Goal: Task Accomplishment & Management: Manage account settings

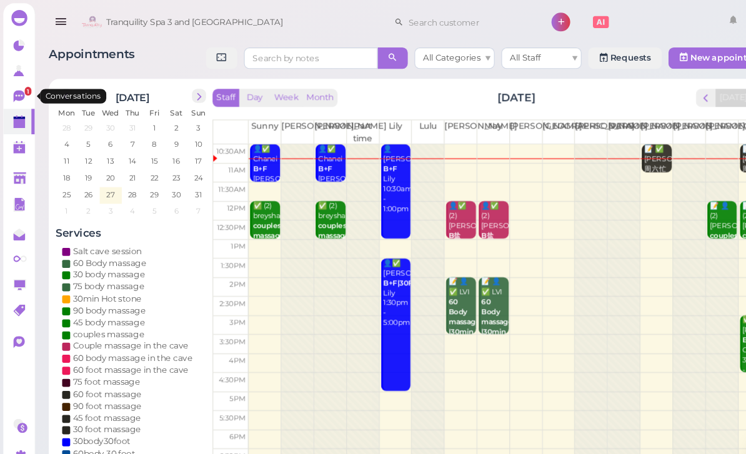
click at [13, 96] on icon at bounding box center [18, 90] width 13 height 13
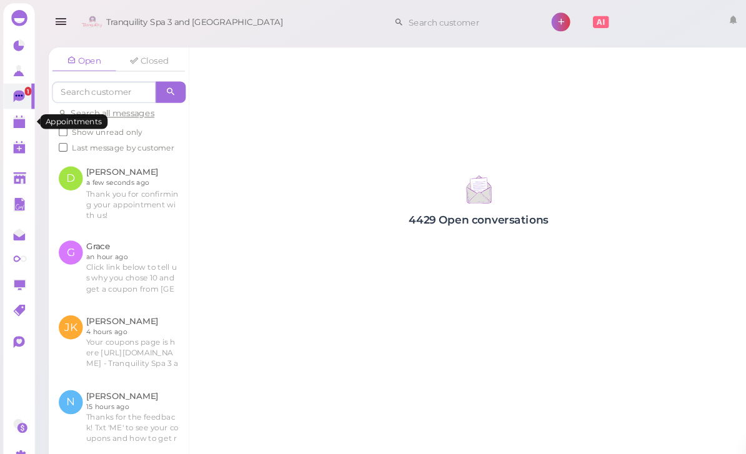
click at [8, 122] on link at bounding box center [17, 114] width 29 height 24
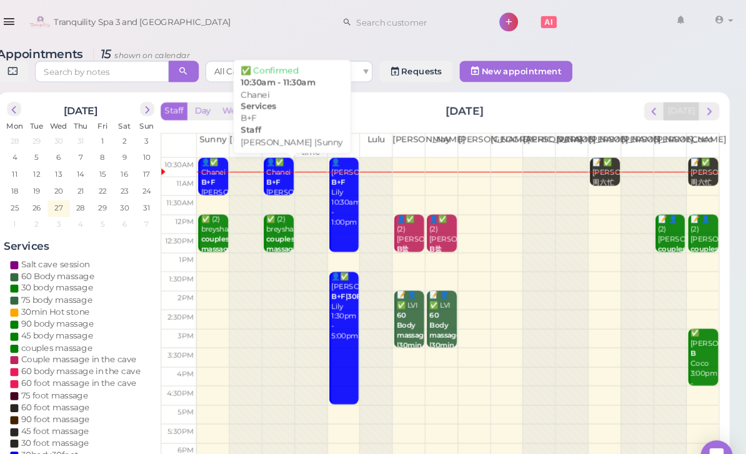
click at [297, 171] on div "👤✅ Chanei B+F [PERSON_NAME] |Sunny 10:30am - 11:30am" at bounding box center [310, 184] width 26 height 74
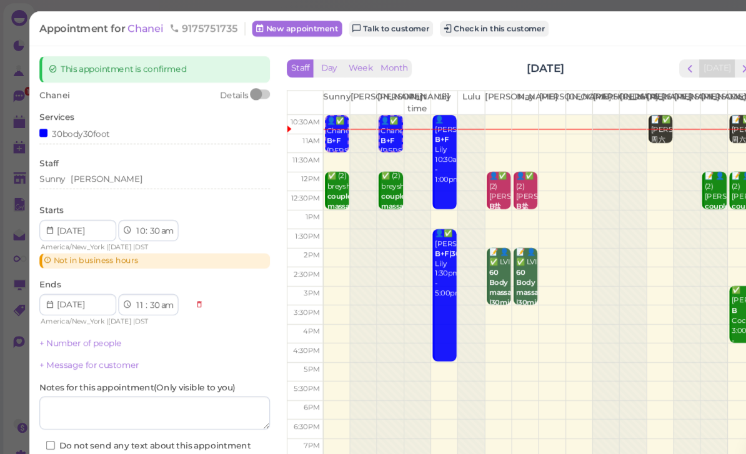
click at [474, 32] on button "Check in this customer" at bounding box center [462, 26] width 102 height 15
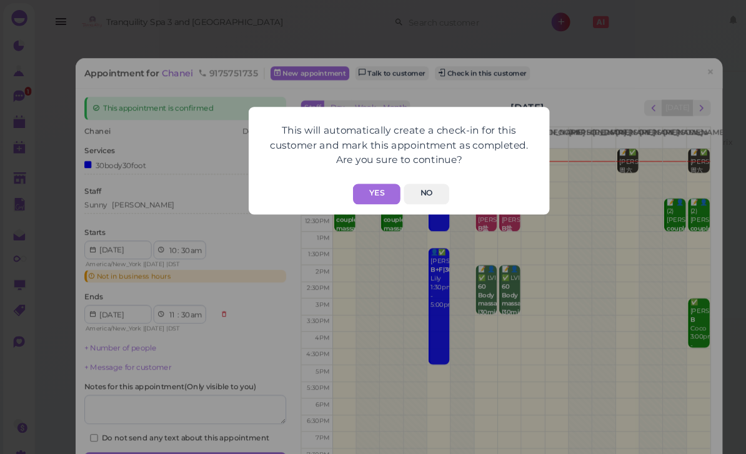
click at [357, 179] on button "Yes" at bounding box center [352, 181] width 44 height 19
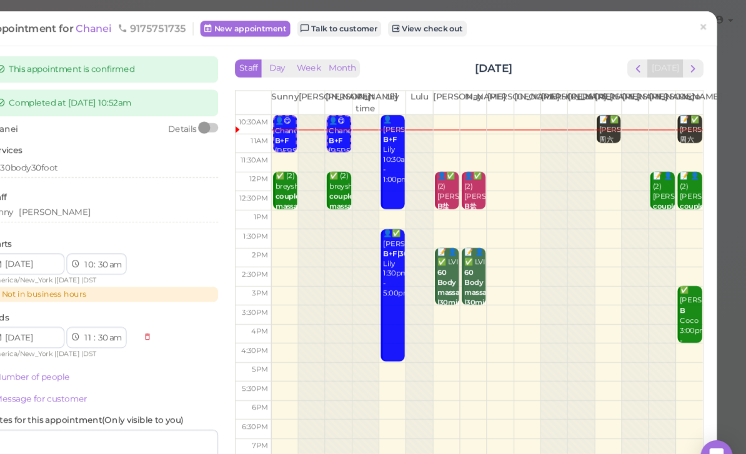
click at [702, 26] on span "×" at bounding box center [706, 25] width 8 height 17
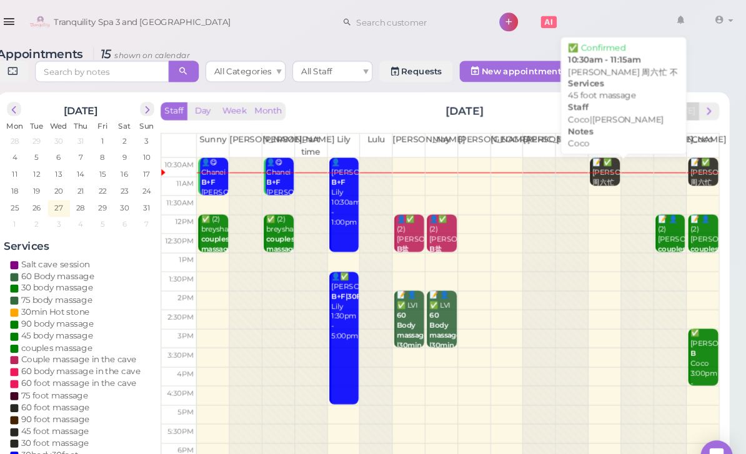
click at [602, 157] on div "📝 ✅ [PERSON_NAME] 周六忙 不 45 foot massage Coco Coco|[PERSON_NAME] 10:30am - 11:15…" at bounding box center [615, 203] width 26 height 112
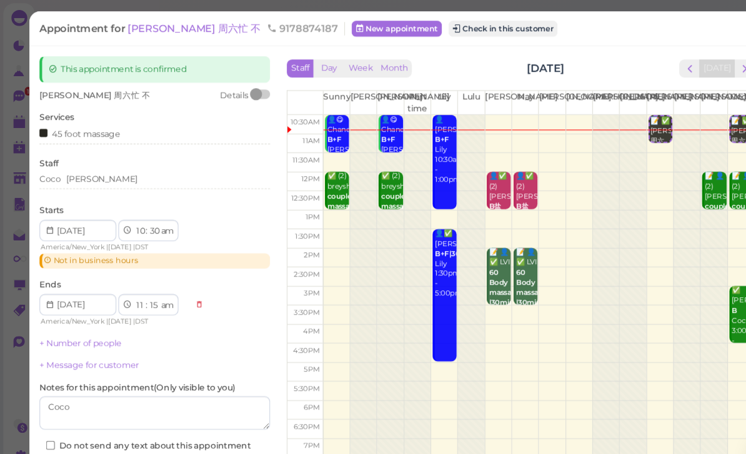
click at [421, 27] on button "Check in this customer" at bounding box center [470, 26] width 102 height 15
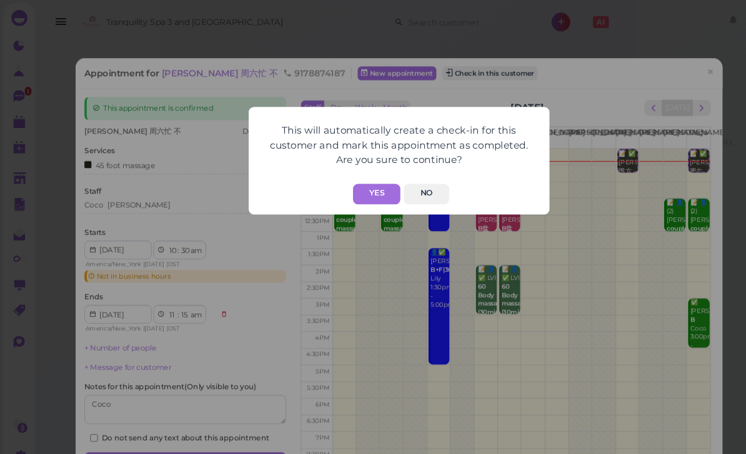
click at [361, 182] on button "Yes" at bounding box center [352, 181] width 44 height 19
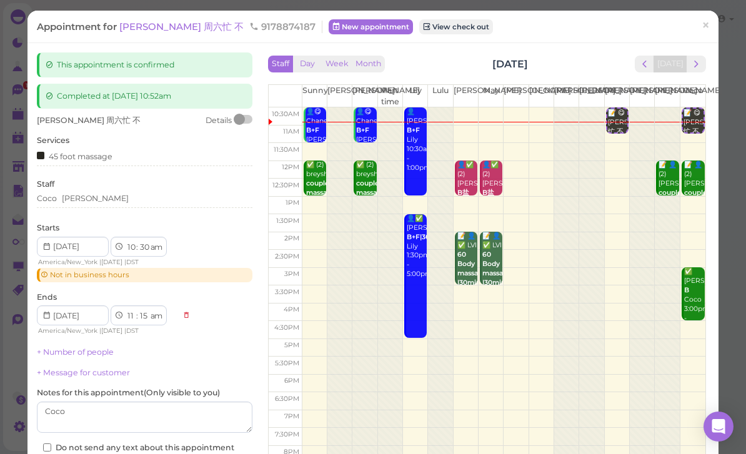
click at [711, 29] on link "×" at bounding box center [705, 26] width 23 height 29
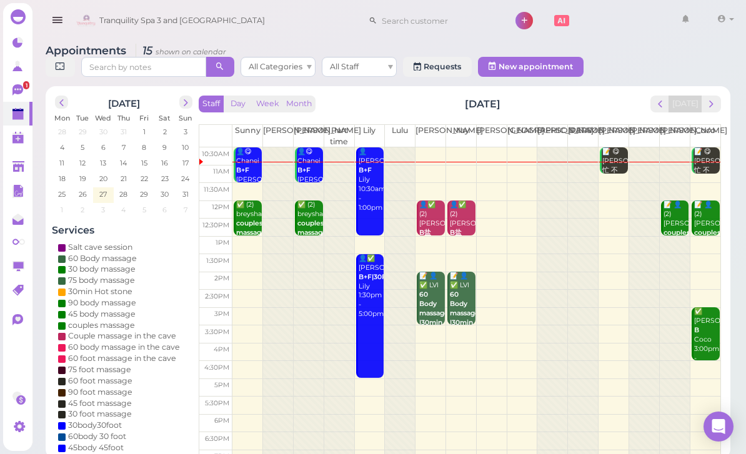
click at [367, 189] on div "👤Lyselle B+F Lily 10:30am - 1:00pm" at bounding box center [371, 179] width 26 height 65
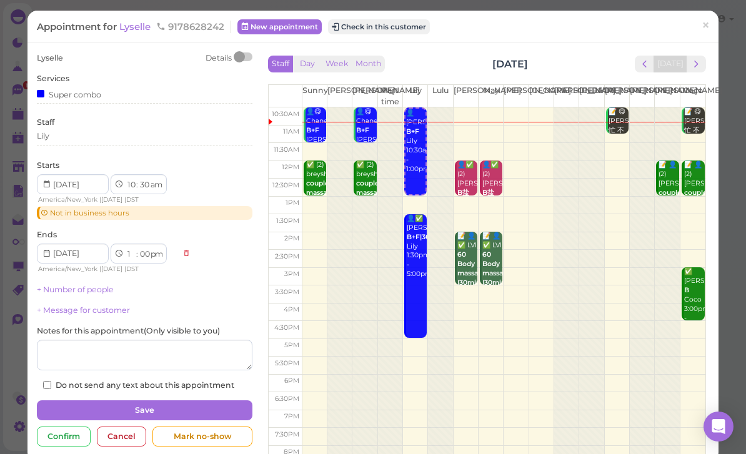
click at [394, 27] on button "Check in this customer" at bounding box center [379, 26] width 102 height 15
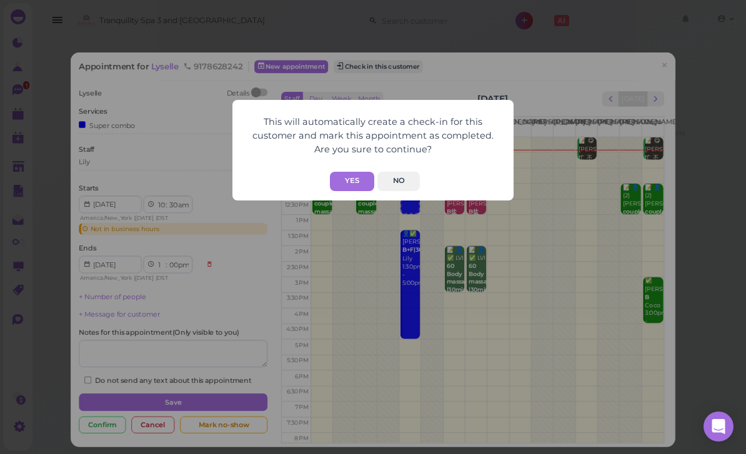
click at [357, 180] on button "Yes" at bounding box center [352, 181] width 44 height 19
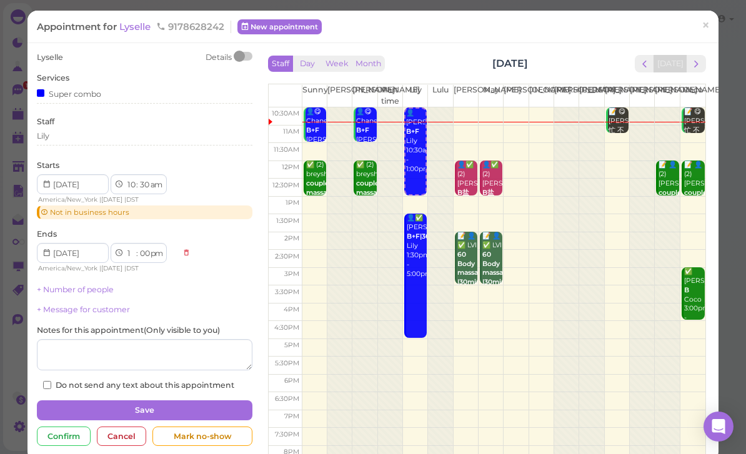
click at [708, 24] on span "×" at bounding box center [706, 25] width 8 height 17
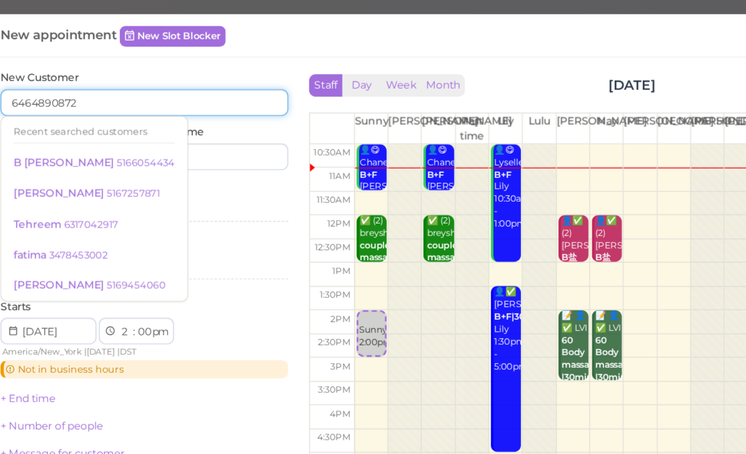
type input "6464890872"
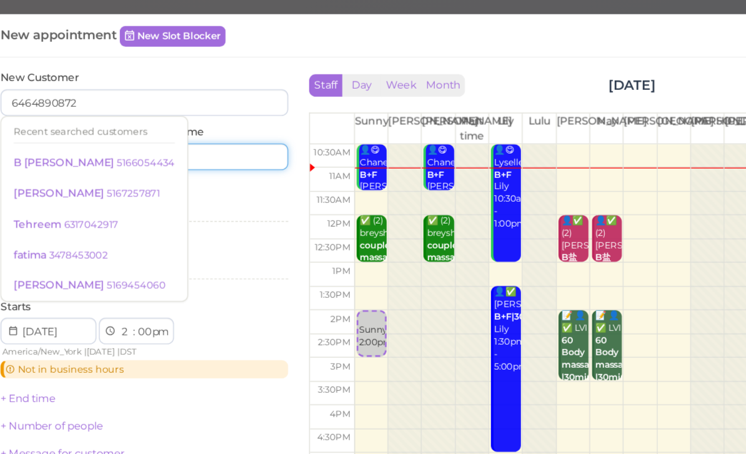
click at [166, 121] on input at bounding box center [201, 117] width 104 height 20
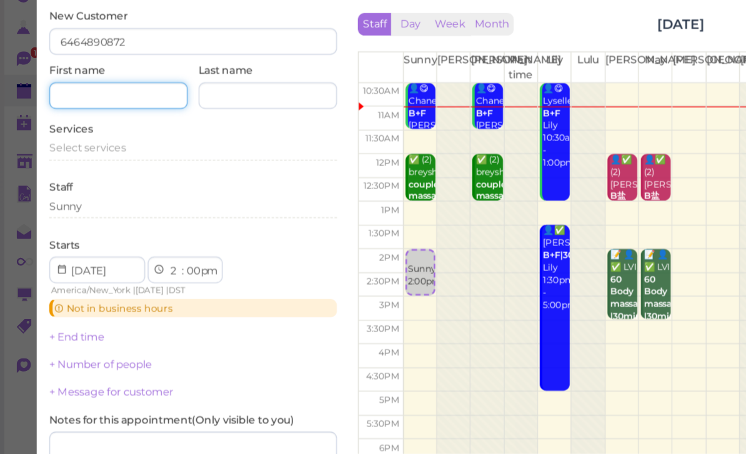
click at [99, 107] on input at bounding box center [89, 117] width 104 height 20
type input "[PERSON_NAME]"
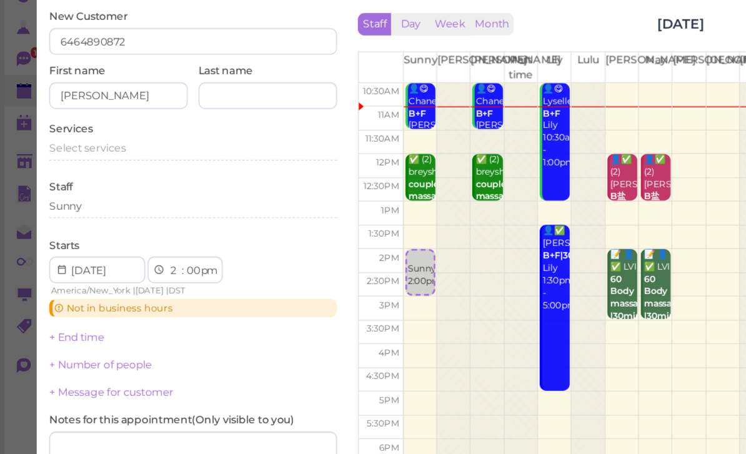
click at [76, 152] on span "Select services" at bounding box center [65, 156] width 57 height 9
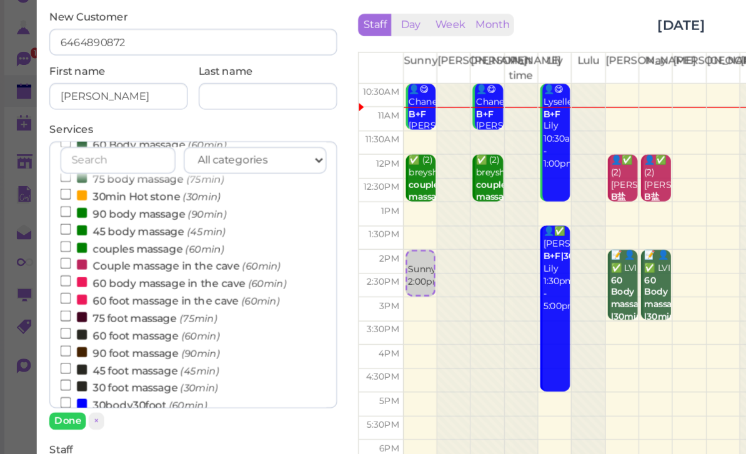
scroll to position [52, 0]
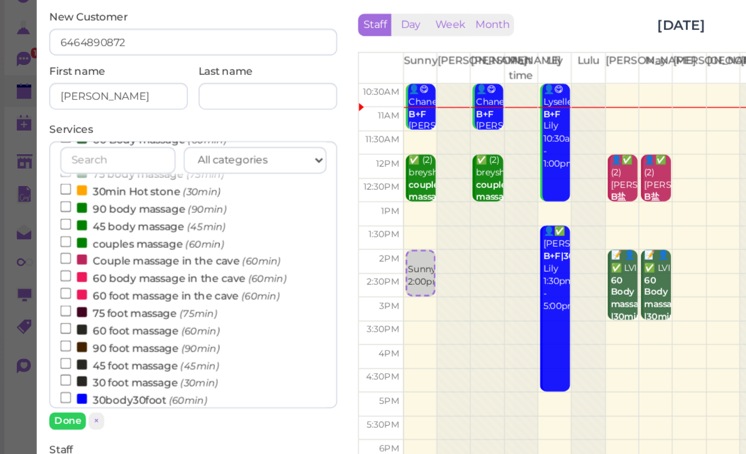
click at [109, 286] on label "60 foot massage (60min)" at bounding box center [104, 292] width 119 height 13
click at [53, 287] on input "60 foot massage (60min)" at bounding box center [49, 291] width 8 height 8
click at [51, 354] on button "Done" at bounding box center [50, 360] width 27 height 13
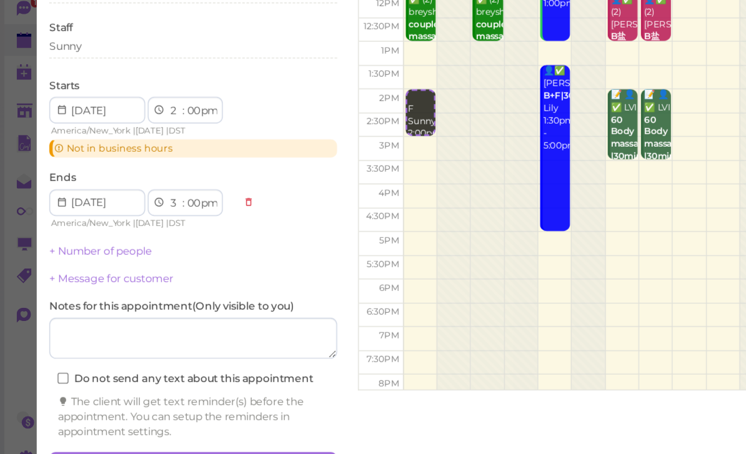
scroll to position [44, 0]
click at [172, 422] on button "Create appointment" at bounding box center [145, 432] width 216 height 20
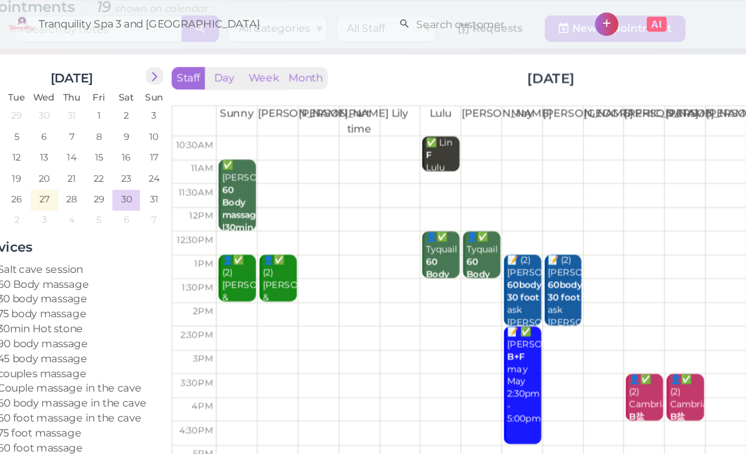
scroll to position [39, 0]
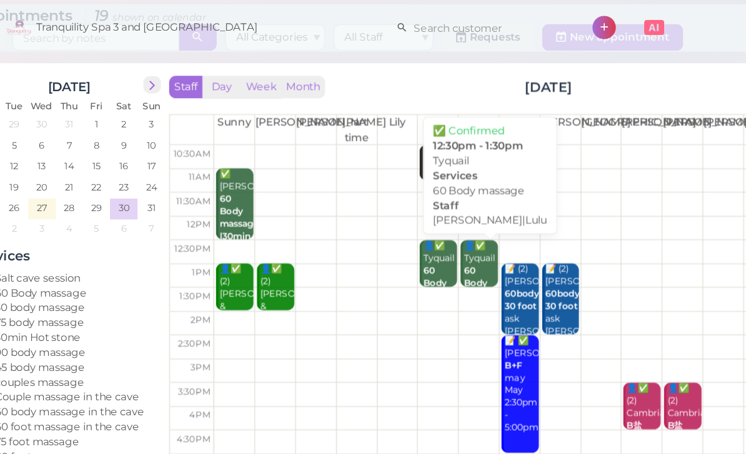
click at [419, 199] on div "👤✅ Tyquail 60 Body massage [PERSON_NAME]|Lulu 12:30pm - 1:30pm" at bounding box center [432, 222] width 26 height 84
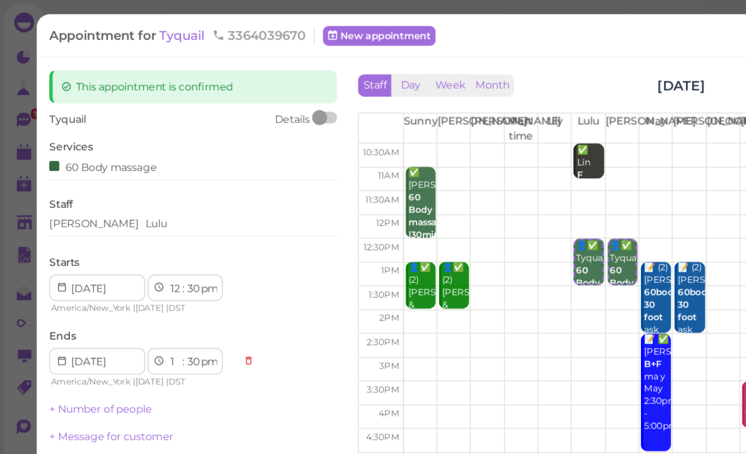
click at [96, 164] on div "[PERSON_NAME] Lulu" at bounding box center [145, 167] width 216 height 11
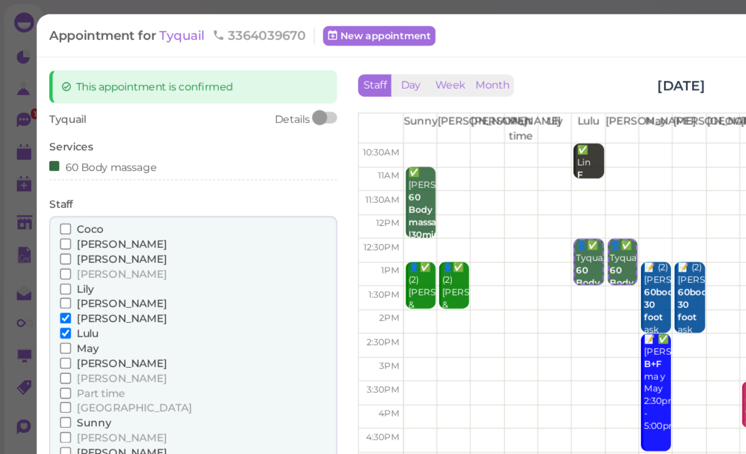
click at [66, 238] on span "[PERSON_NAME]" at bounding box center [90, 238] width 67 height 9
click at [53, 238] on input "[PERSON_NAME]" at bounding box center [49, 238] width 8 height 8
click at [62, 212] on span "Lily" at bounding box center [63, 216] width 12 height 9
click at [53, 212] on input "Lily" at bounding box center [49, 216] width 8 height 8
click at [51, 356] on button "Done" at bounding box center [50, 362] width 27 height 13
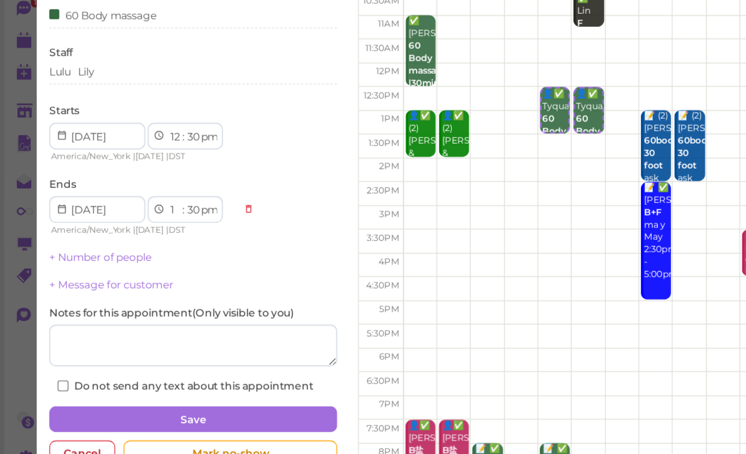
scroll to position [40, 0]
click at [196, 388] on button "Save" at bounding box center [145, 398] width 216 height 20
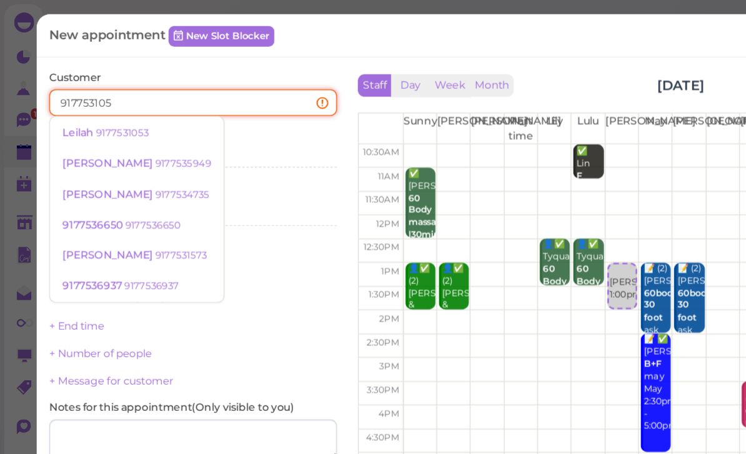
type input "9177531053"
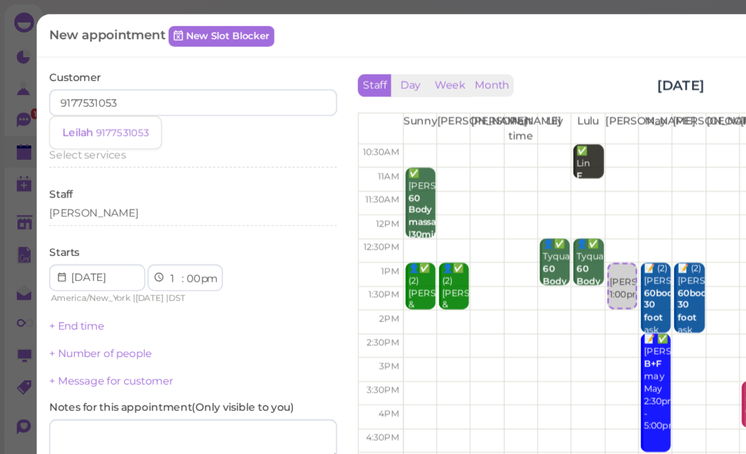
click at [97, 96] on small "9177531053" at bounding box center [91, 99] width 39 height 9
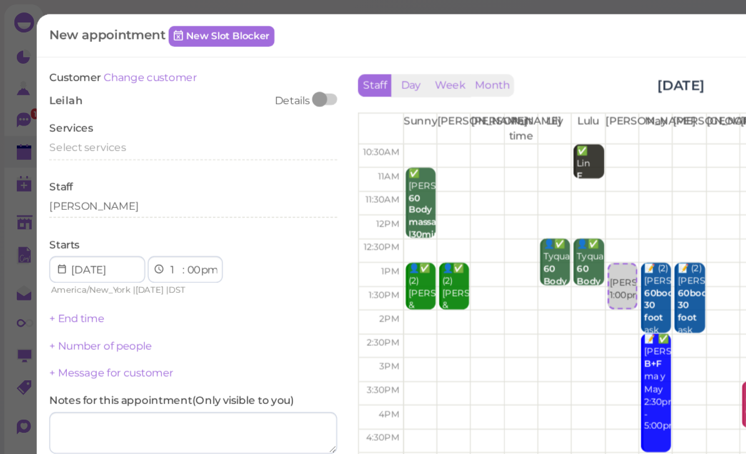
click at [79, 109] on span "Select services" at bounding box center [65, 110] width 57 height 9
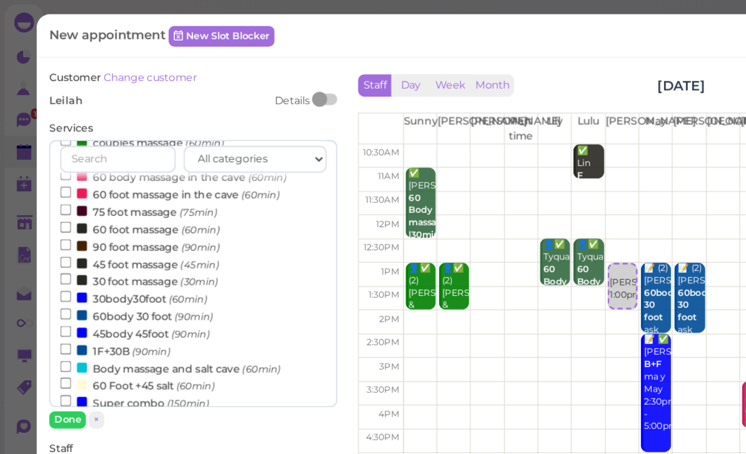
scroll to position [139, 0]
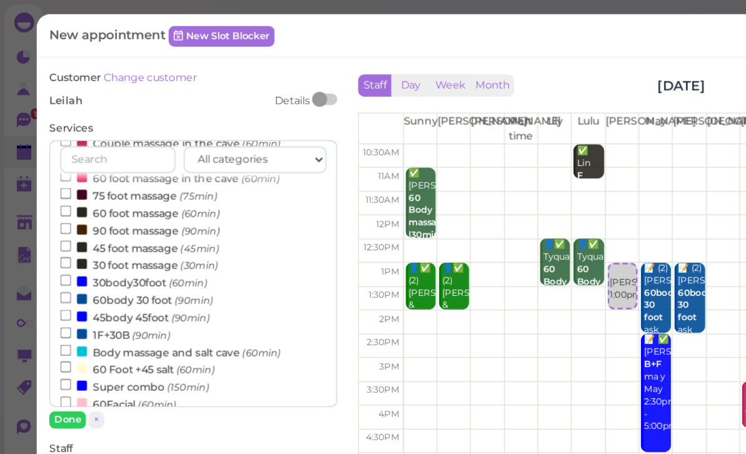
click at [118, 217] on label "60body 30 foot (90min)" at bounding box center [102, 223] width 114 height 13
click at [53, 219] on input "60body 30 foot (90min)" at bounding box center [49, 223] width 8 height 8
click at [53, 312] on button "Done" at bounding box center [50, 314] width 27 height 13
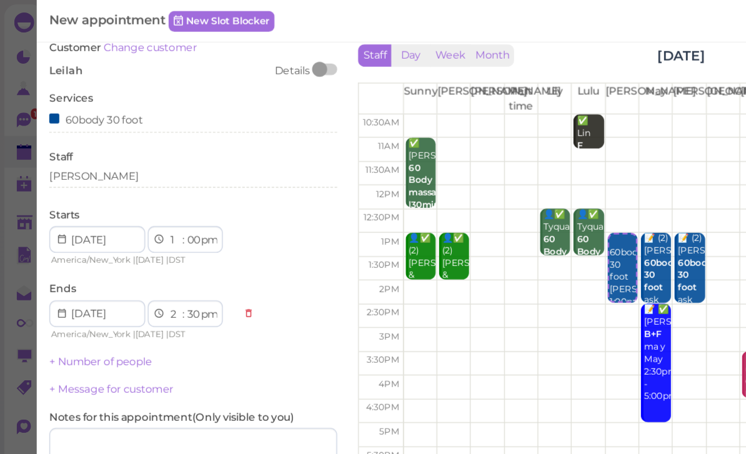
scroll to position [22, 0]
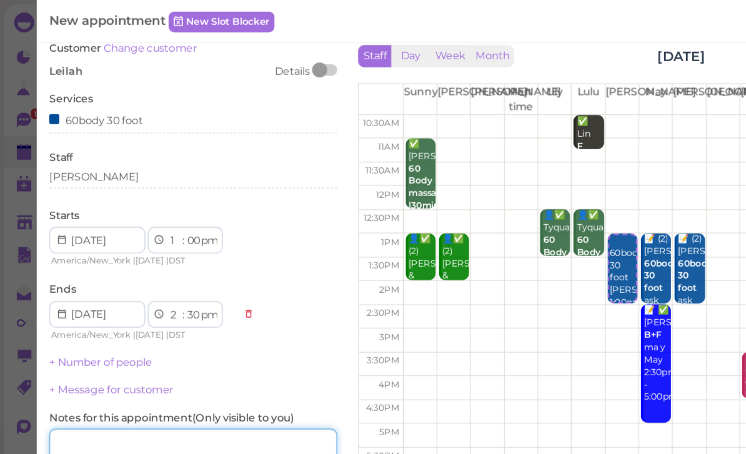
click at [150, 334] on textarea at bounding box center [145, 336] width 216 height 31
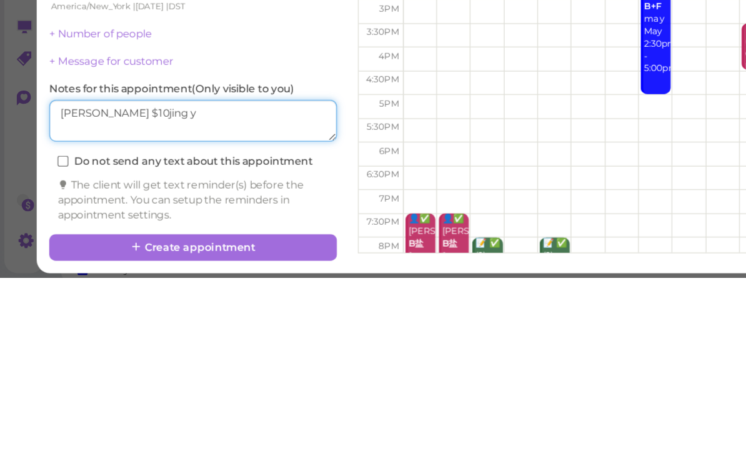
type textarea "[PERSON_NAME] $10精油"
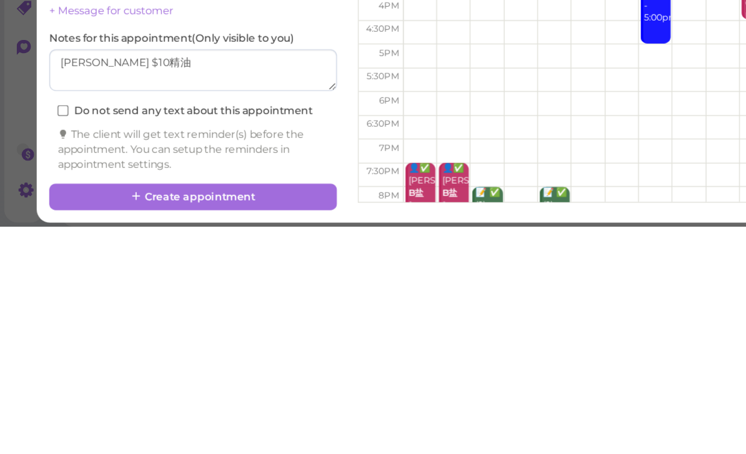
click at [218, 422] on button "Create appointment" at bounding box center [145, 432] width 216 height 20
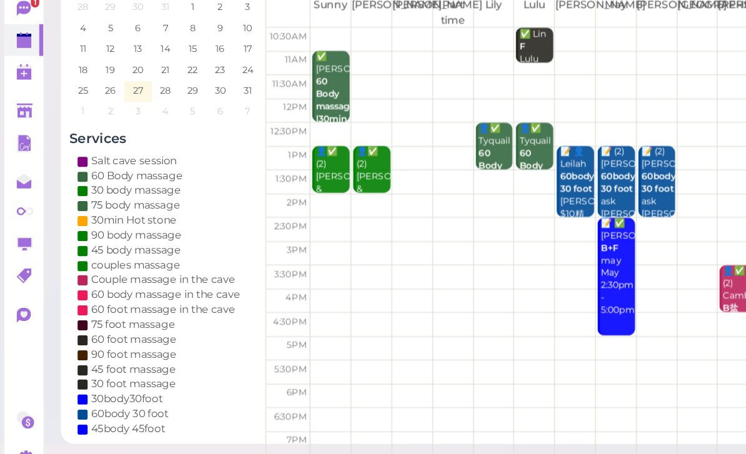
scroll to position [44, 0]
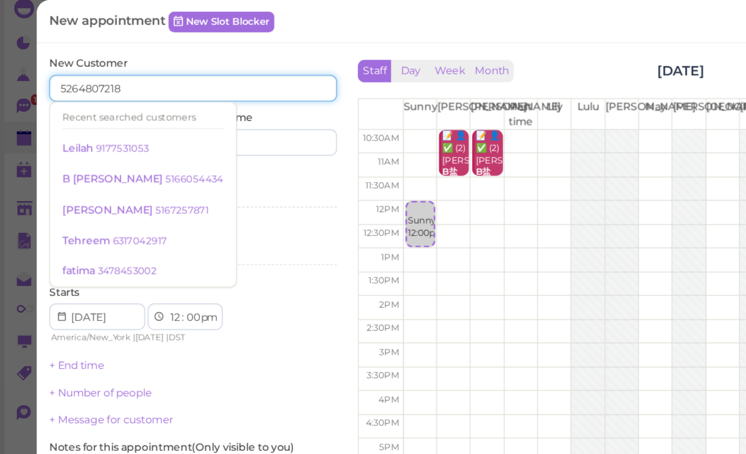
type input "5264807218"
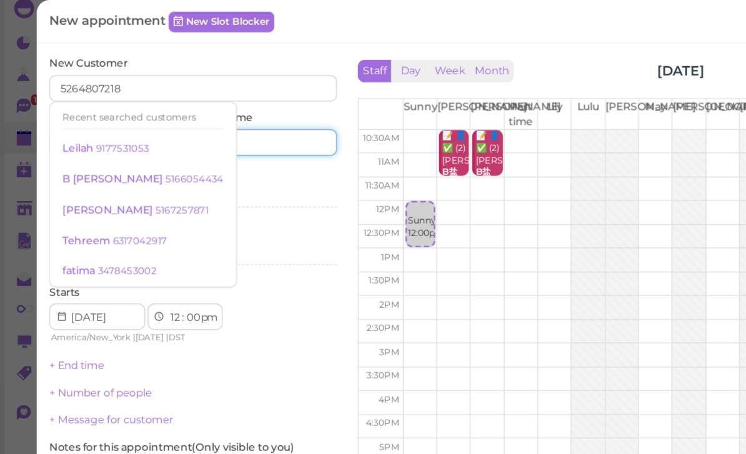
click at [199, 109] on input at bounding box center [201, 117] width 104 height 20
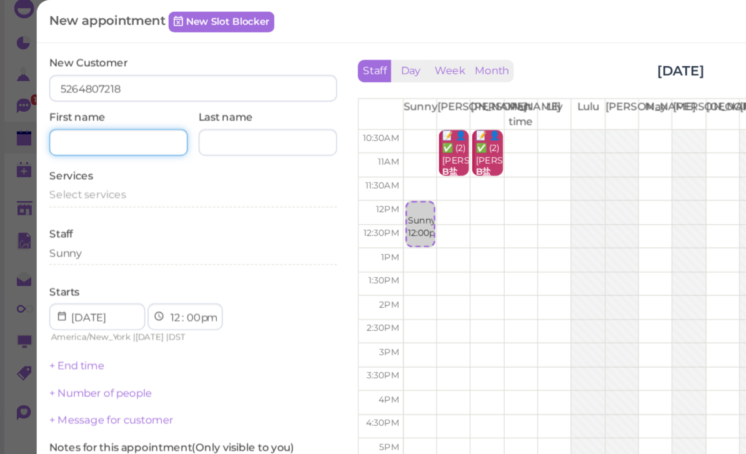
click at [101, 108] on input at bounding box center [89, 117] width 104 height 20
type input "[PERSON_NAME]"
click at [87, 152] on span "Select services" at bounding box center [65, 156] width 57 height 9
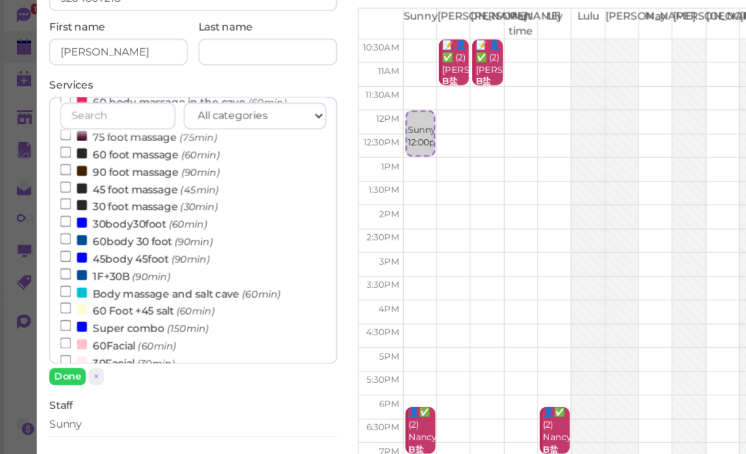
scroll to position [162, 0]
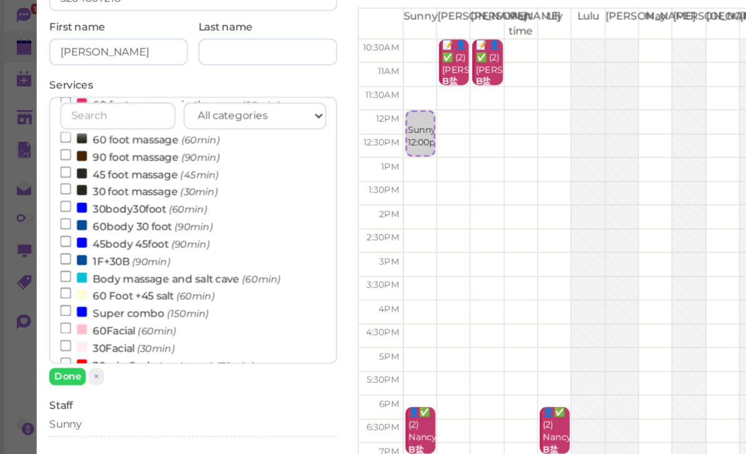
click at [121, 228] on label "30body30foot (60min)" at bounding box center [100, 234] width 110 height 13
click at [53, 229] on input "30body30foot (60min)" at bounding box center [49, 233] width 8 height 8
click at [55, 354] on button "Done" at bounding box center [50, 360] width 27 height 13
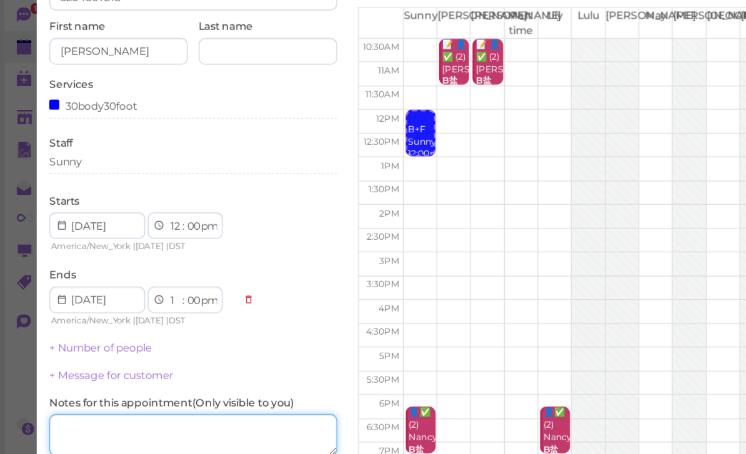
click at [182, 389] on textarea at bounding box center [145, 404] width 216 height 31
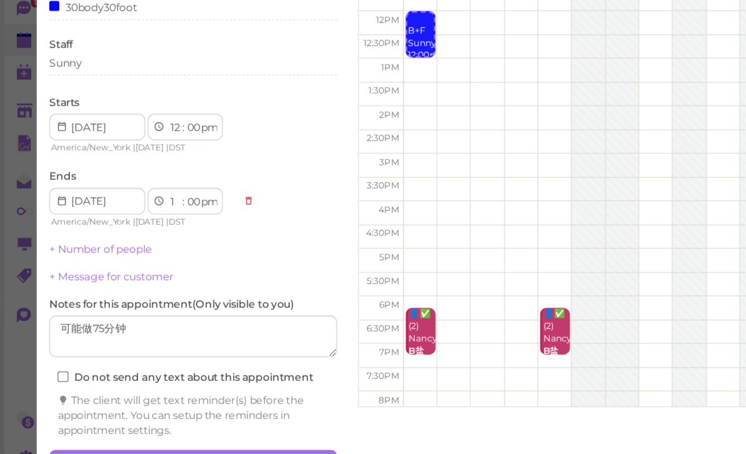
scroll to position [68, 0]
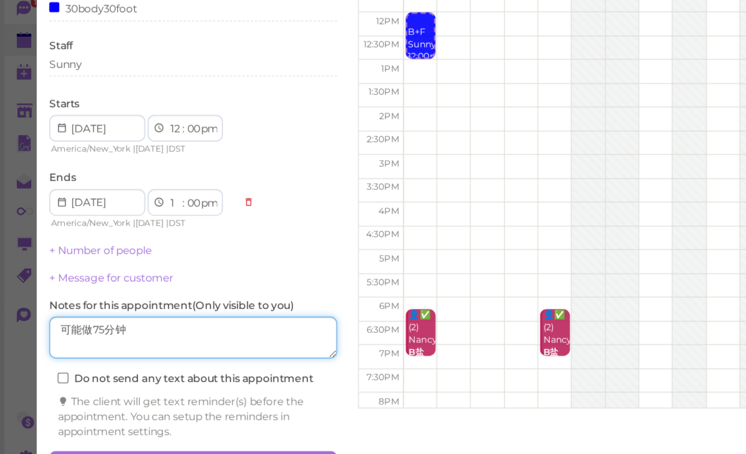
type textarea "可能做75分钟"
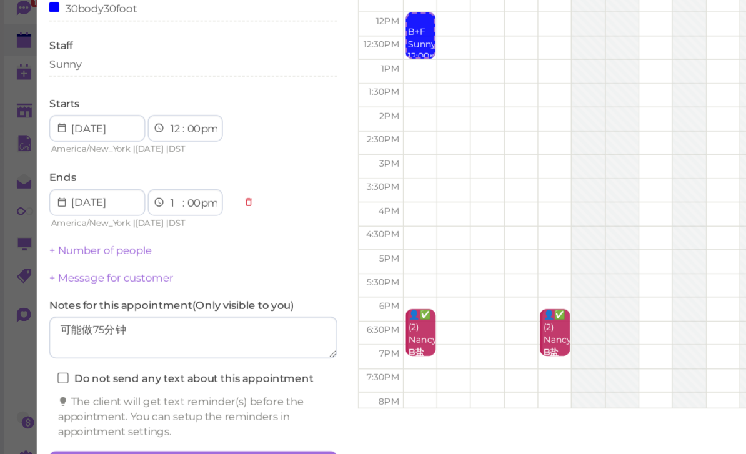
click at [177, 422] on button "Create appointment" at bounding box center [145, 432] width 216 height 20
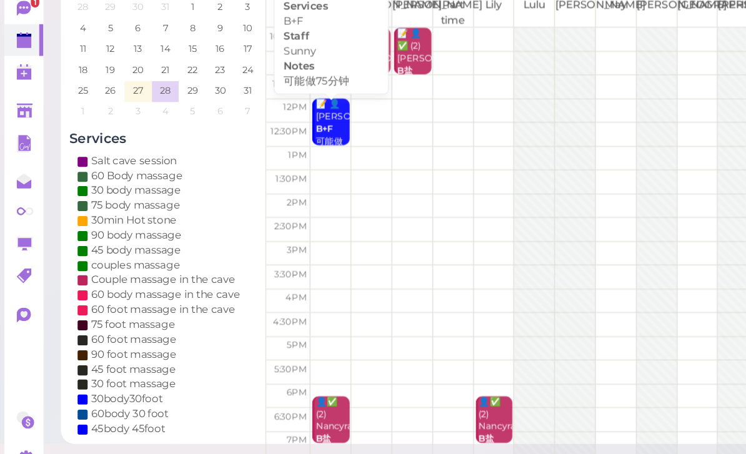
click at [244, 176] on b "B+F" at bounding box center [242, 180] width 13 height 8
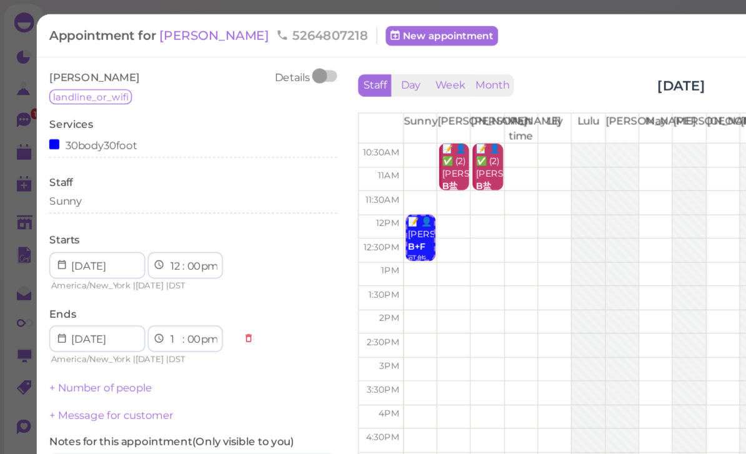
click at [95, 153] on div "Sunny" at bounding box center [145, 150] width 216 height 11
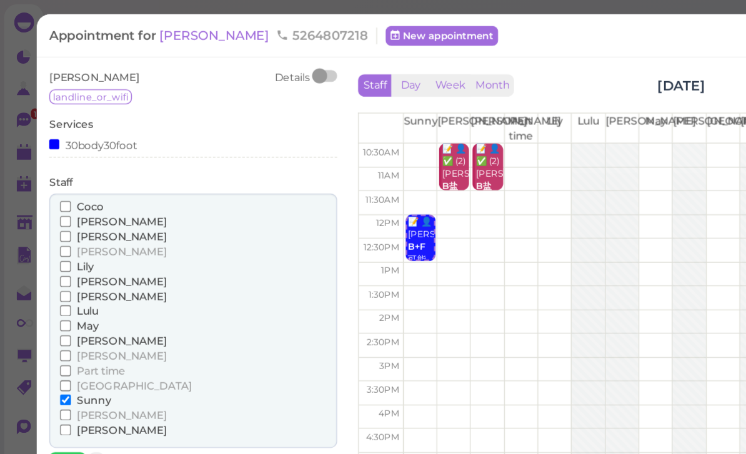
click at [72, 262] on span "[PERSON_NAME]" at bounding box center [90, 266] width 67 height 9
click at [53, 262] on input "[PERSON_NAME]" at bounding box center [49, 266] width 8 height 8
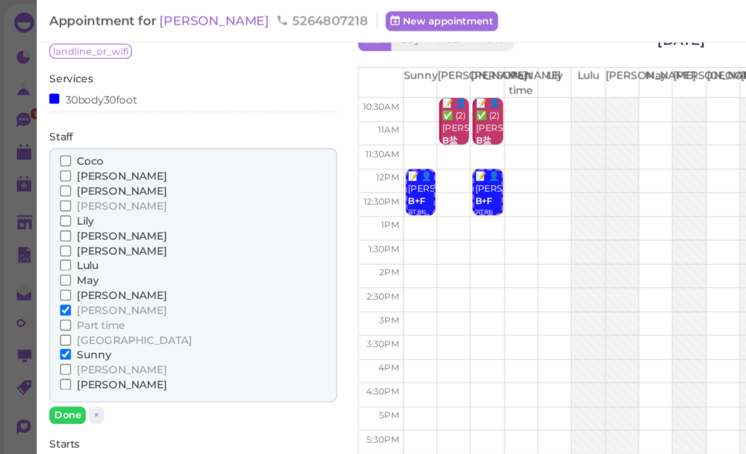
click at [56, 304] on button "Done" at bounding box center [50, 310] width 27 height 13
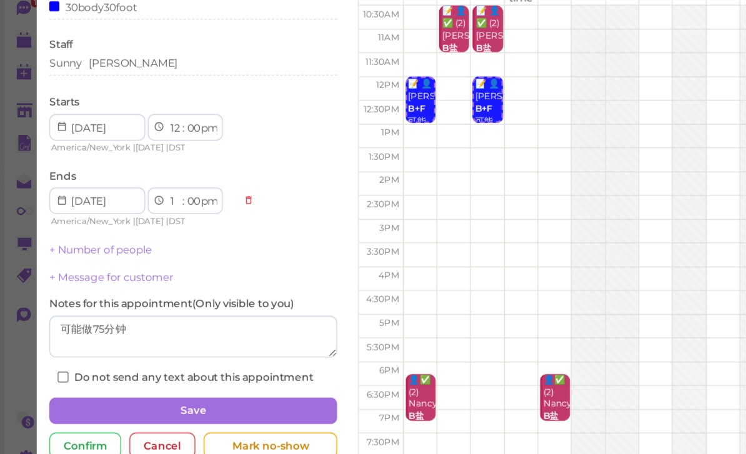
scroll to position [20, 0]
click at [181, 382] on button "Save" at bounding box center [145, 392] width 216 height 20
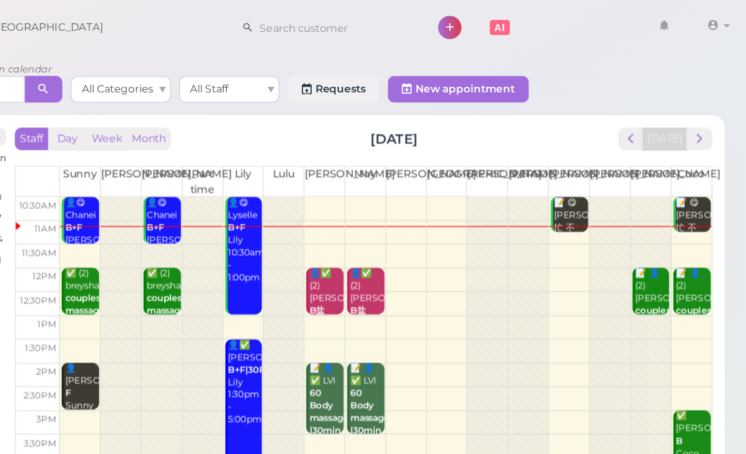
click at [694, 220] on div "📝 👤(2) [PERSON_NAME] couples massage [DEMOGRAPHIC_DATA] [PERSON_NAME]|[PERSON_N…" at bounding box center [707, 252] width 26 height 102
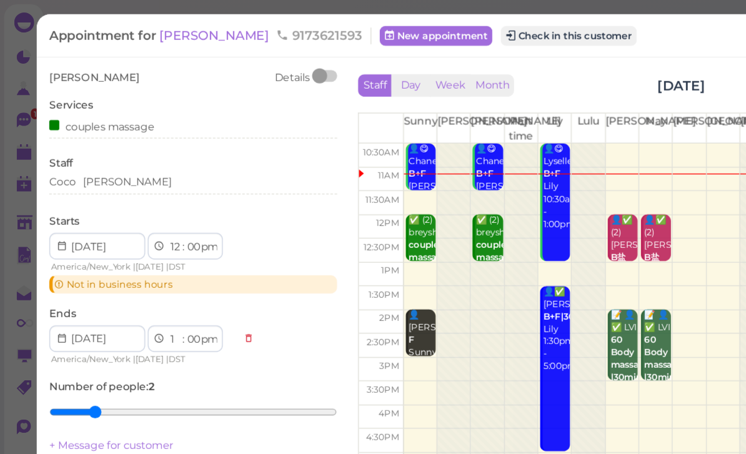
click at [117, 131] on div "[PERSON_NAME]" at bounding box center [145, 136] width 216 height 11
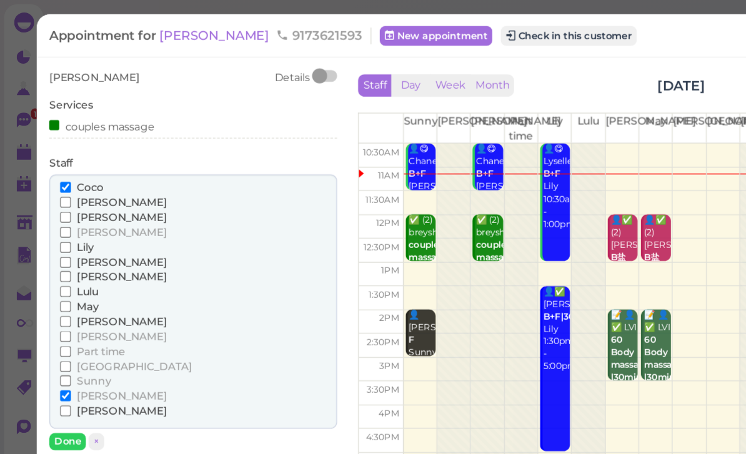
click at [61, 204] on span "[PERSON_NAME]" at bounding box center [90, 206] width 67 height 9
click at [53, 204] on input "[PERSON_NAME]" at bounding box center [49, 207] width 8 height 8
click at [62, 225] on span "May" at bounding box center [65, 229] width 16 height 9
click at [53, 226] on input "May" at bounding box center [49, 230] width 8 height 8
click at [53, 139] on input "Coco" at bounding box center [49, 140] width 8 height 8
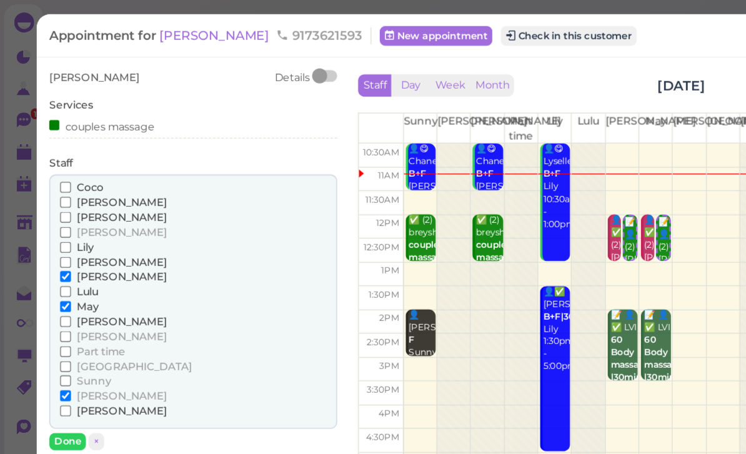
click at [52, 292] on input "[PERSON_NAME]" at bounding box center [49, 296] width 8 height 8
click at [53, 324] on button "Done" at bounding box center [50, 330] width 27 height 13
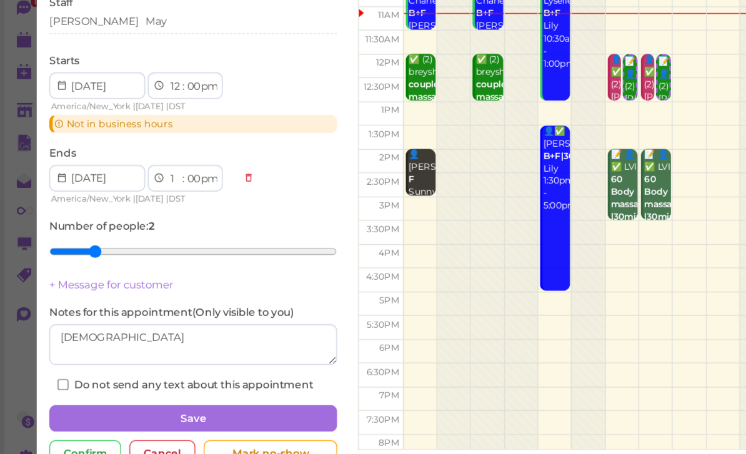
scroll to position [36, 0]
click at [154, 387] on button "Save" at bounding box center [145, 397] width 216 height 20
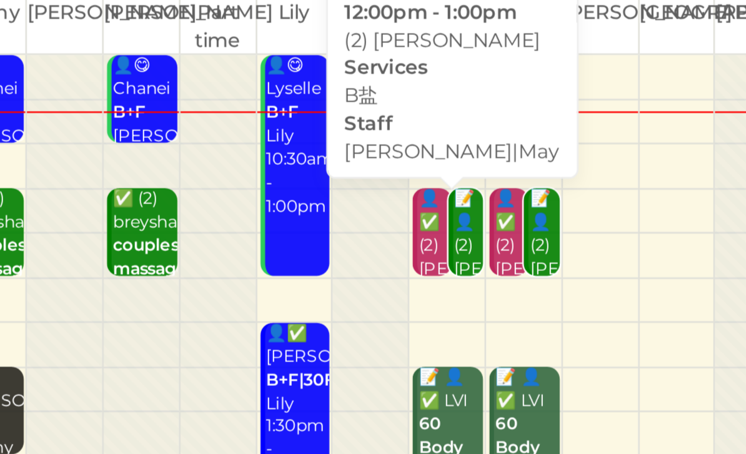
click at [419, 201] on div "👤✅ (2) [PERSON_NAME]盐 [PERSON_NAME]|May 12:00pm - 1:00pm" at bounding box center [426, 243] width 14 height 84
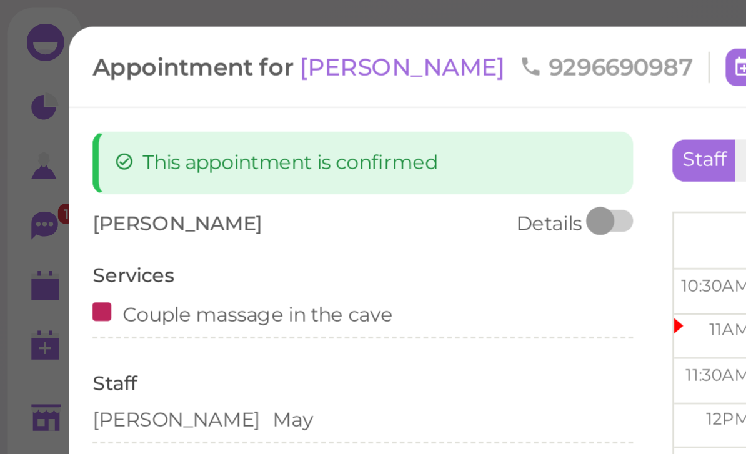
click at [108, 165] on div "[PERSON_NAME]" at bounding box center [145, 167] width 216 height 11
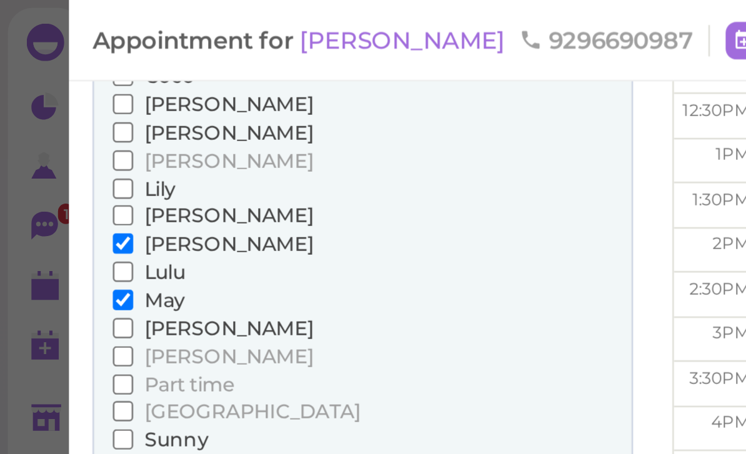
scroll to position [142, 0]
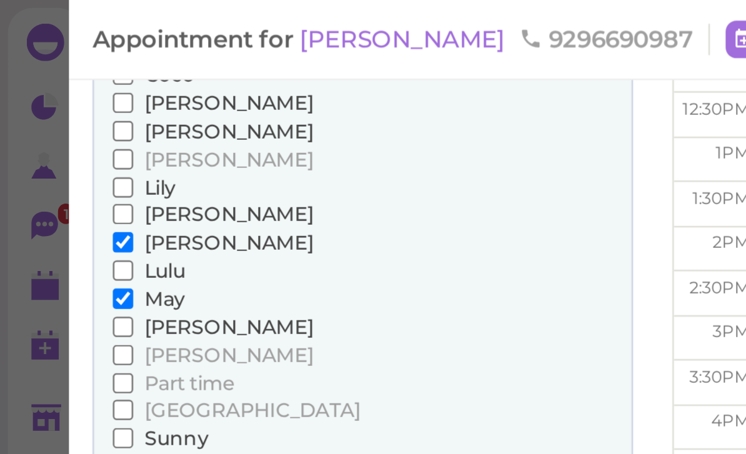
click at [65, 192] on span "[PERSON_NAME]" at bounding box center [90, 196] width 67 height 9
click at [53, 193] on input "[PERSON_NAME]" at bounding box center [49, 197] width 8 height 8
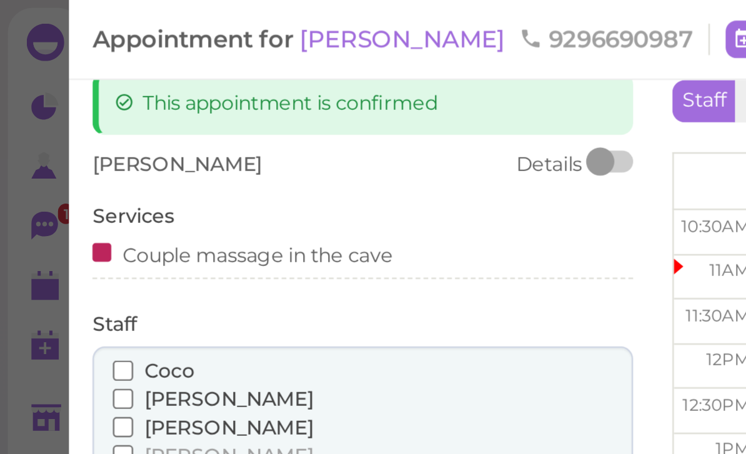
click at [63, 147] on span "Coco" at bounding box center [67, 147] width 20 height 9
click at [53, 147] on input "Coco" at bounding box center [49, 148] width 8 height 8
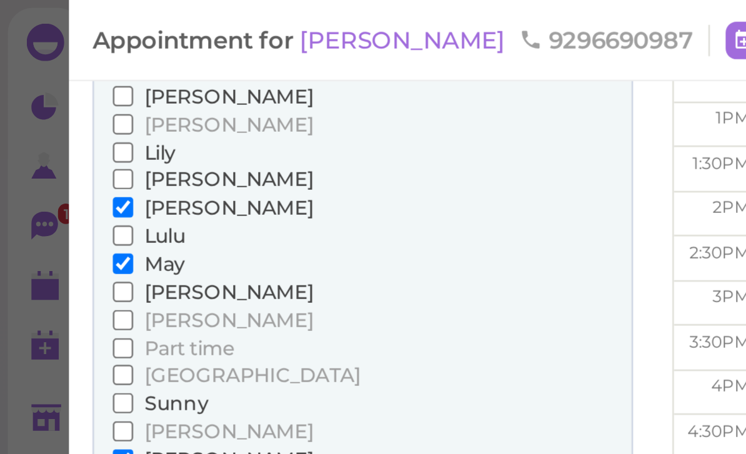
scroll to position [157, 0]
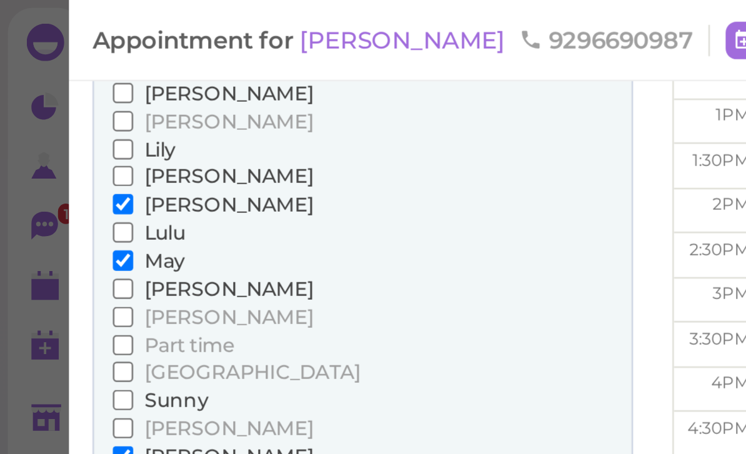
click at [67, 79] on span "[PERSON_NAME]" at bounding box center [90, 81] width 67 height 9
click at [53, 79] on input "[PERSON_NAME]" at bounding box center [49, 81] width 8 height 8
click at [67, 99] on span "May" at bounding box center [65, 103] width 16 height 9
click at [53, 100] on input "May" at bounding box center [49, 104] width 8 height 8
click at [49, 199] on button "Done" at bounding box center [50, 205] width 27 height 13
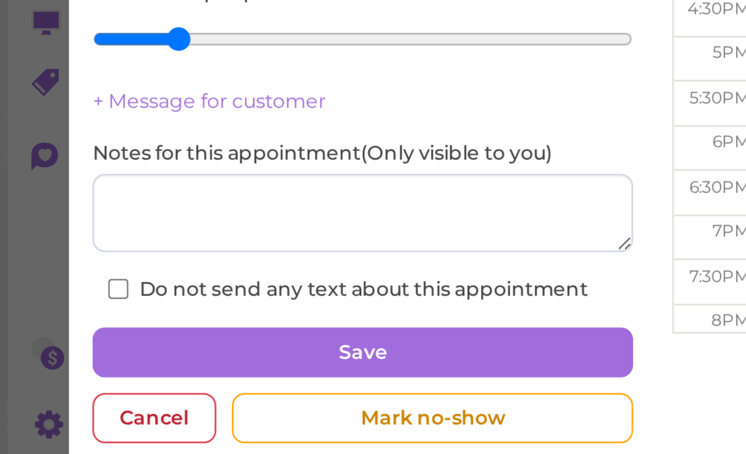
scroll to position [40, 0]
click at [219, 388] on button "Save" at bounding box center [145, 398] width 216 height 20
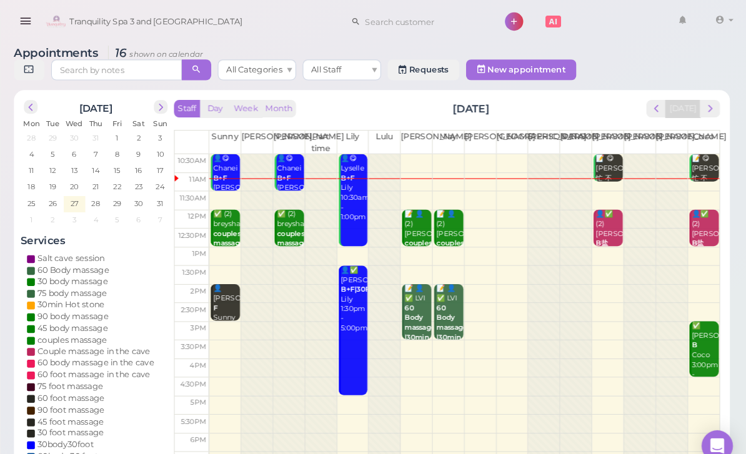
click at [449, 224] on div "📝 👤(2) [PERSON_NAME] massage [DEMOGRAPHIC_DATA] [PERSON_NAME]|May 12:00pm - 1:0…" at bounding box center [462, 247] width 26 height 93
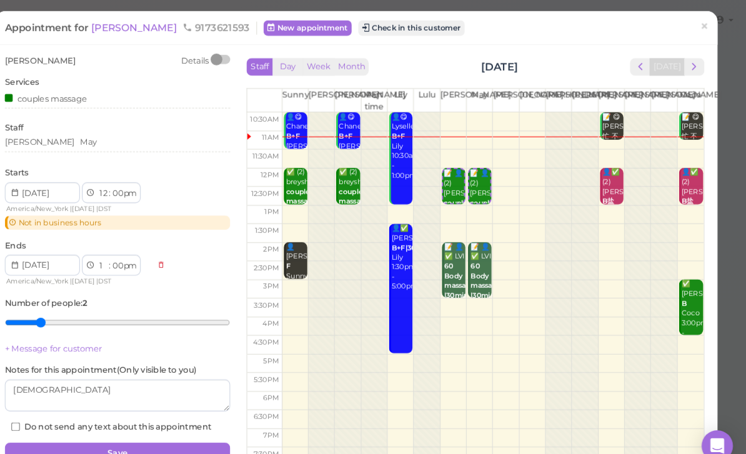
click at [687, 65] on button "next" at bounding box center [696, 64] width 19 height 17
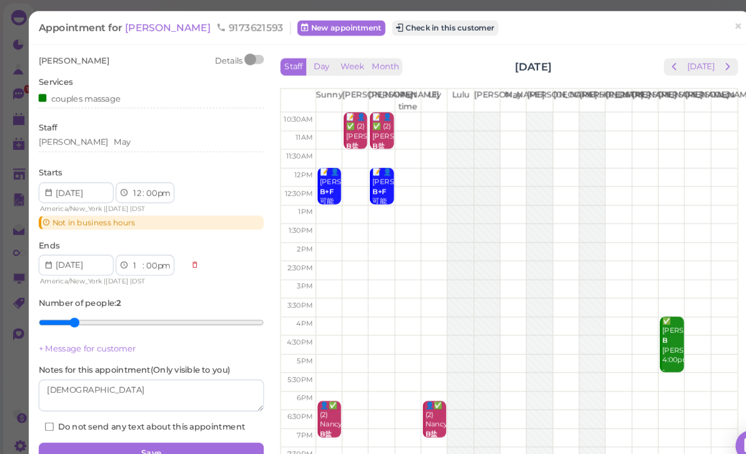
click at [484, 167] on td at bounding box center [504, 170] width 404 height 18
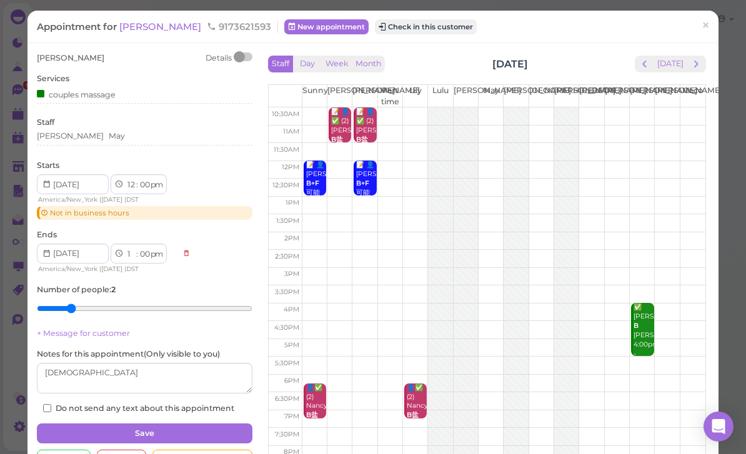
click at [484, 201] on td at bounding box center [504, 205] width 404 height 18
click at [703, 26] on span "×" at bounding box center [706, 25] width 8 height 17
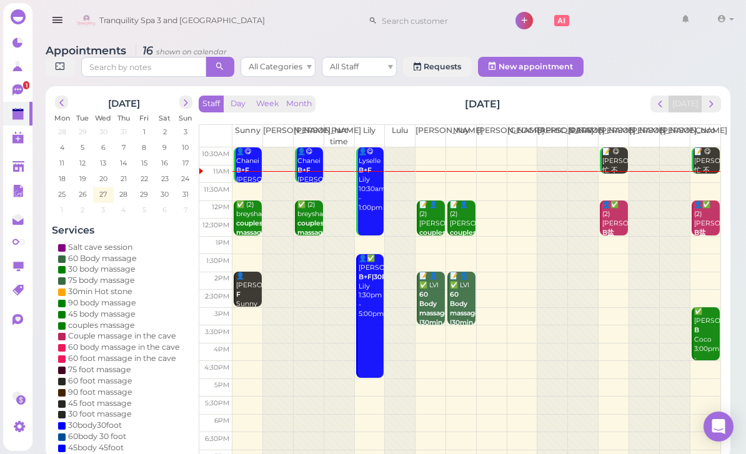
click at [720, 104] on button "next" at bounding box center [711, 104] width 19 height 17
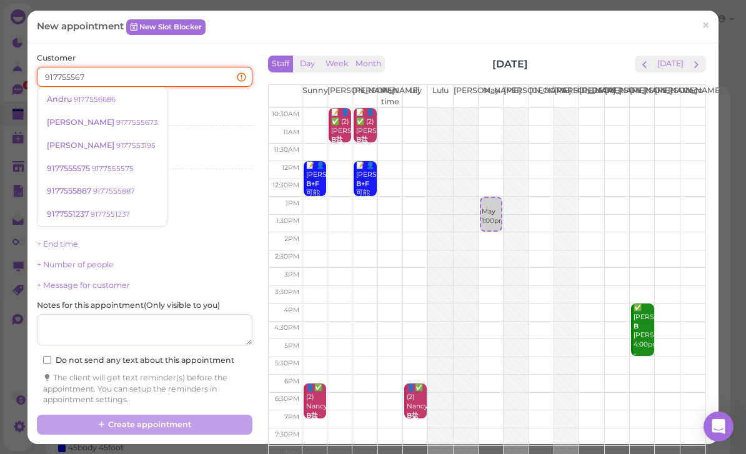
type input "9177555673"
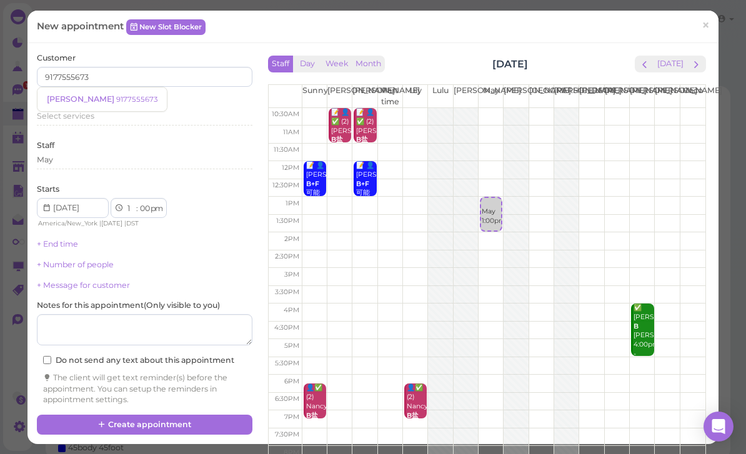
click at [116, 97] on small "9177555673" at bounding box center [136, 99] width 41 height 9
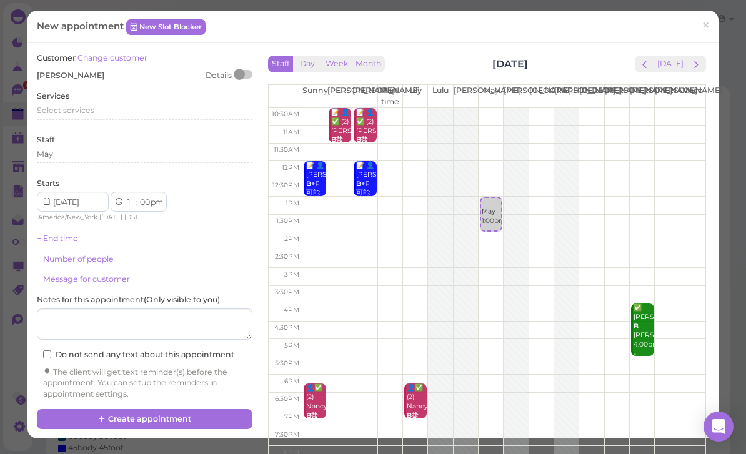
click at [81, 106] on span "Select services" at bounding box center [65, 110] width 57 height 9
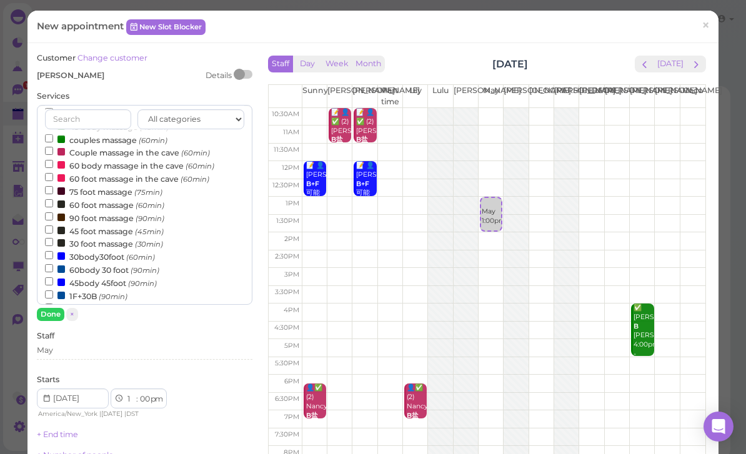
scroll to position [119, 0]
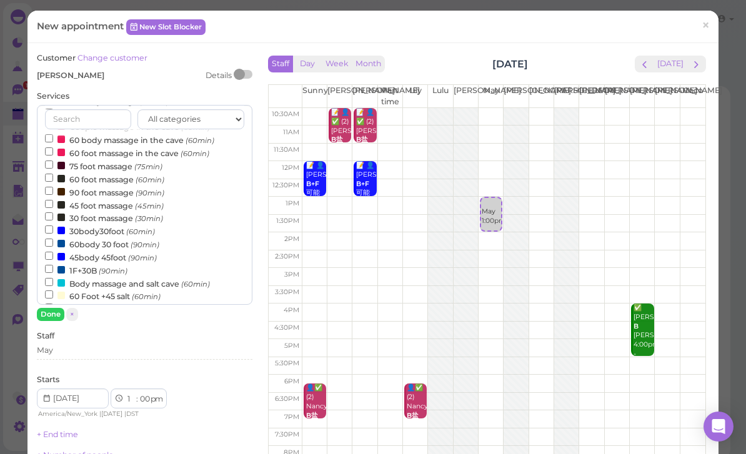
click at [114, 172] on label "60 foot massage (60min)" at bounding box center [104, 178] width 119 height 13
click at [53, 174] on input "60 foot massage (60min)" at bounding box center [49, 178] width 8 height 8
click at [52, 312] on button "Done" at bounding box center [50, 314] width 27 height 13
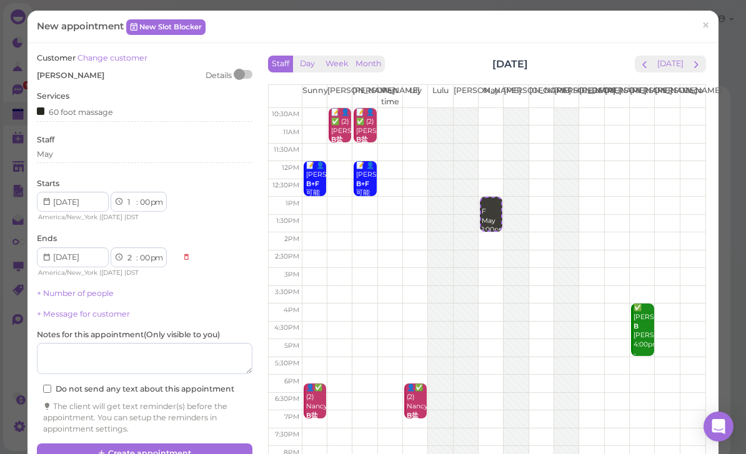
click at [203, 447] on button "Create appointment" at bounding box center [145, 454] width 216 height 20
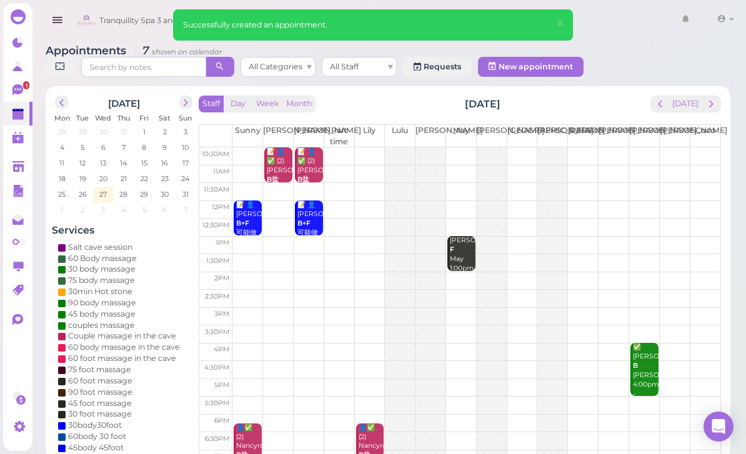
click at [661, 101] on span "prev" at bounding box center [660, 104] width 12 height 12
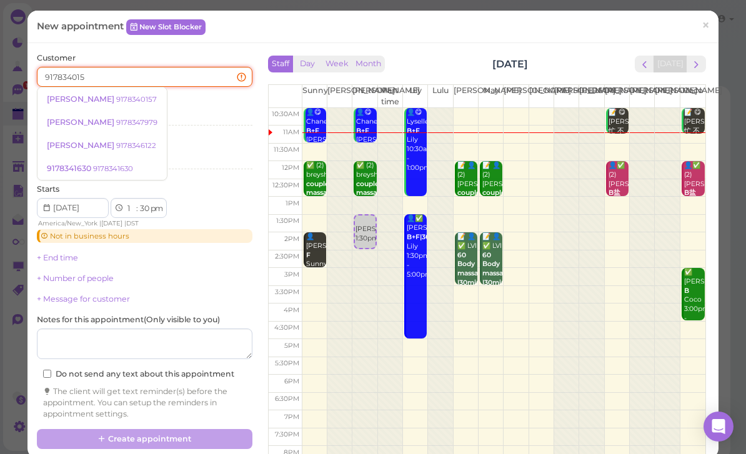
type input "9178340157"
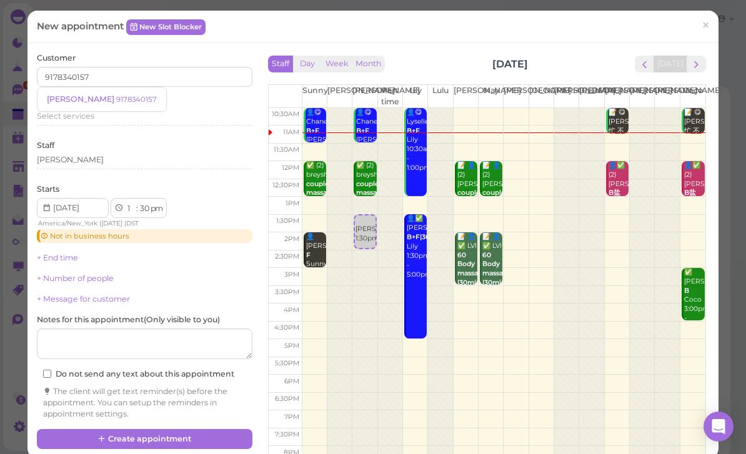
click at [116, 98] on small "9178340157" at bounding box center [136, 99] width 41 height 9
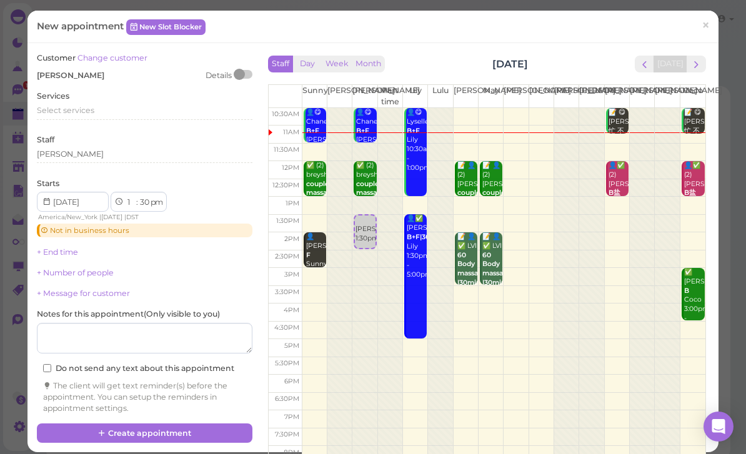
click at [86, 106] on span "Select services" at bounding box center [65, 110] width 57 height 9
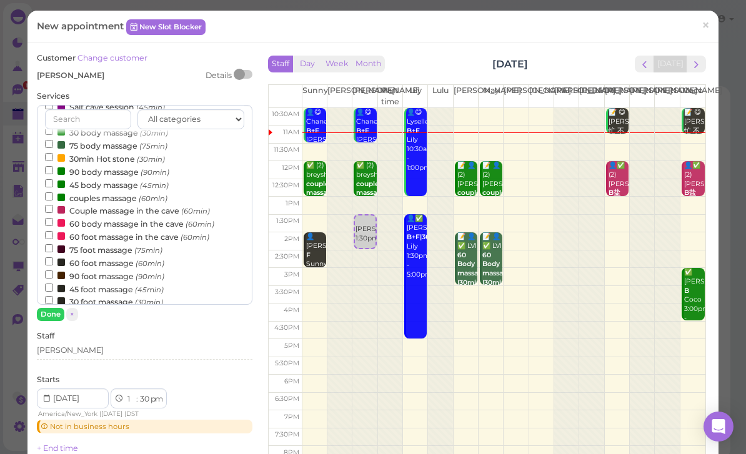
scroll to position [44, 0]
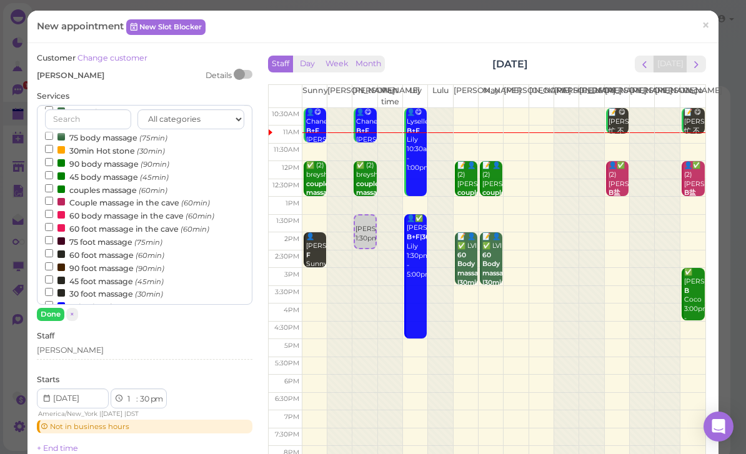
click at [111, 248] on label "60 foot massage (60min)" at bounding box center [104, 254] width 119 height 13
click at [53, 249] on input "60 foot massage (60min)" at bounding box center [49, 253] width 8 height 8
click at [52, 309] on button "Done" at bounding box center [50, 314] width 27 height 13
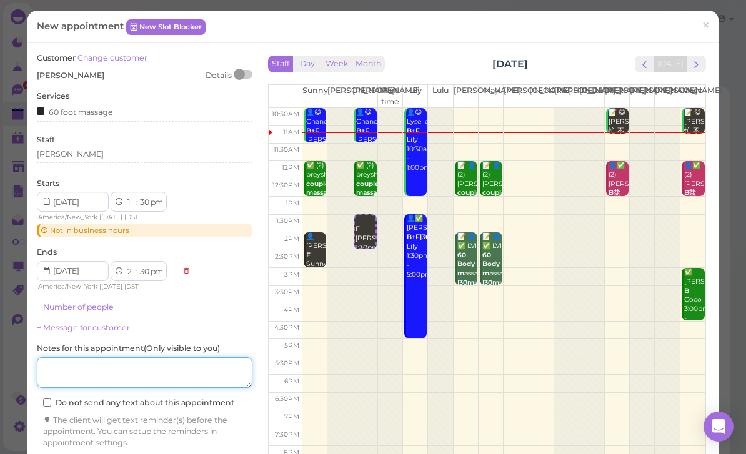
click at [162, 369] on textarea at bounding box center [145, 372] width 216 height 31
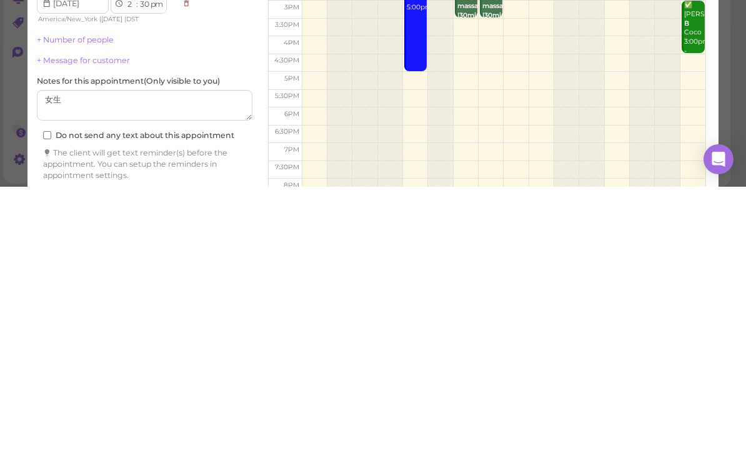
scroll to position [44, 0]
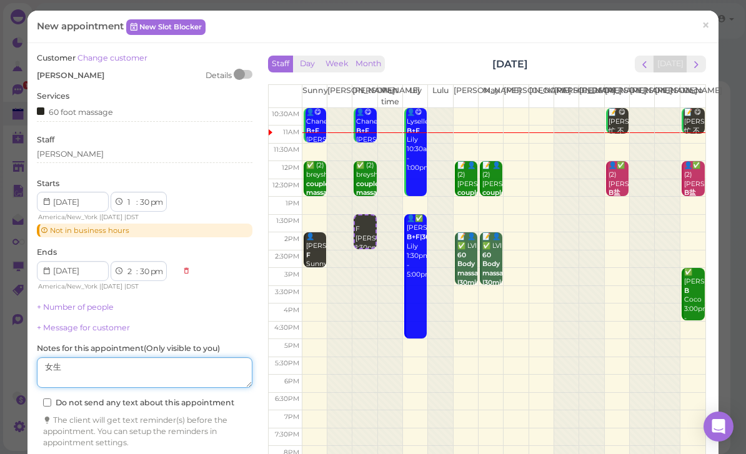
type textarea "女生"
click at [101, 152] on div "[PERSON_NAME]" at bounding box center [145, 154] width 216 height 11
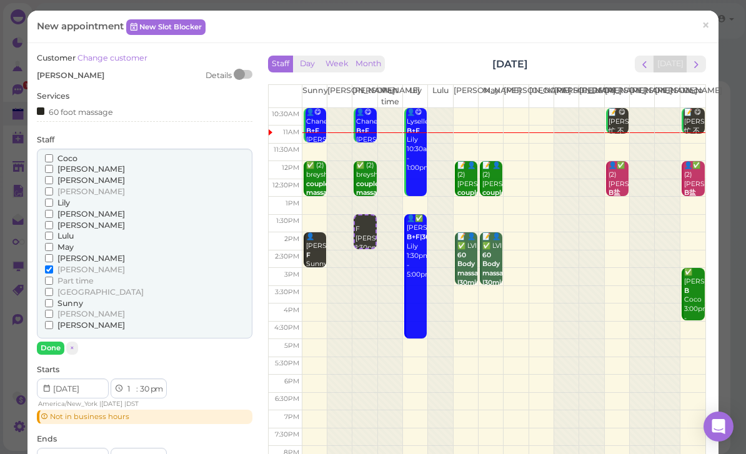
click at [69, 156] on span "Coco" at bounding box center [67, 158] width 20 height 9
click at [53, 156] on input "Coco" at bounding box center [49, 158] width 8 height 8
click at [54, 342] on button "Done" at bounding box center [50, 348] width 27 height 13
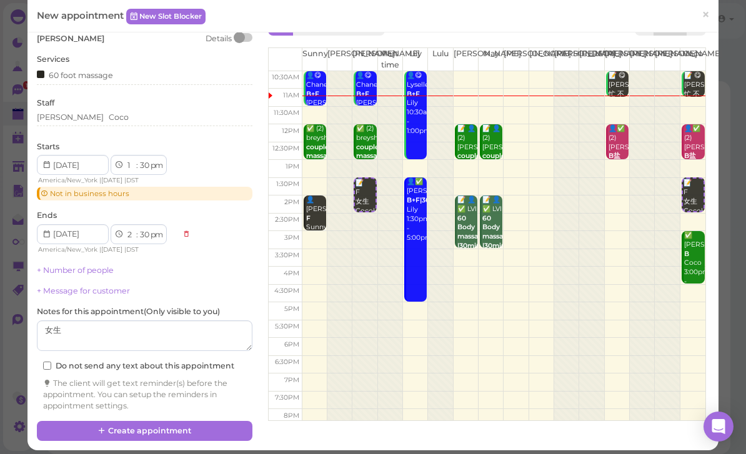
scroll to position [36, 0]
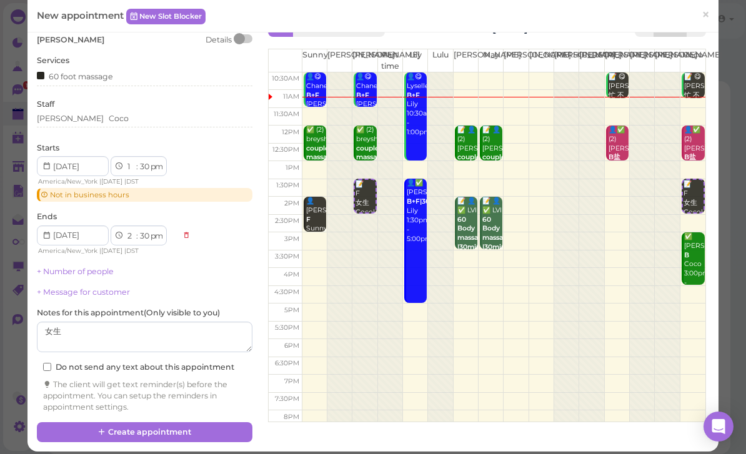
click at [199, 422] on button "Create appointment" at bounding box center [145, 432] width 216 height 20
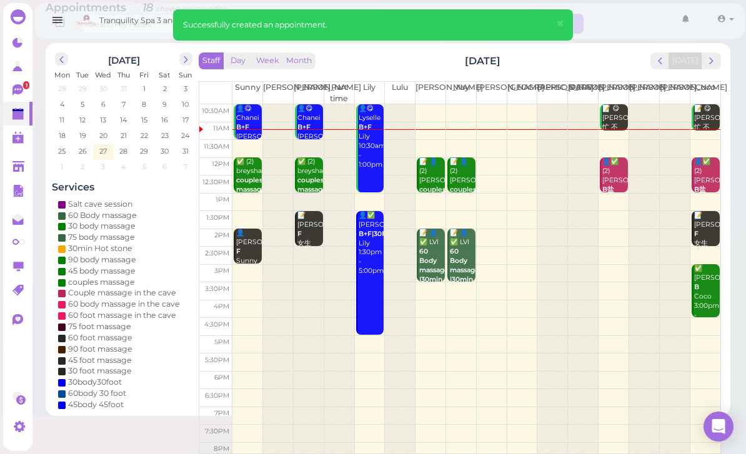
click at [22, 92] on icon at bounding box center [17, 89] width 11 height 11
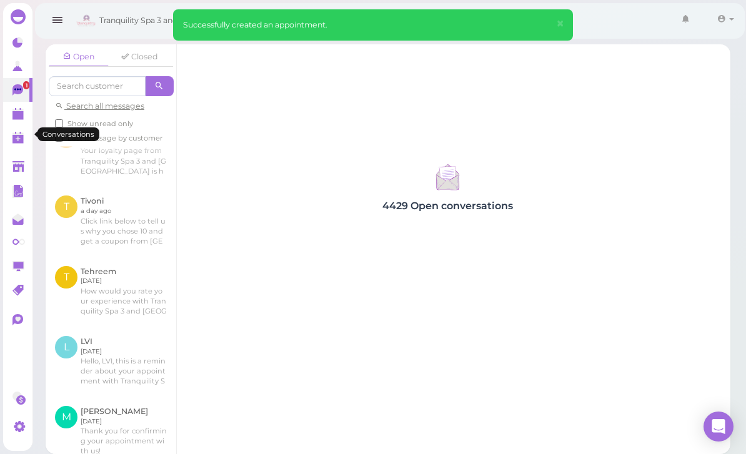
scroll to position [449, 0]
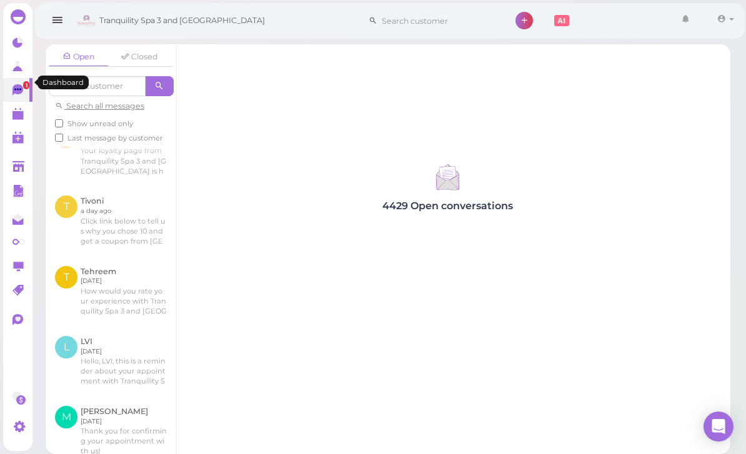
click at [21, 46] on icon at bounding box center [17, 43] width 10 height 10
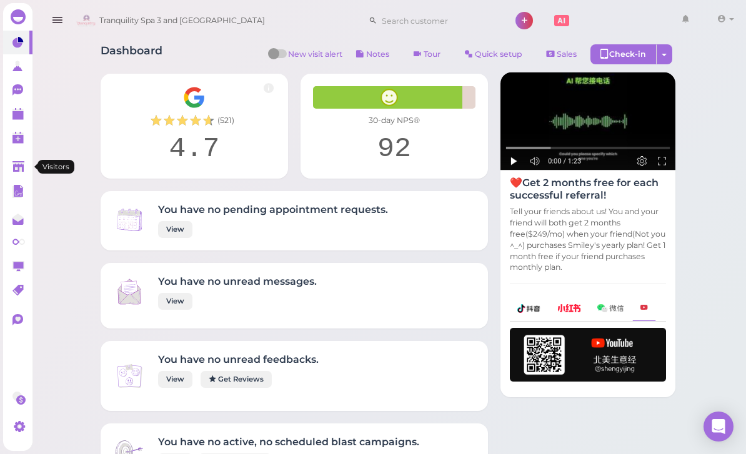
click at [16, 159] on link at bounding box center [17, 167] width 29 height 24
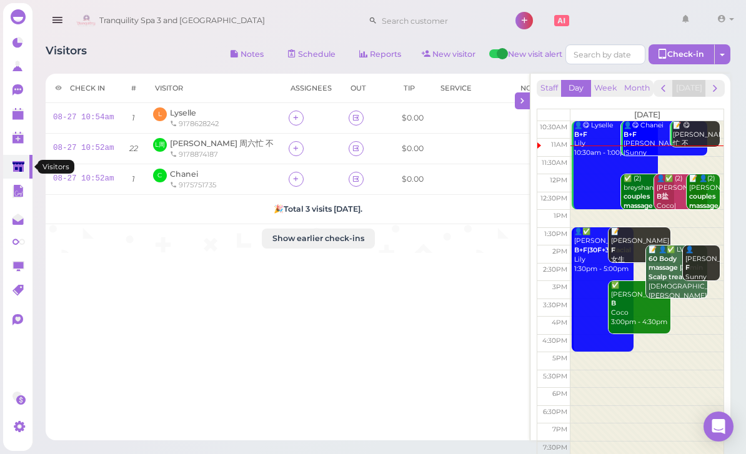
click at [17, 155] on link at bounding box center [17, 167] width 29 height 24
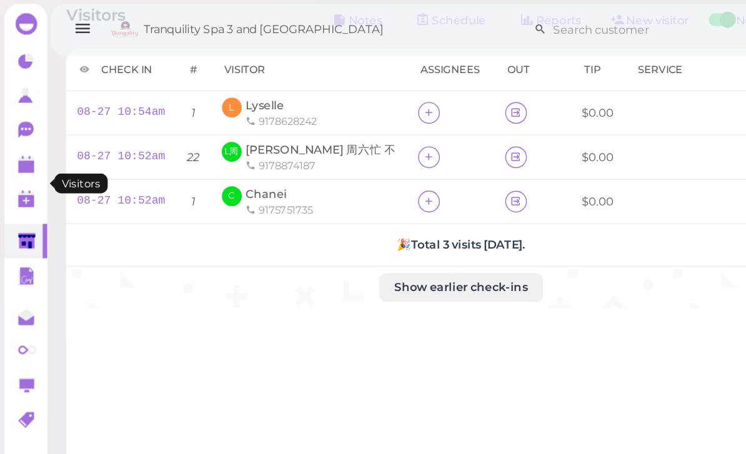
scroll to position [30, 0]
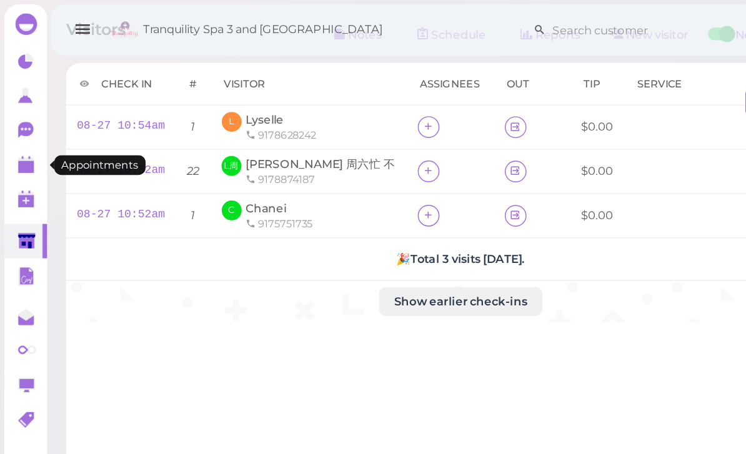
click at [19, 109] on polygon at bounding box center [17, 110] width 11 height 2
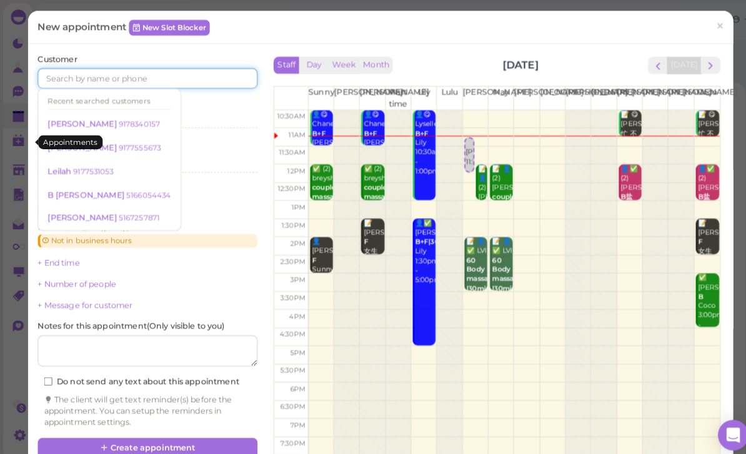
scroll to position [14, 0]
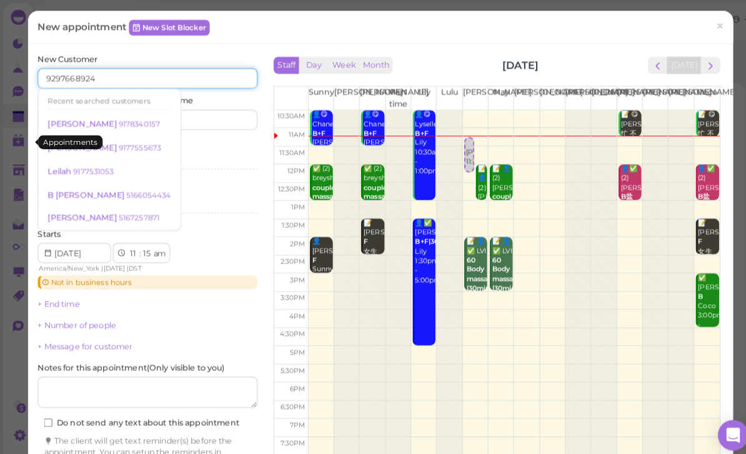
type input "9297668924"
click at [214, 117] on input at bounding box center [201, 117] width 104 height 20
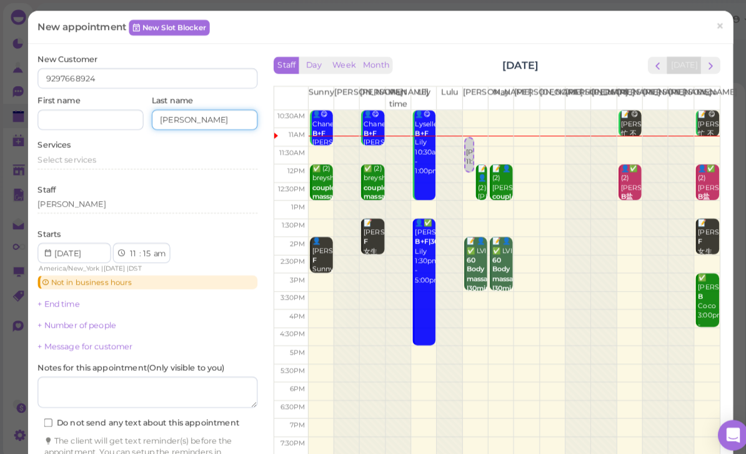
click at [169, 116] on input "[PERSON_NAME]" at bounding box center [201, 117] width 104 height 20
type input "[PERSON_NAME]"
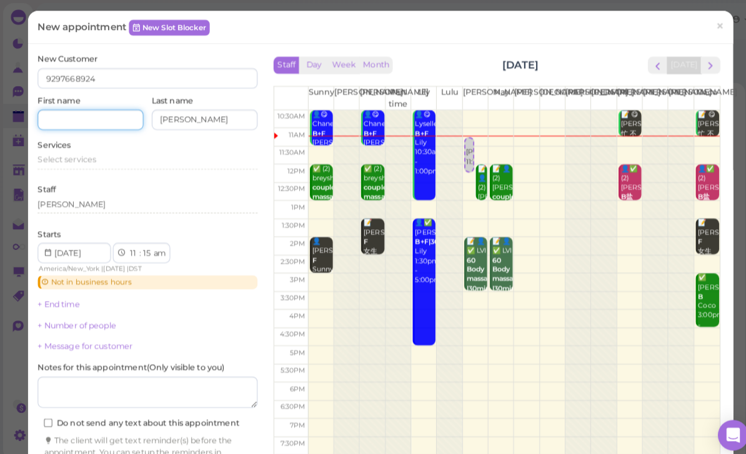
click at [65, 116] on input at bounding box center [89, 117] width 104 height 20
click at [74, 117] on input at bounding box center [89, 117] width 104 height 20
click at [58, 112] on input at bounding box center [89, 117] width 104 height 20
paste input "[PERSON_NAME]"
type input "[PERSON_NAME]"
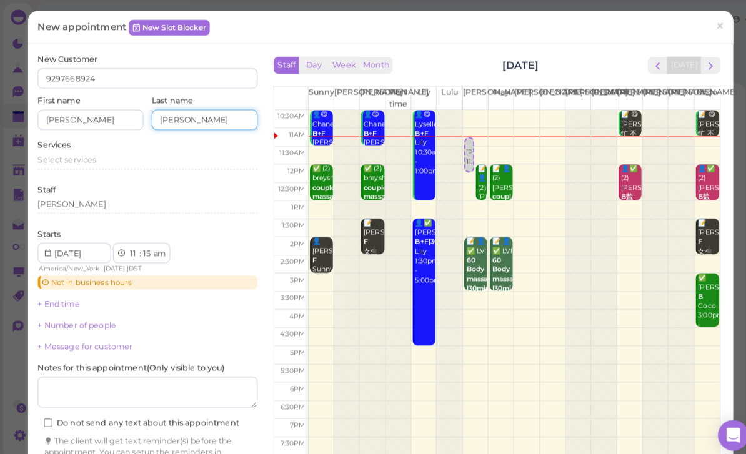
click at [223, 116] on input "[PERSON_NAME]" at bounding box center [201, 117] width 104 height 20
type input "K"
click at [80, 153] on span "Select services" at bounding box center [65, 156] width 57 height 9
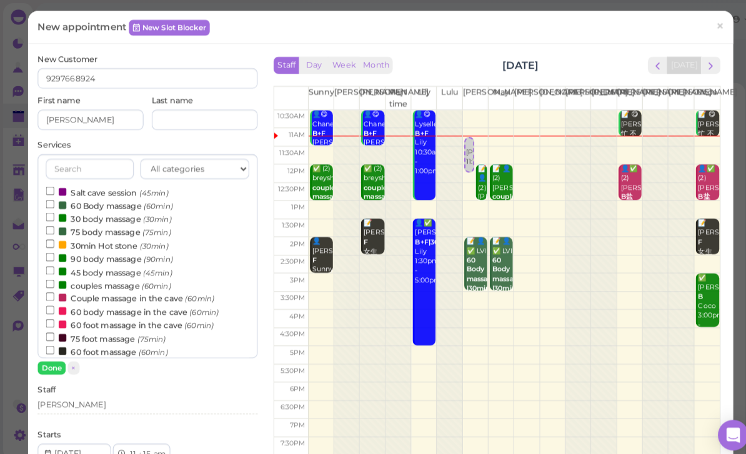
click at [108, 247] on label "90 body massage (90min)" at bounding box center [107, 253] width 124 height 13
click at [53, 248] on input "90 body massage (90min)" at bounding box center [49, 252] width 8 height 8
click at [51, 359] on button "Done" at bounding box center [50, 360] width 27 height 13
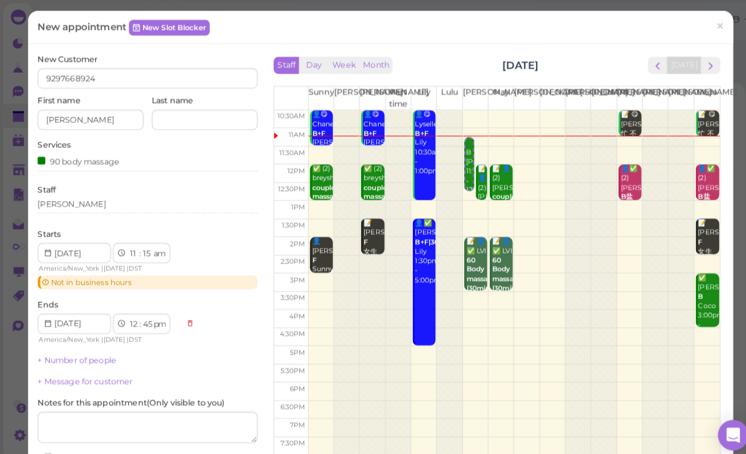
click at [147, 244] on select "00 05 10 15 20 25 30 35 40 45 50 55" at bounding box center [144, 248] width 12 height 13
select select "25"
select select "55"
click at [102, 350] on link "+ Number of people" at bounding box center [75, 353] width 77 height 9
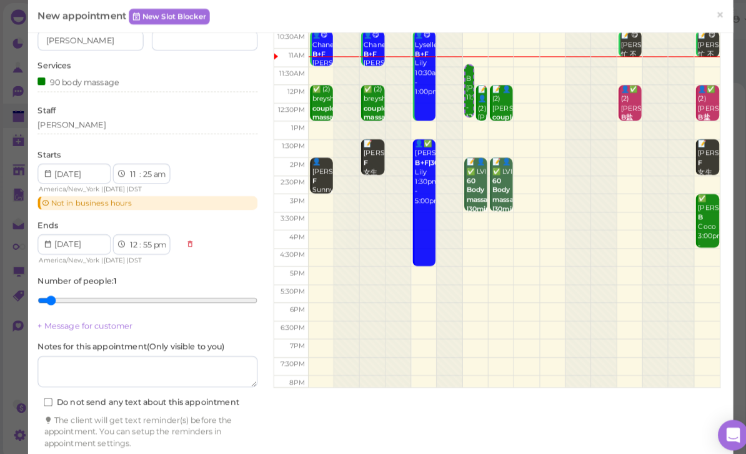
scroll to position [75, 0]
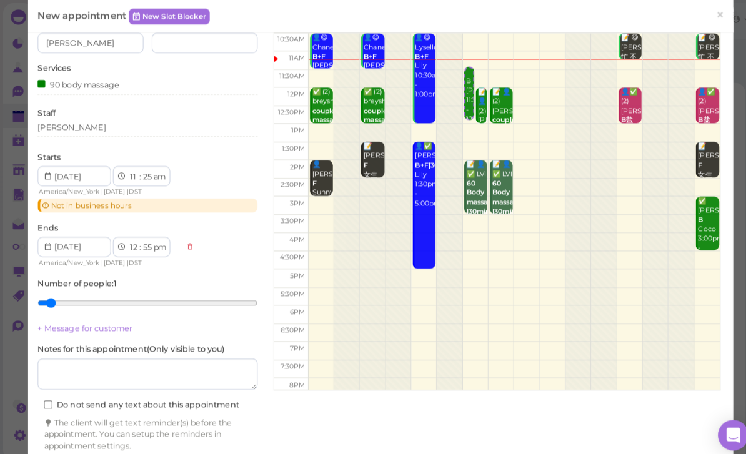
click at [219, 452] on button "Create appointment" at bounding box center [145, 462] width 216 height 20
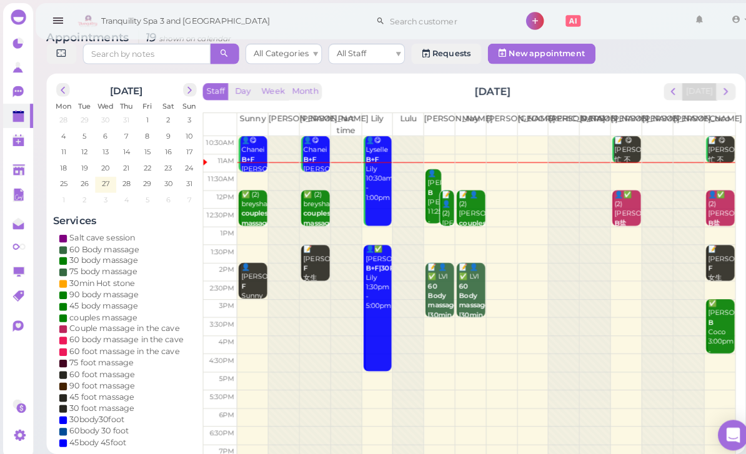
click at [309, 212] on b "couples massage" at bounding box center [311, 214] width 29 height 17
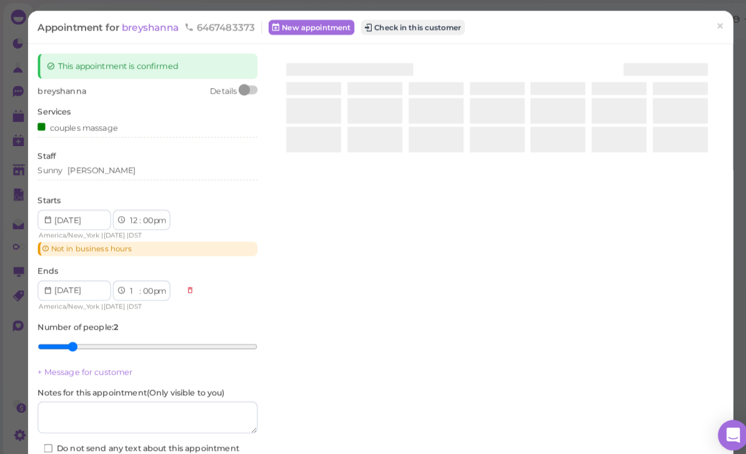
scroll to position [9, 0]
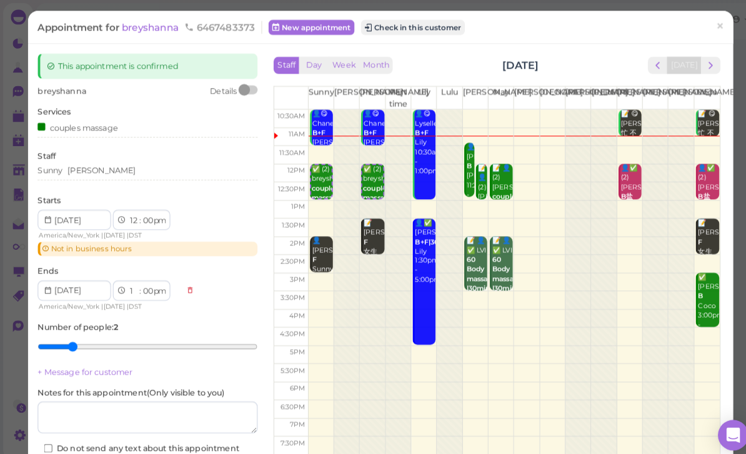
click at [138, 167] on div "Sunny [PERSON_NAME]" at bounding box center [145, 167] width 216 height 11
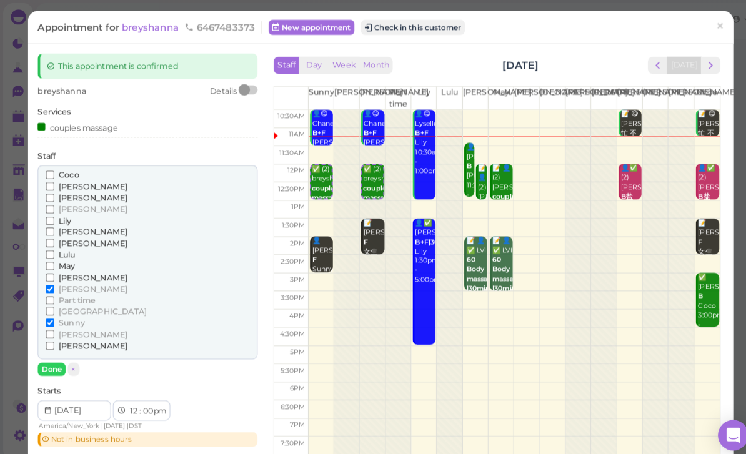
click at [68, 267] on span "[PERSON_NAME]" at bounding box center [90, 271] width 67 height 9
click at [53, 268] on input "[PERSON_NAME]" at bounding box center [49, 272] width 8 height 8
click at [71, 256] on span "May" at bounding box center [65, 260] width 16 height 9
click at [53, 257] on input "May" at bounding box center [49, 261] width 8 height 8
click at [69, 279] on span "[PERSON_NAME]" at bounding box center [90, 283] width 67 height 9
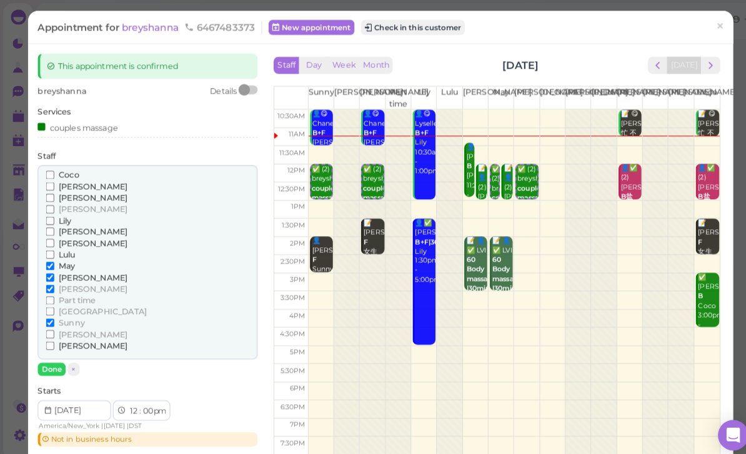
click at [53, 279] on input "[PERSON_NAME]" at bounding box center [49, 283] width 8 height 8
click at [53, 312] on input "Sunny" at bounding box center [49, 316] width 8 height 8
click at [52, 356] on button "Done" at bounding box center [50, 362] width 27 height 13
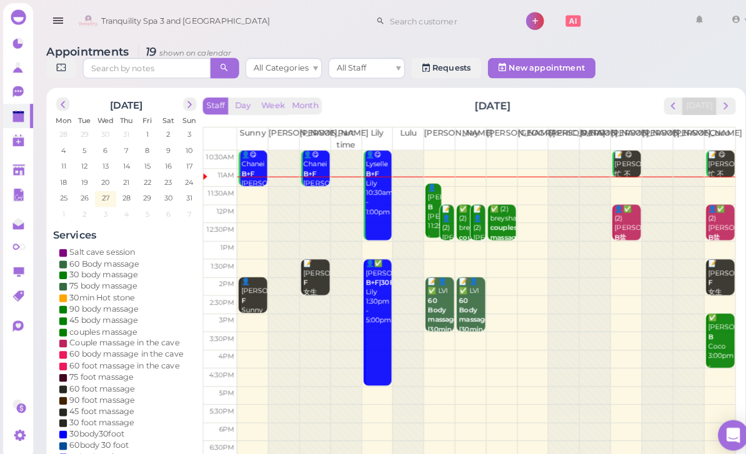
click at [492, 224] on b "couples massage" at bounding box center [495, 227] width 29 height 17
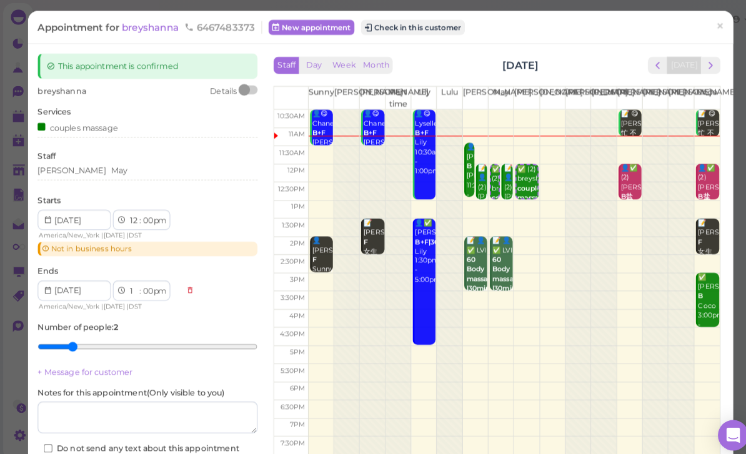
click at [707, 37] on link "×" at bounding box center [705, 26] width 23 height 29
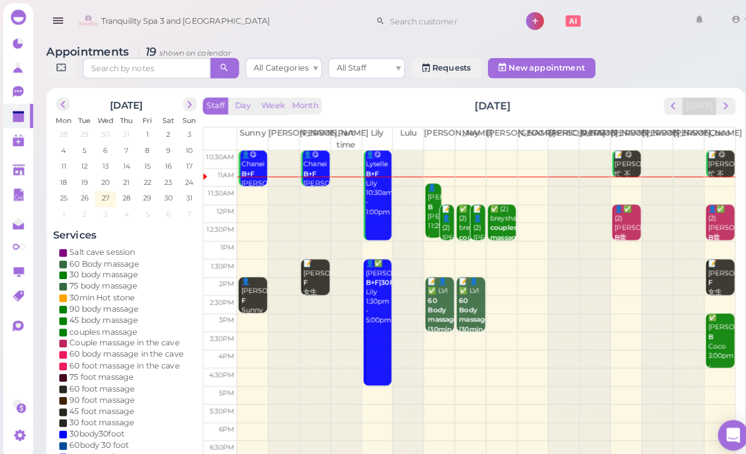
click at [436, 226] on div "📝 👤(2) [PERSON_NAME] massage [DEMOGRAPHIC_DATA] [PERSON_NAME]|May 12:00pm - 1:0…" at bounding box center [439, 252] width 12 height 102
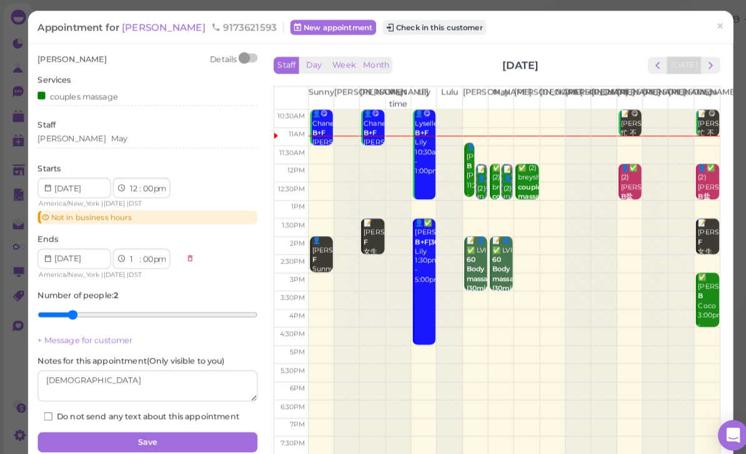
click at [115, 144] on div "[PERSON_NAME]" at bounding box center [145, 138] width 216 height 15
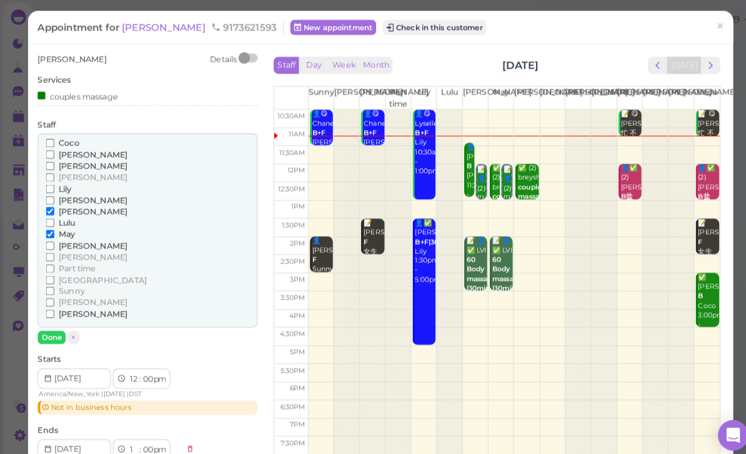
click at [72, 292] on span "[PERSON_NAME]" at bounding box center [90, 296] width 67 height 9
click at [53, 292] on input "[PERSON_NAME]" at bounding box center [49, 296] width 8 height 8
click at [74, 292] on span "[PERSON_NAME]" at bounding box center [90, 296] width 67 height 9
click at [53, 292] on input "[PERSON_NAME]" at bounding box center [49, 296] width 8 height 8
click at [67, 303] on span "[PERSON_NAME]" at bounding box center [90, 307] width 67 height 9
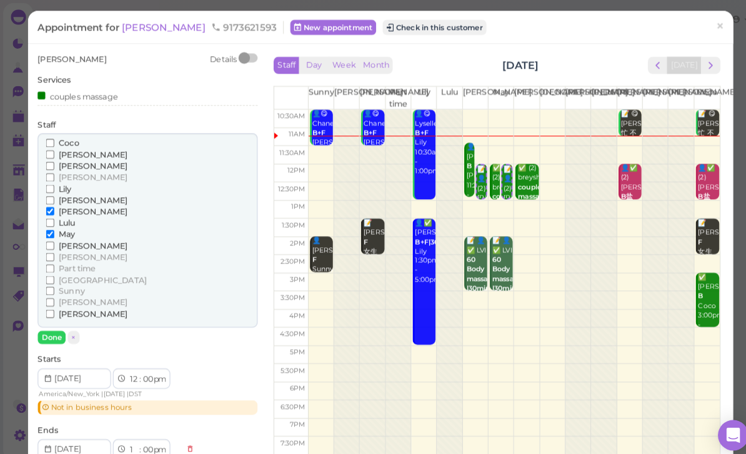
click at [53, 304] on input "[PERSON_NAME]" at bounding box center [49, 308] width 8 height 8
click at [81, 281] on span "Sunny" at bounding box center [70, 285] width 26 height 9
click at [53, 281] on input "Sunny" at bounding box center [49, 285] width 8 height 8
click at [76, 247] on span "[PERSON_NAME]" at bounding box center [90, 251] width 67 height 9
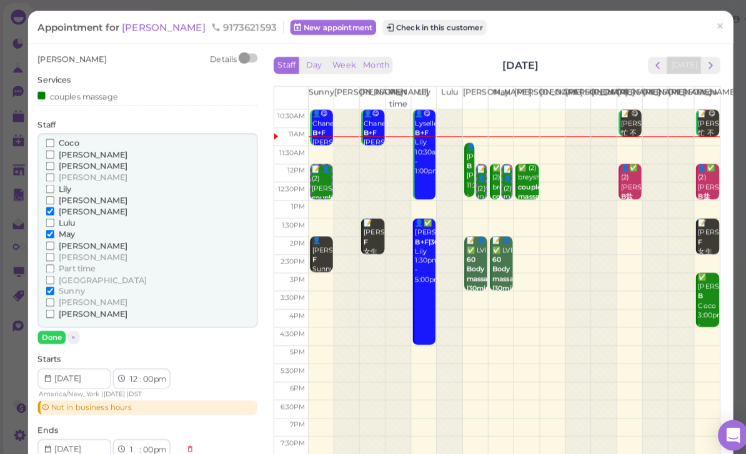
click at [53, 248] on input "[PERSON_NAME]" at bounding box center [49, 252] width 8 height 8
click at [68, 214] on span "Lulu" at bounding box center [65, 218] width 16 height 9
click at [53, 214] on input "Lulu" at bounding box center [49, 218] width 8 height 8
click at [71, 206] on span "[PERSON_NAME]" at bounding box center [90, 206] width 67 height 9
click at [53, 206] on input "[PERSON_NAME]" at bounding box center [49, 207] width 8 height 8
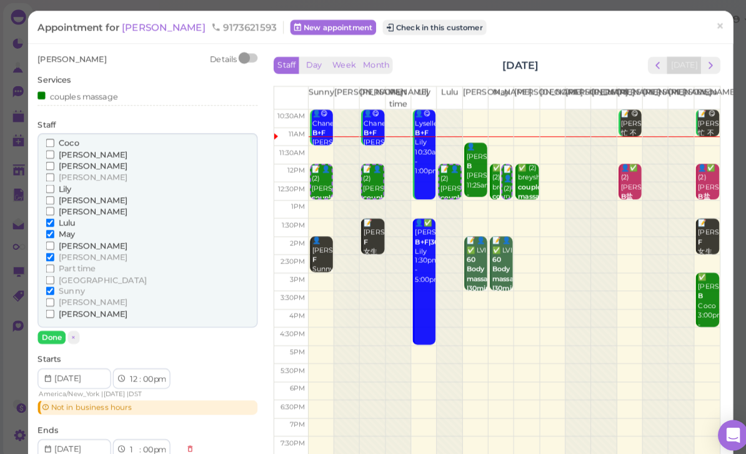
click at [73, 218] on span "Lulu" at bounding box center [65, 218] width 16 height 9
click at [53, 218] on input "Lulu" at bounding box center [49, 218] width 8 height 8
click at [70, 227] on span "May" at bounding box center [65, 229] width 16 height 9
click at [53, 227] on input "May" at bounding box center [49, 230] width 8 height 8
click at [52, 327] on button "Done" at bounding box center [50, 330] width 27 height 13
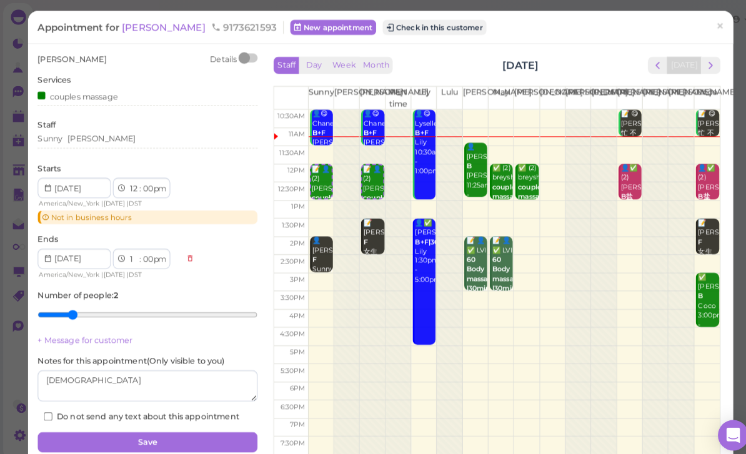
click at [206, 432] on button "Save" at bounding box center [145, 434] width 216 height 20
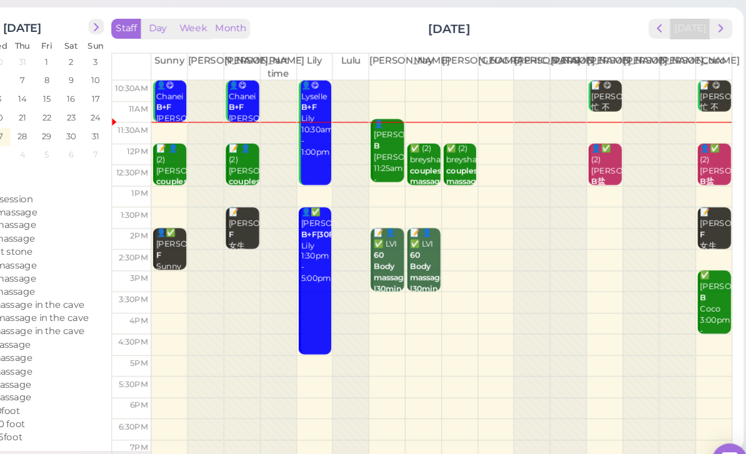
scroll to position [41, 0]
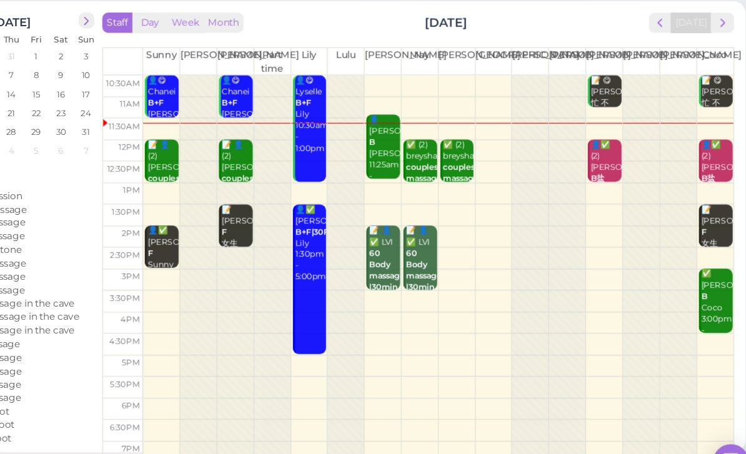
click at [481, 179] on b "couples massage" at bounding box center [495, 187] width 29 height 17
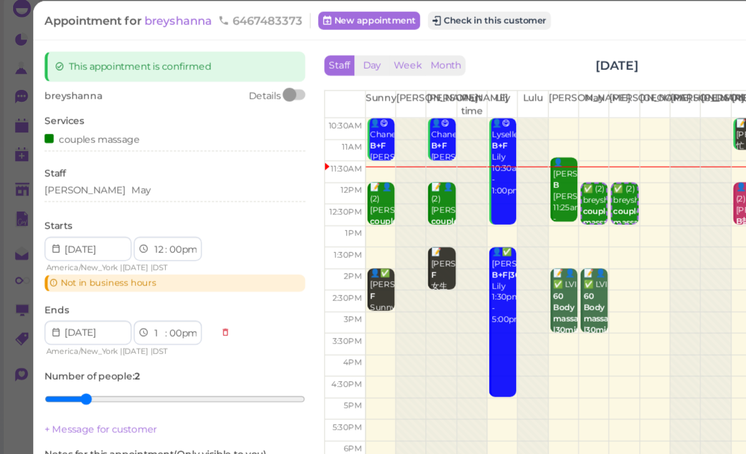
click at [124, 162] on div "[PERSON_NAME]" at bounding box center [145, 167] width 216 height 11
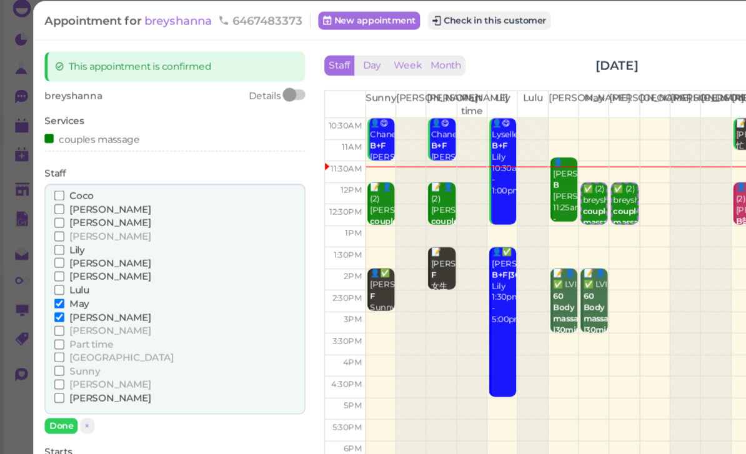
click at [66, 334] on span "[PERSON_NAME]" at bounding box center [90, 338] width 67 height 9
click at [53, 335] on input "[PERSON_NAME]" at bounding box center [49, 339] width 8 height 8
click at [67, 256] on span "May" at bounding box center [65, 260] width 16 height 9
click at [53, 257] on input "May" at bounding box center [49, 261] width 8 height 8
click at [57, 356] on button "Done" at bounding box center [50, 362] width 27 height 13
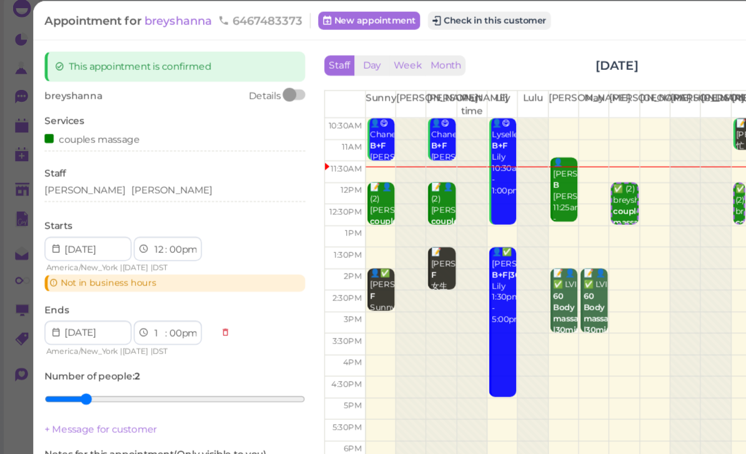
click at [132, 210] on select "1 2 3 4 5 6 7 8 9 10 11 12" at bounding box center [131, 216] width 11 height 13
select select "2"
select select "3"
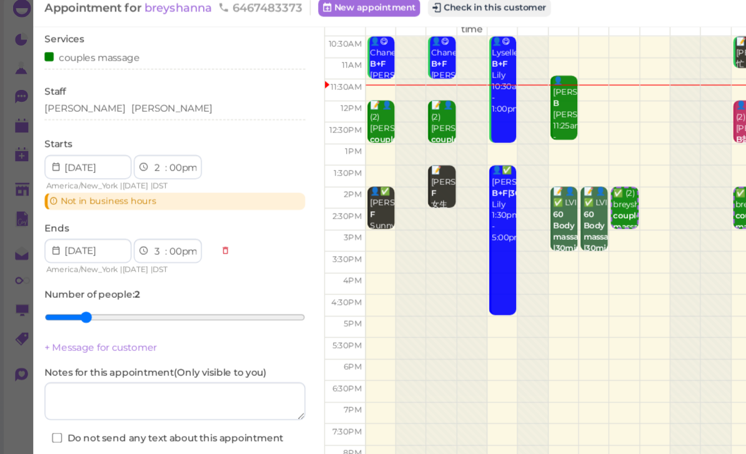
scroll to position [67, 0]
click at [152, 388] on button "Save" at bounding box center [145, 398] width 216 height 20
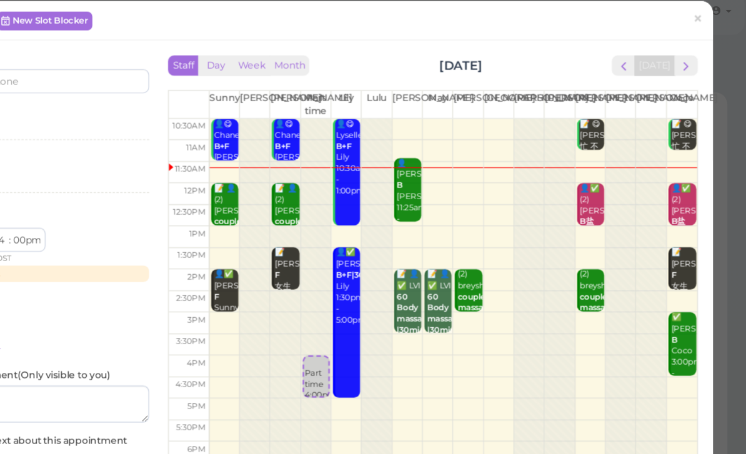
click at [702, 20] on span "×" at bounding box center [706, 25] width 8 height 17
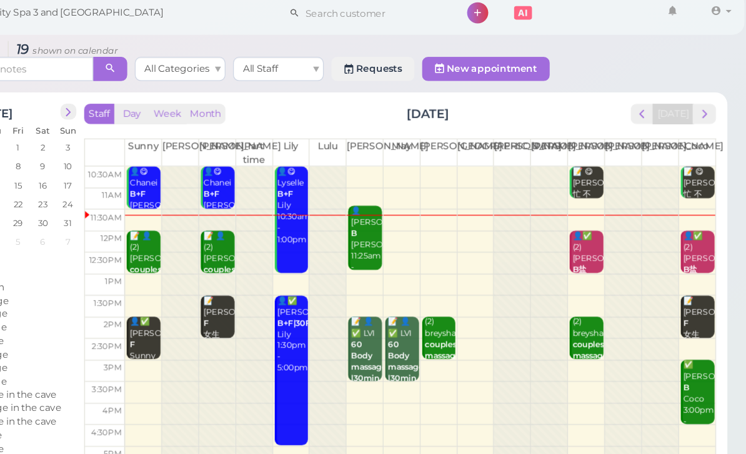
click at [419, 209] on div "👤[PERSON_NAME] B [PERSON_NAME] 11:25am - 12:55pm" at bounding box center [432, 212] width 26 height 65
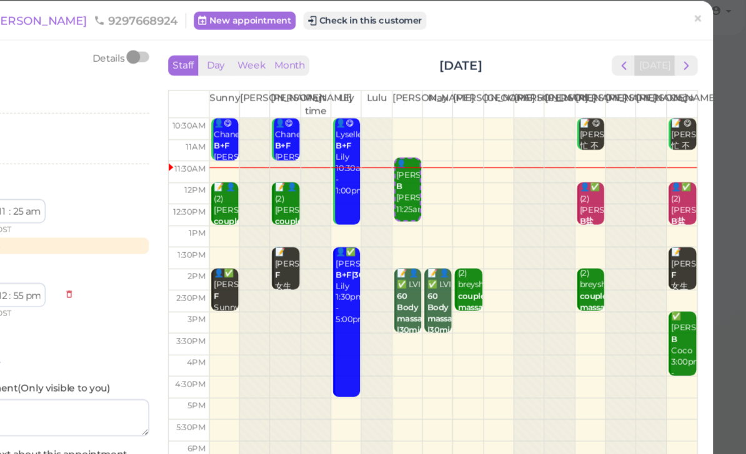
click at [702, 17] on span "×" at bounding box center [706, 25] width 8 height 17
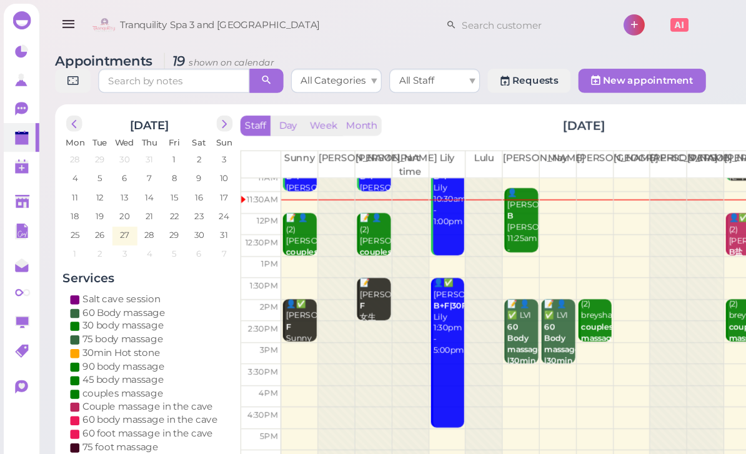
scroll to position [24, 0]
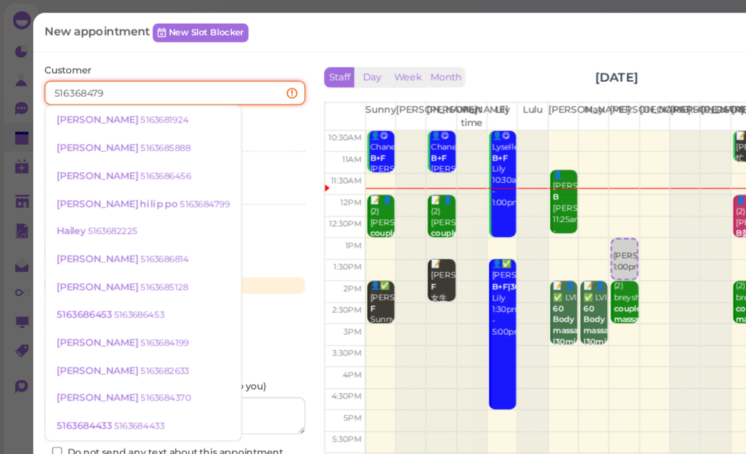
type input "5163684799"
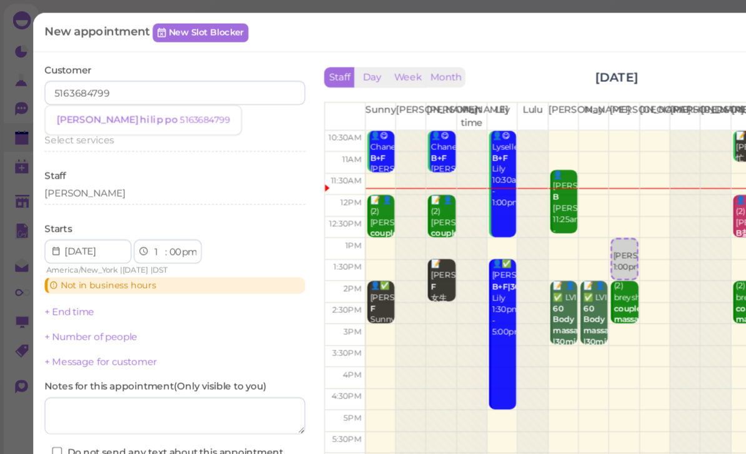
click at [149, 99] on small "5163684799" at bounding box center [169, 99] width 41 height 9
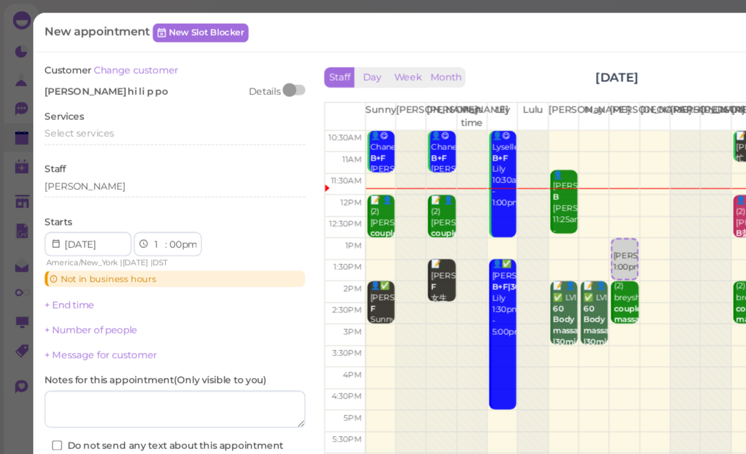
click at [88, 111] on span "Select services" at bounding box center [65, 110] width 57 height 9
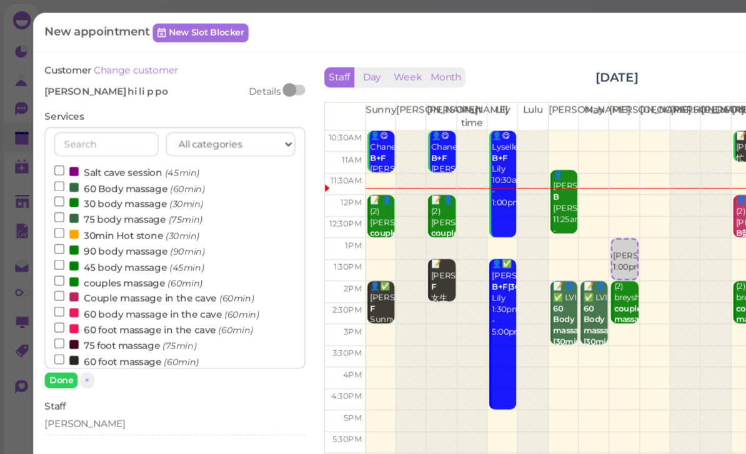
click at [119, 149] on label "60 Body massage (60min)" at bounding box center [107, 155] width 124 height 13
click at [53, 150] on input "60 Body massage (60min)" at bounding box center [49, 154] width 8 height 8
click at [51, 306] on input "90 foot massage (90min)" at bounding box center [49, 310] width 8 height 8
select select "3"
select select "30"
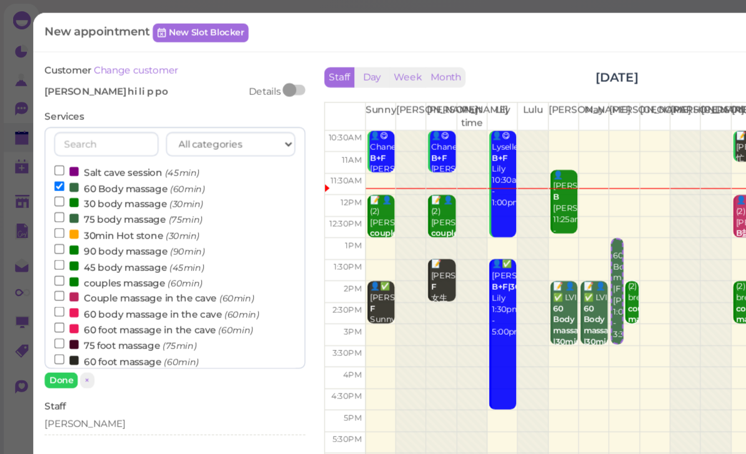
click at [88, 354] on div "[PERSON_NAME]" at bounding box center [145, 352] width 216 height 15
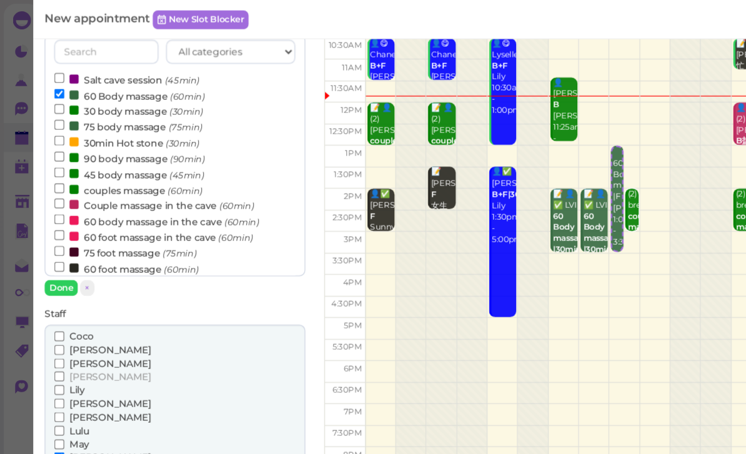
scroll to position [100, 0]
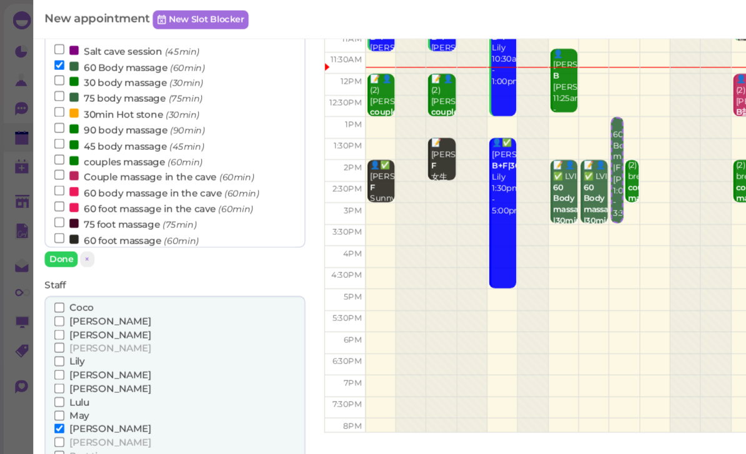
click at [71, 339] on span "May" at bounding box center [65, 343] width 16 height 9
click at [53, 340] on input "May" at bounding box center [49, 344] width 8 height 8
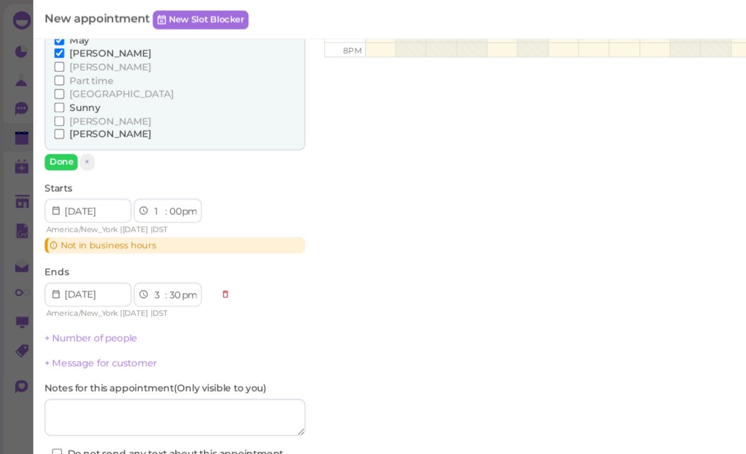
scroll to position [410, 0]
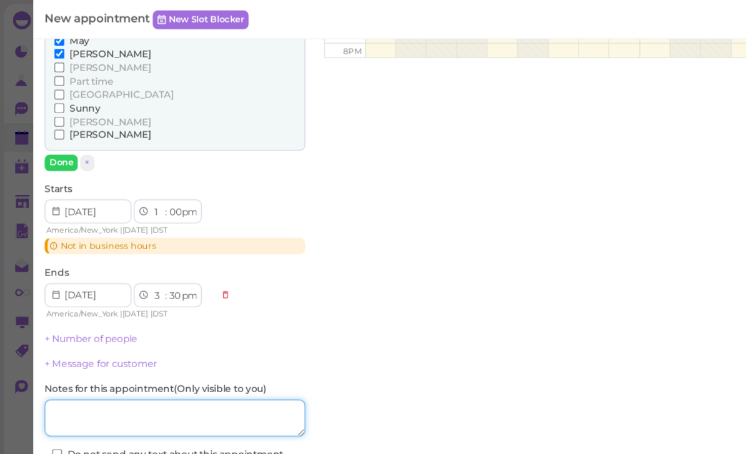
click at [132, 331] on textarea at bounding box center [145, 346] width 216 height 31
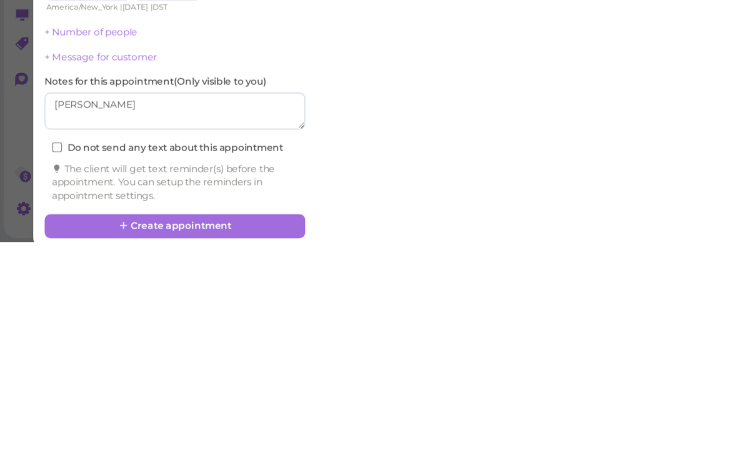
scroll to position [44, 0]
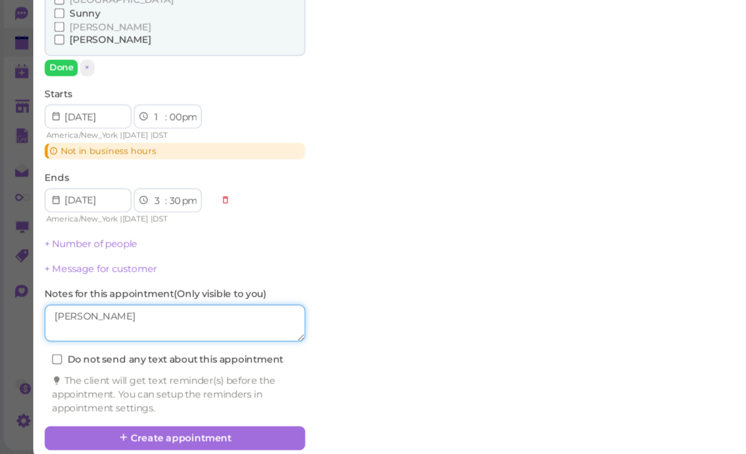
type textarea "[PERSON_NAME]"
click at [194, 431] on button "Create appointment" at bounding box center [145, 441] width 216 height 20
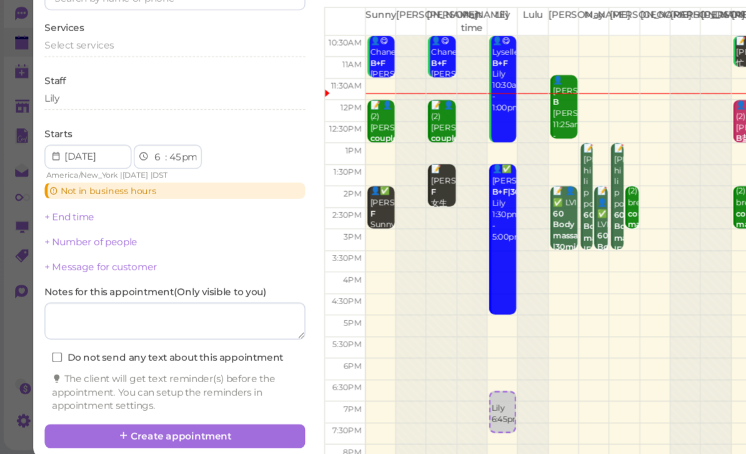
select select "30"
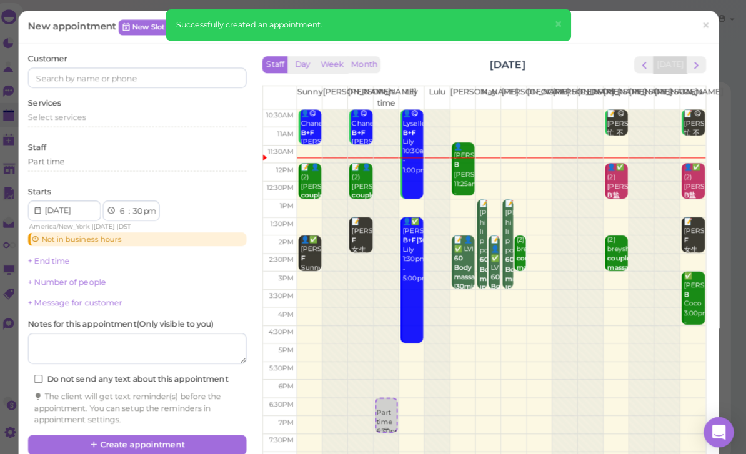
scroll to position [6, 0]
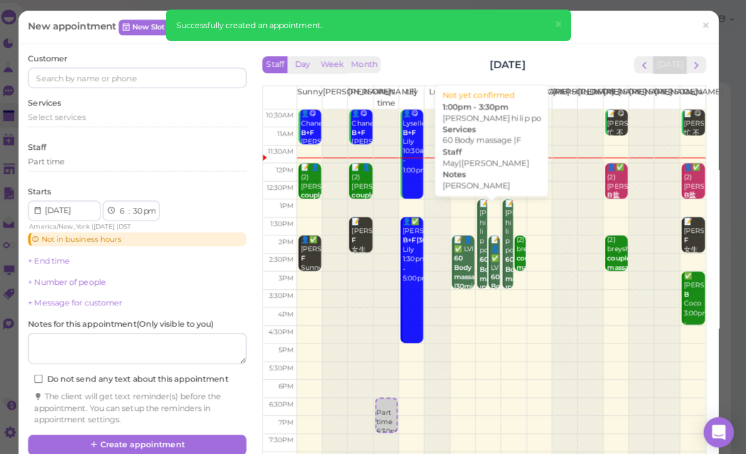
click at [482, 217] on div "📝 Daniela san hi li p po 60 Body massage |F Mike May|Mike 1:00pm - 3:30pm" at bounding box center [486, 271] width 8 height 149
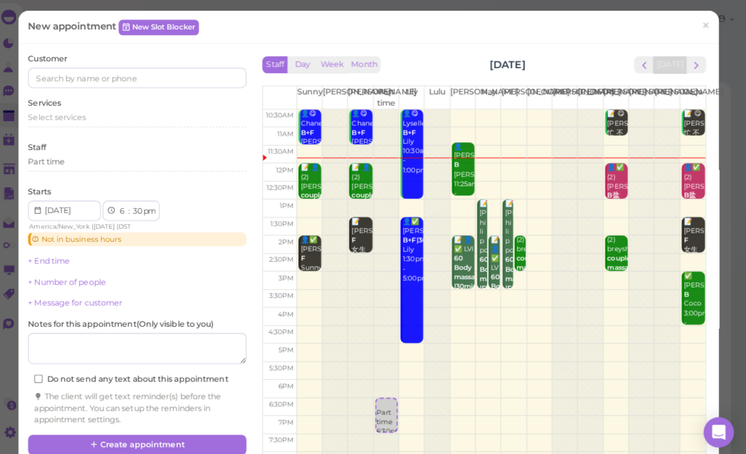
click at [507, 212] on div "📝 Daniela san hi li p po 60 Body massage |F Mike May|Mike 1:00pm - 3:30pm" at bounding box center [511, 271] width 8 height 149
click at [703, 22] on link "×" at bounding box center [705, 26] width 23 height 29
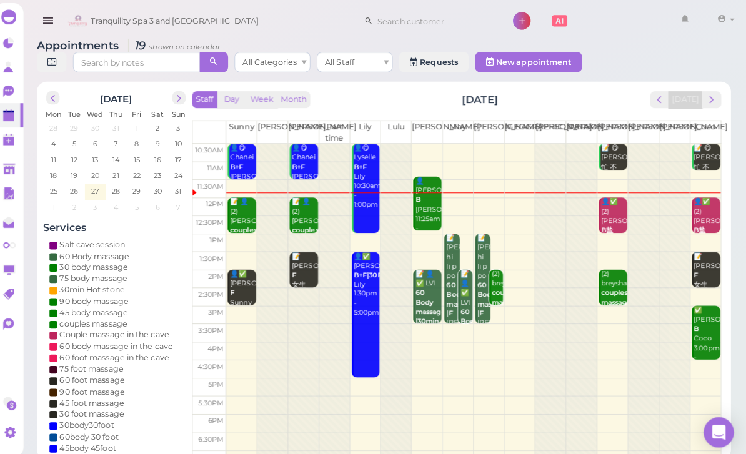
click at [480, 251] on div "📝 Daniela san hi li p po 60 Body massage |F Mike May|Mike 1:00pm - 3:30pm" at bounding box center [487, 300] width 14 height 139
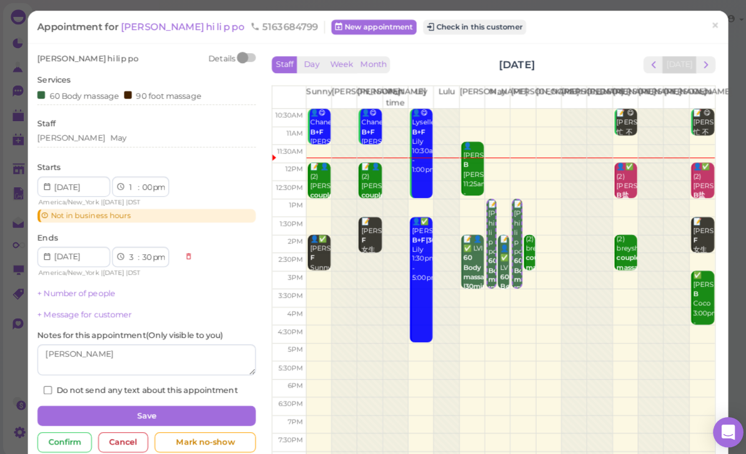
click at [184, 90] on div "90 foot massage" at bounding box center [160, 93] width 76 height 13
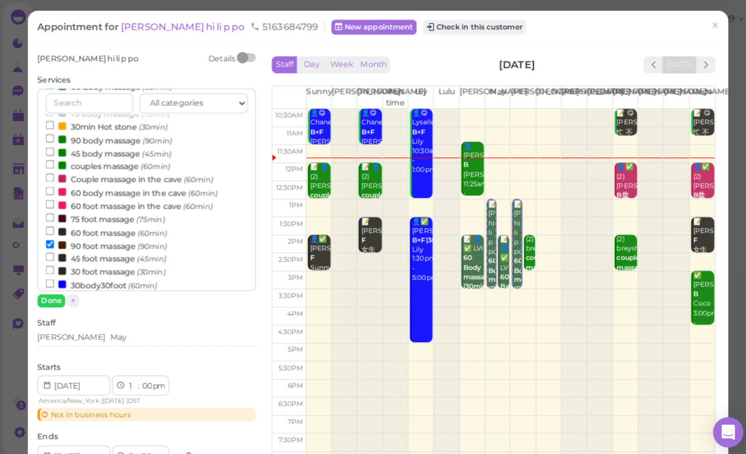
scroll to position [54, 0]
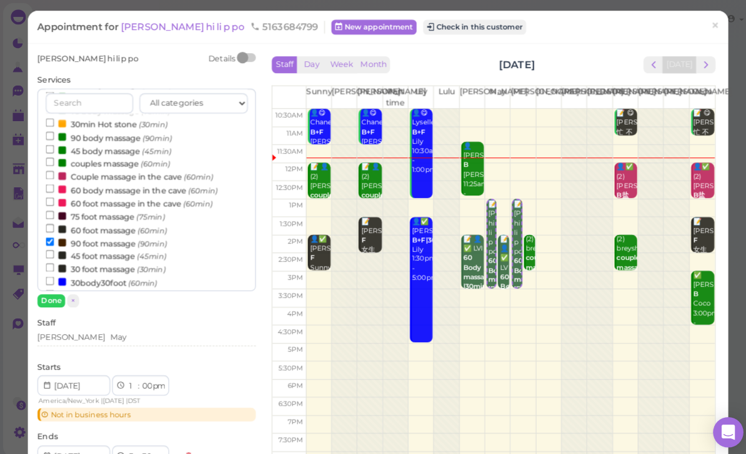
click at [109, 233] on label "90 foot massage (90min)" at bounding box center [104, 239] width 119 height 13
click at [53, 234] on input "90 foot massage (90min)" at bounding box center [49, 238] width 8 height 8
select select "2"
select select "00"
click at [50, 291] on button "Done" at bounding box center [50, 297] width 27 height 13
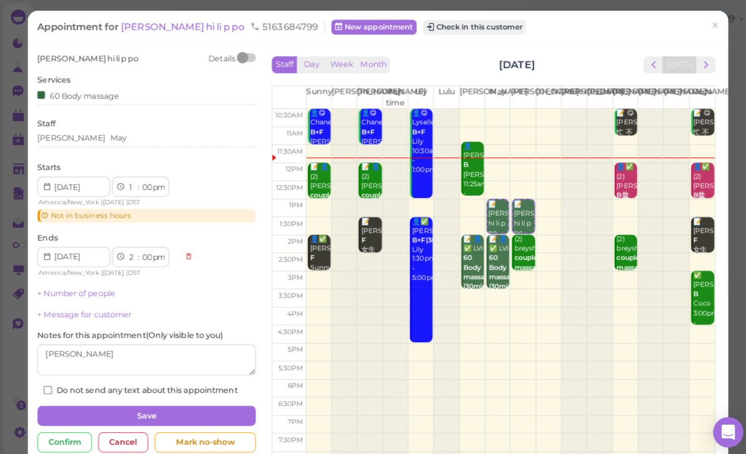
click at [195, 402] on button "Save" at bounding box center [145, 411] width 216 height 20
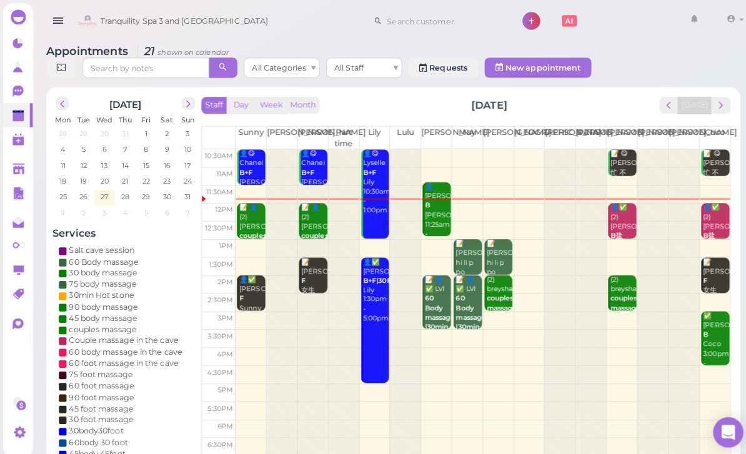
click at [425, 209] on div "👤[PERSON_NAME] B [PERSON_NAME] 11:25am - 12:55pm" at bounding box center [432, 212] width 26 height 65
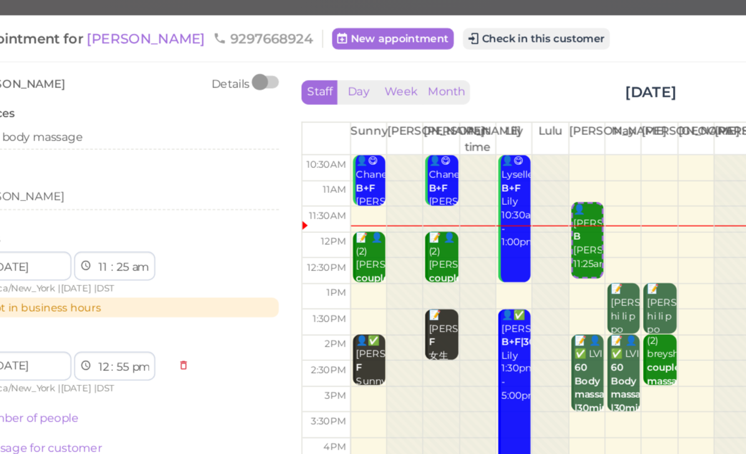
click at [456, 178] on div "👤[PERSON_NAME] B [PERSON_NAME] 11:25am - 12:55pm" at bounding box center [466, 173] width 20 height 65
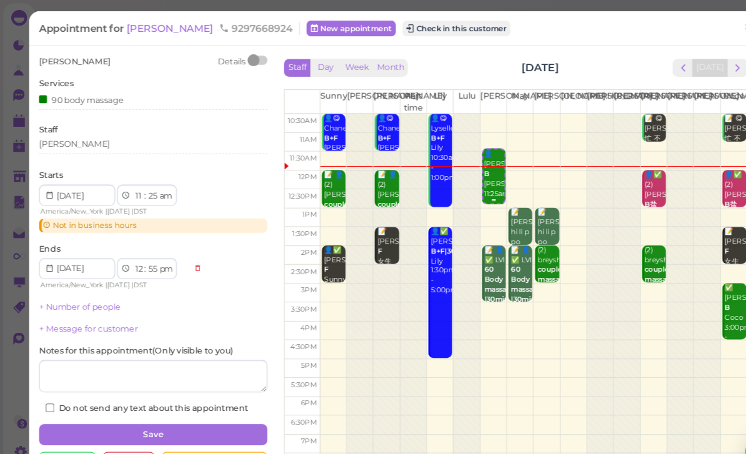
click at [143, 185] on select "00 05 10 15 20 25 30 35 40 45 50 55" at bounding box center [144, 185] width 12 height 13
select select "55"
select select "1"
select select "25"
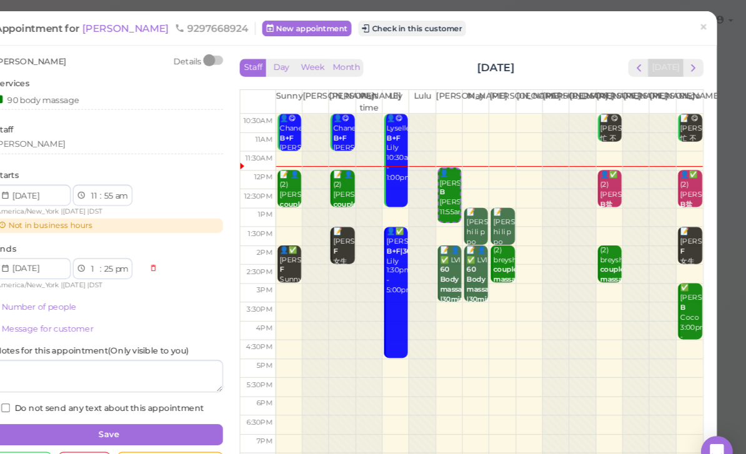
click at [132, 405] on button "Save" at bounding box center [145, 411] width 216 height 20
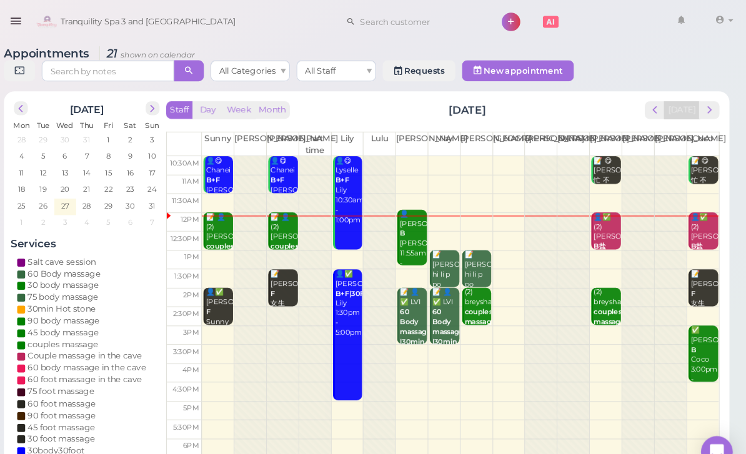
click at [297, 229] on b "couples massage" at bounding box center [311, 237] width 29 height 17
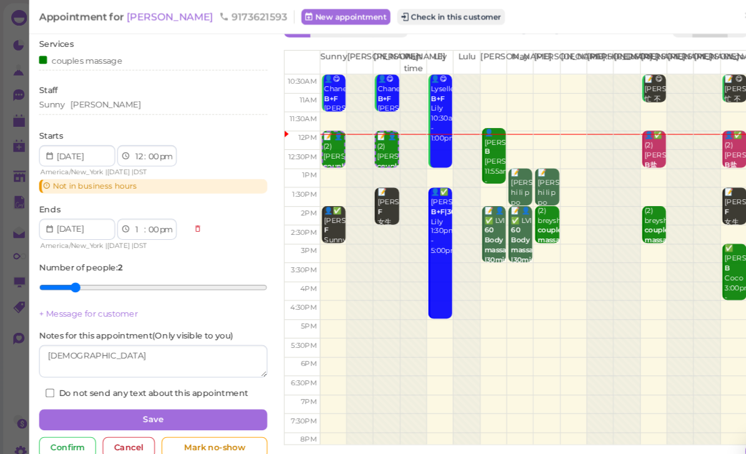
scroll to position [36, 0]
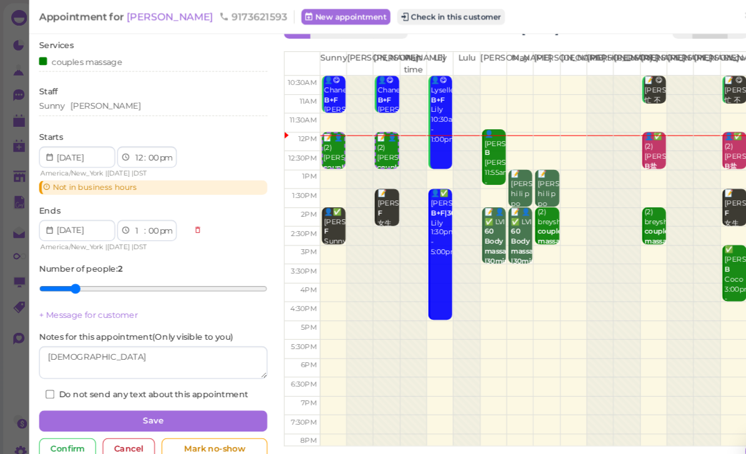
click at [131, 423] on div "Cancel" at bounding box center [121, 424] width 49 height 20
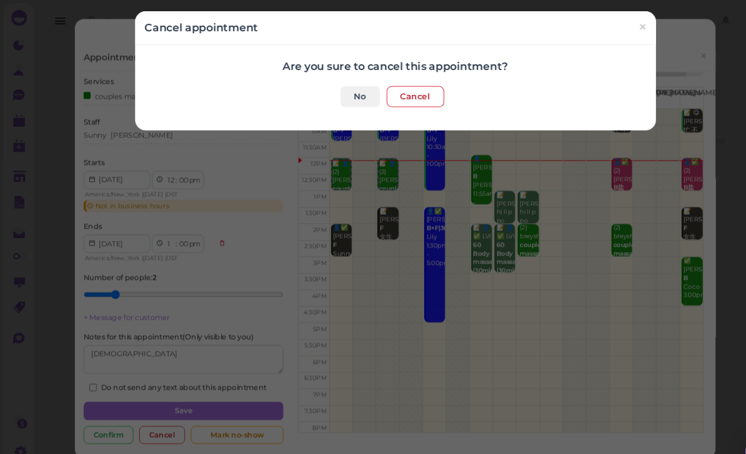
click at [393, 92] on button "Cancel" at bounding box center [392, 91] width 54 height 20
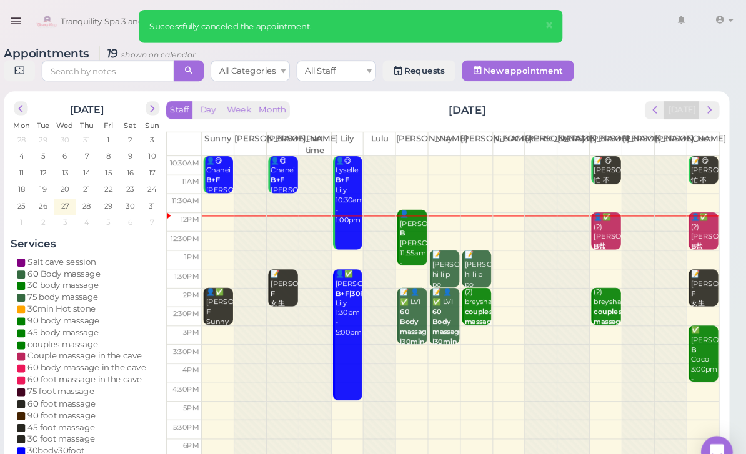
click at [602, 217] on div "👤✅ (2) Michelle B盐 Coco|Tom 12:00pm - 1:00pm" at bounding box center [615, 243] width 26 height 84
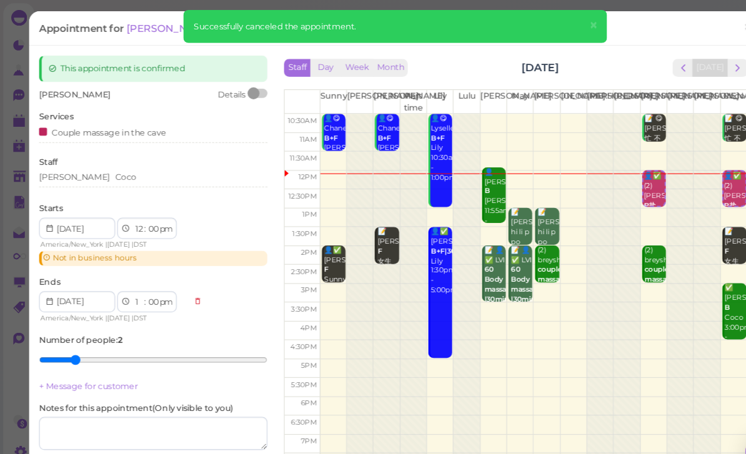
click at [142, 31] on span "[PERSON_NAME]" at bounding box center [161, 27] width 84 height 12
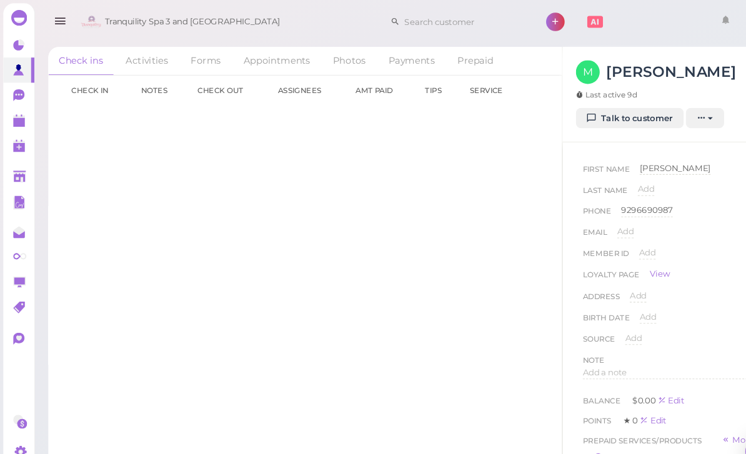
click at [601, 109] on link "Talk to customer" at bounding box center [595, 112] width 102 height 20
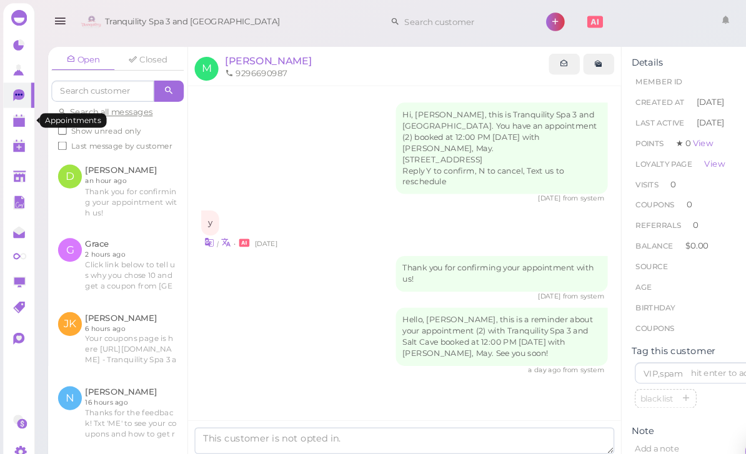
click at [11, 111] on link at bounding box center [17, 114] width 29 height 24
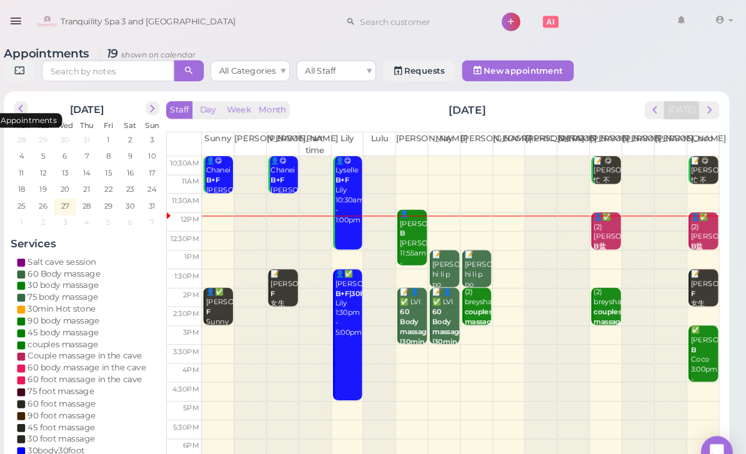
click at [419, 219] on div "👤Kimberly B Lisa 11:55am - 1:25pm" at bounding box center [432, 230] width 26 height 65
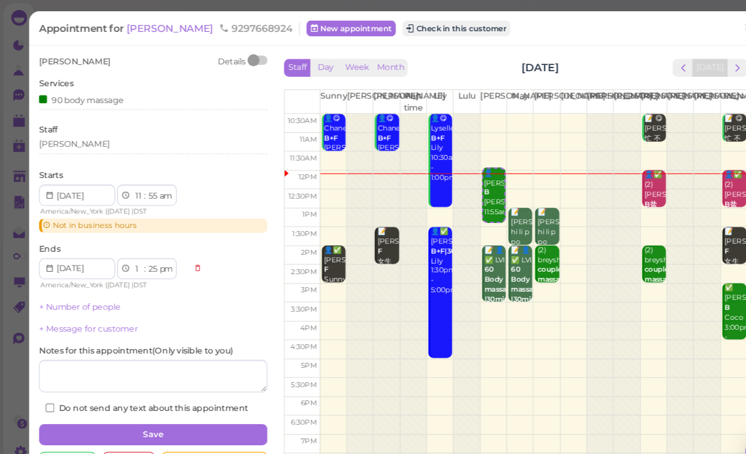
click at [412, 25] on button "Check in this customer" at bounding box center [431, 26] width 102 height 15
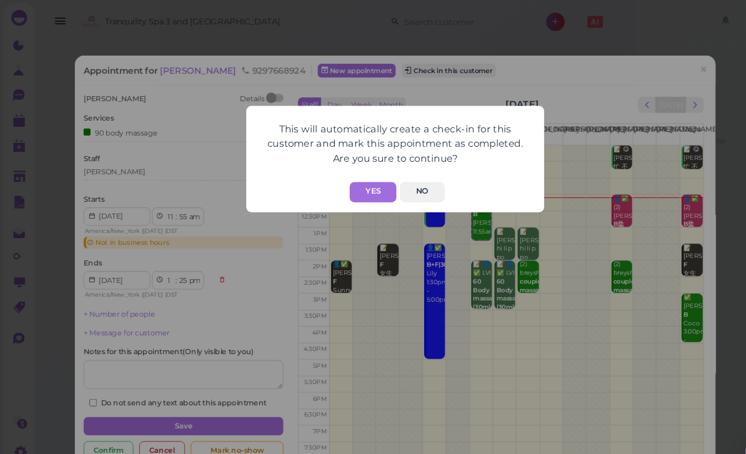
click at [354, 174] on button "Yes" at bounding box center [352, 181] width 44 height 19
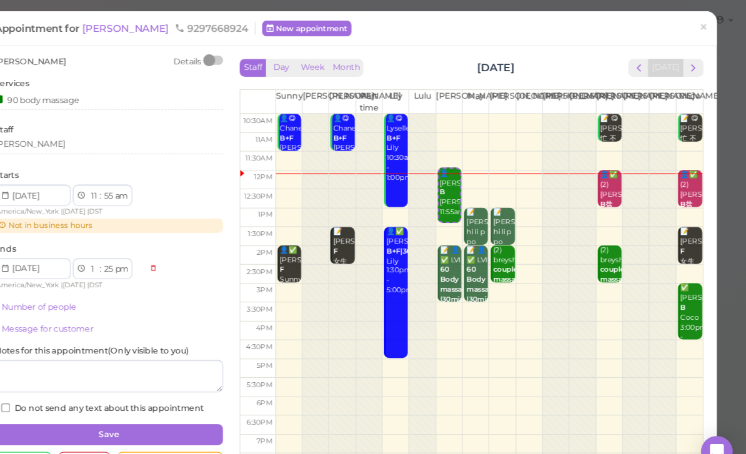
click at [702, 22] on span "×" at bounding box center [706, 25] width 8 height 17
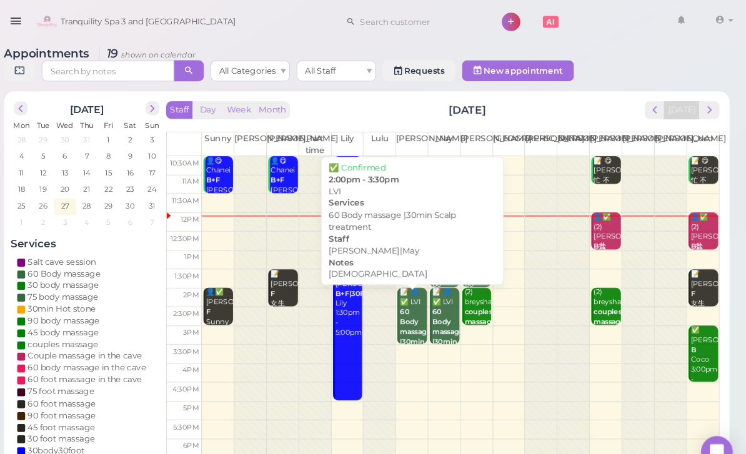
click at [419, 303] on b "60 Body massage |30min Scalp treatment" at bounding box center [437, 318] width 36 height 54
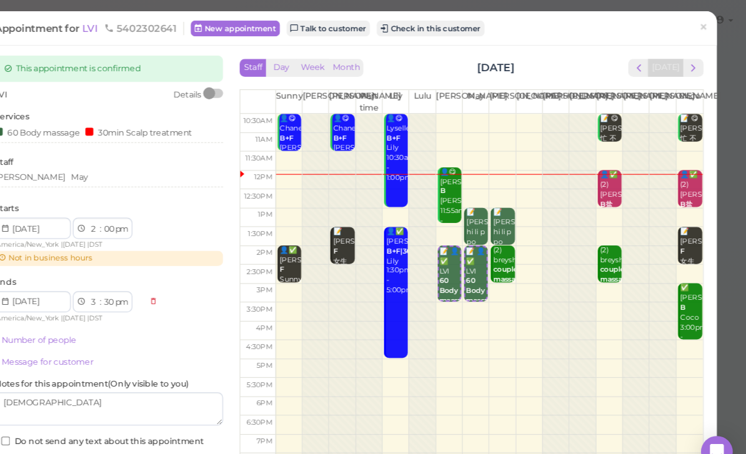
click at [702, 26] on span "×" at bounding box center [706, 25] width 8 height 17
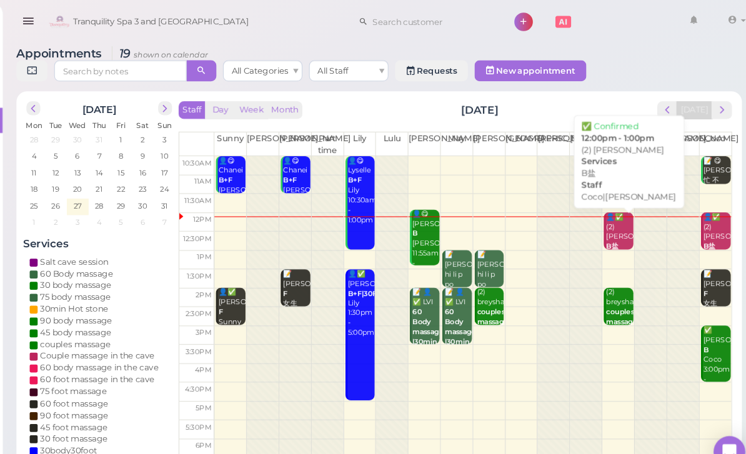
click at [602, 229] on b "B盐" at bounding box center [608, 233] width 12 height 8
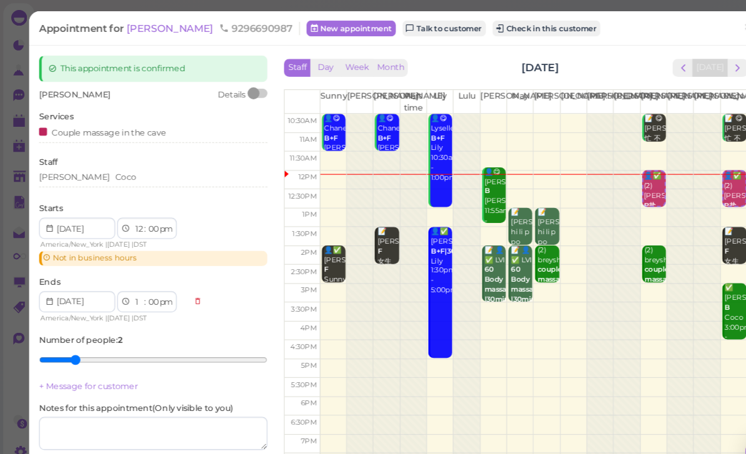
click at [164, 316] on div "Number of people : 2" at bounding box center [145, 333] width 216 height 34
click at [150, 216] on select "am pm" at bounding box center [156, 216] width 14 height 13
click at [146, 212] on select "00 05 10 15 20 25 30 35 40 45 50 55" at bounding box center [144, 216] width 12 height 13
select select "30"
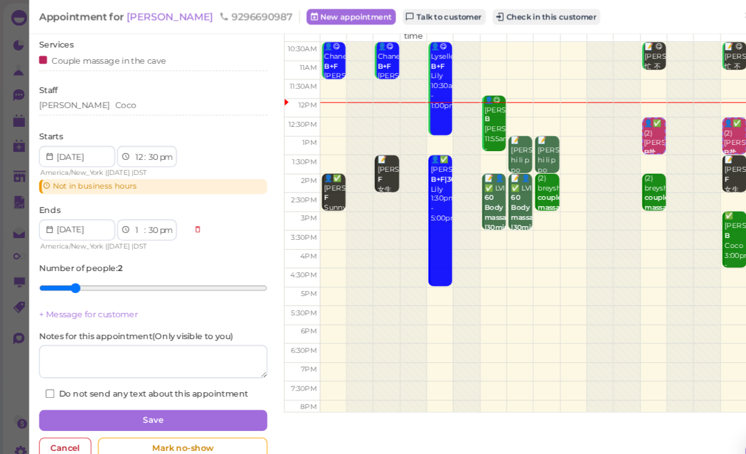
scroll to position [67, 0]
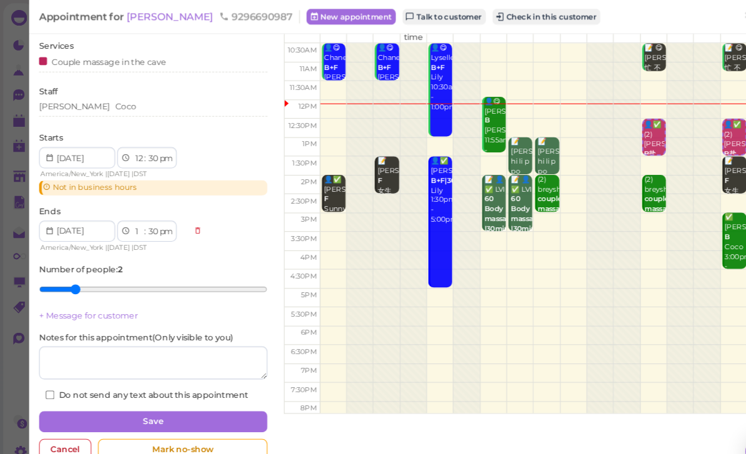
click at [151, 399] on button "Save" at bounding box center [145, 398] width 216 height 20
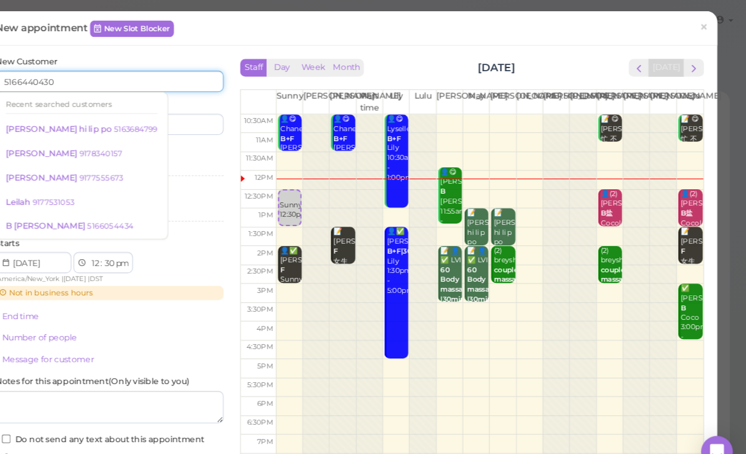
type input "5166440430"
click at [186, 117] on input at bounding box center [201, 117] width 104 height 20
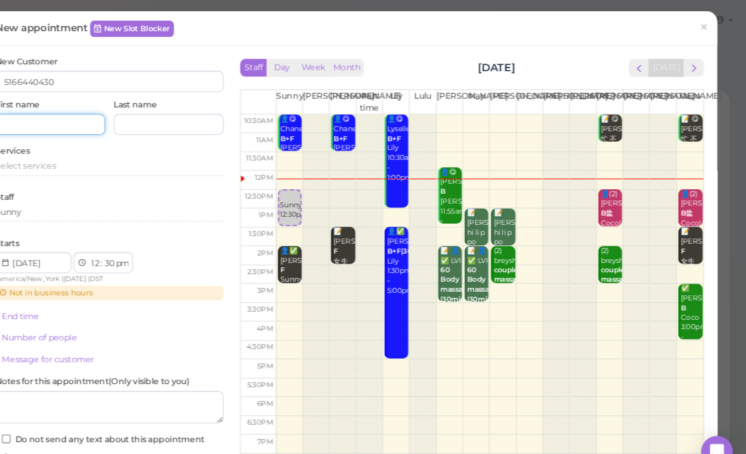
click at [68, 121] on input at bounding box center [89, 117] width 104 height 20
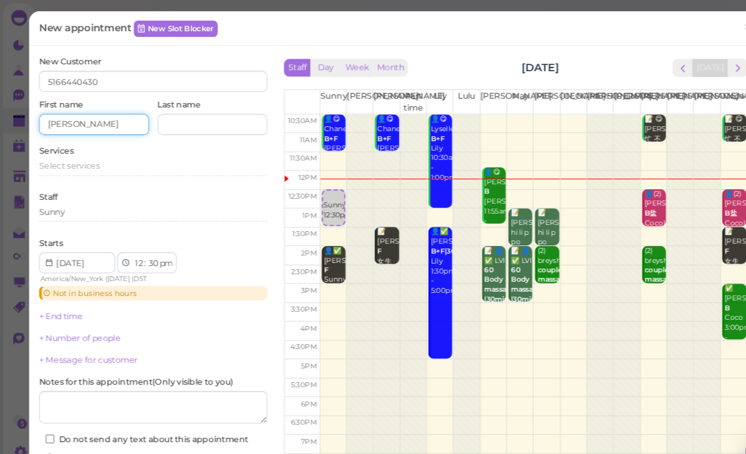
type input "[PERSON_NAME]"
click at [84, 152] on span "Select services" at bounding box center [65, 156] width 57 height 9
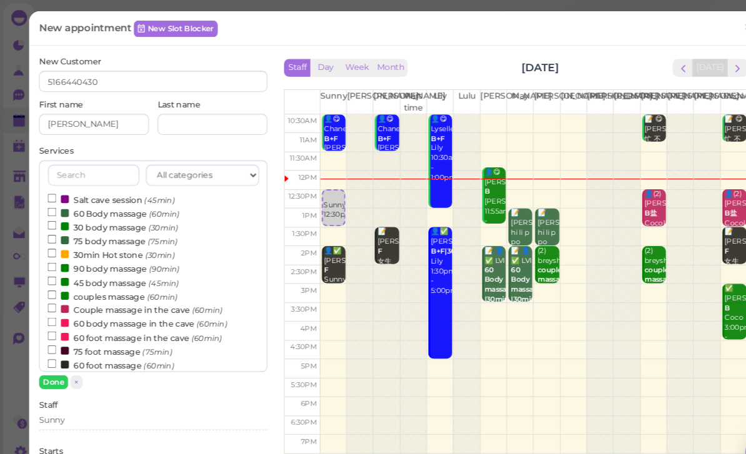
click at [120, 301] on label "60 body massage in the cave (60min)" at bounding box center [129, 305] width 169 height 13
click at [53, 301] on input "60 body massage in the cave (60min)" at bounding box center [49, 304] width 8 height 8
click at [56, 357] on button "Done" at bounding box center [50, 360] width 27 height 13
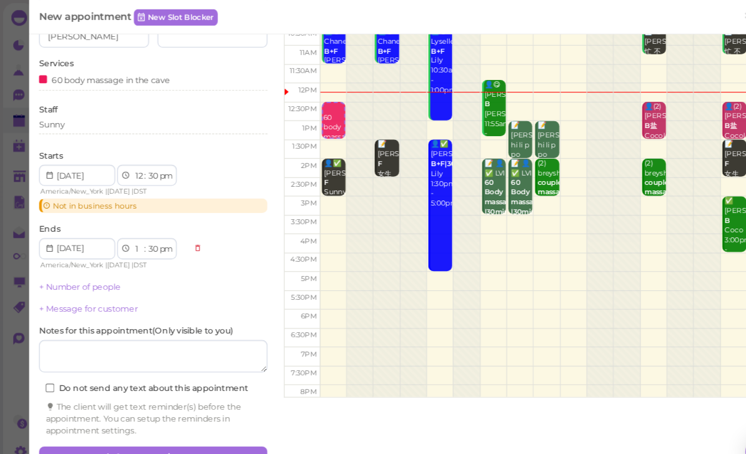
scroll to position [82, 0]
click at [141, 422] on button "Create appointment" at bounding box center [145, 432] width 216 height 20
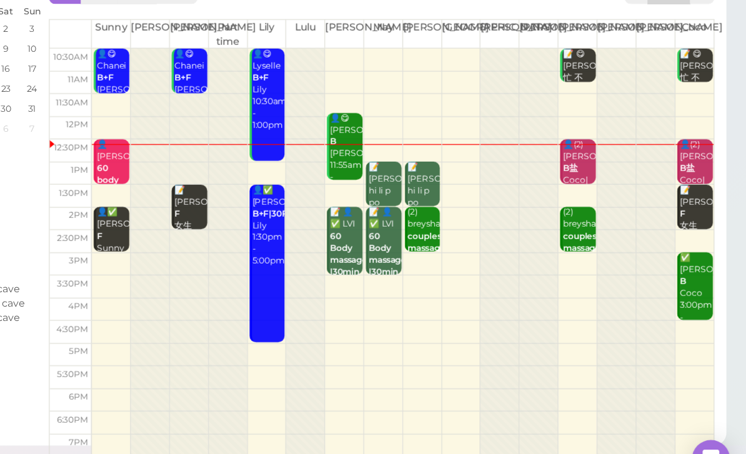
scroll to position [44, 0]
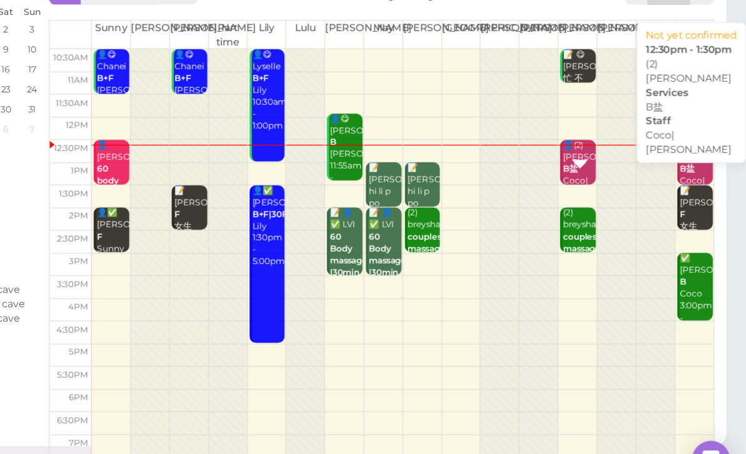
click at [602, 194] on b "B盐" at bounding box center [608, 198] width 12 height 8
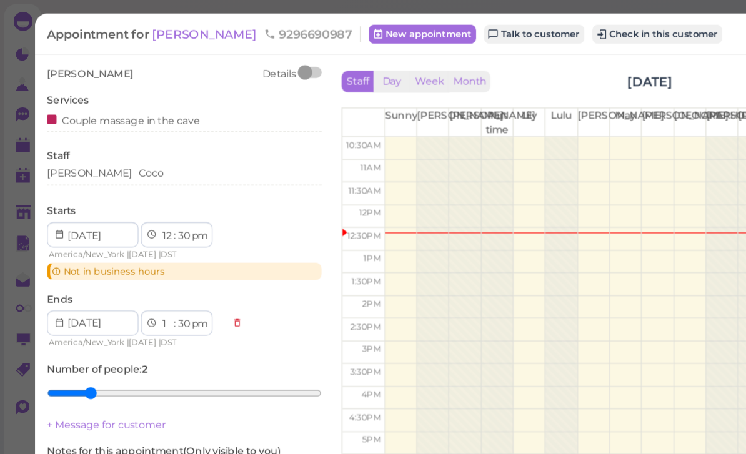
click at [489, 29] on button "Check in this customer" at bounding box center [516, 26] width 102 height 15
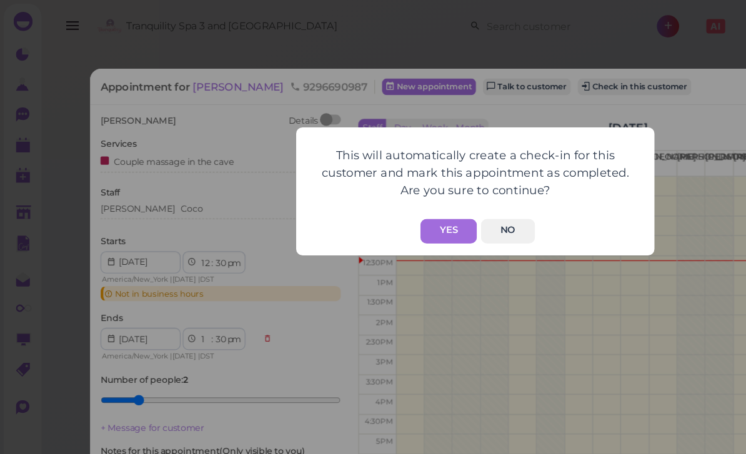
click at [349, 187] on button "Yes" at bounding box center [352, 181] width 44 height 19
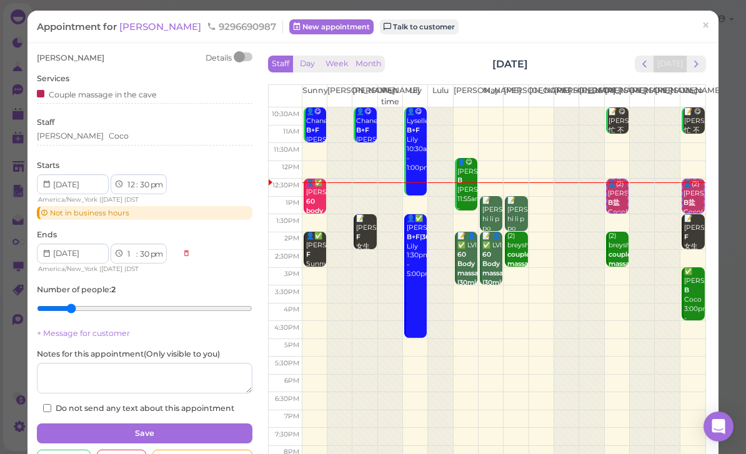
click at [715, 29] on link "×" at bounding box center [705, 26] width 23 height 29
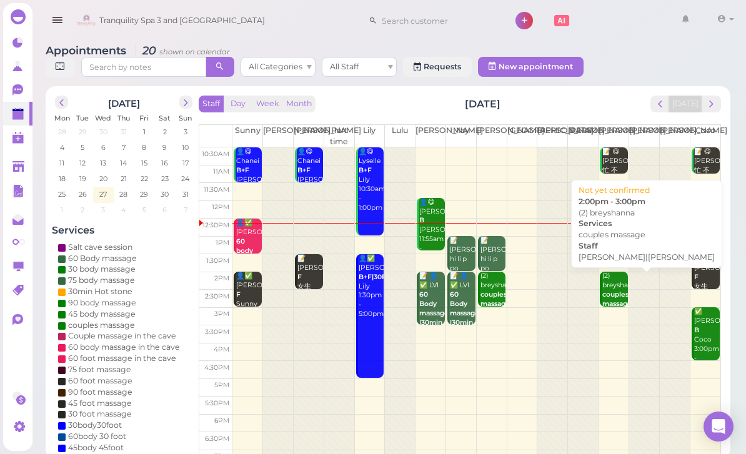
click at [611, 294] on b "couples massage" at bounding box center [616, 299] width 29 height 17
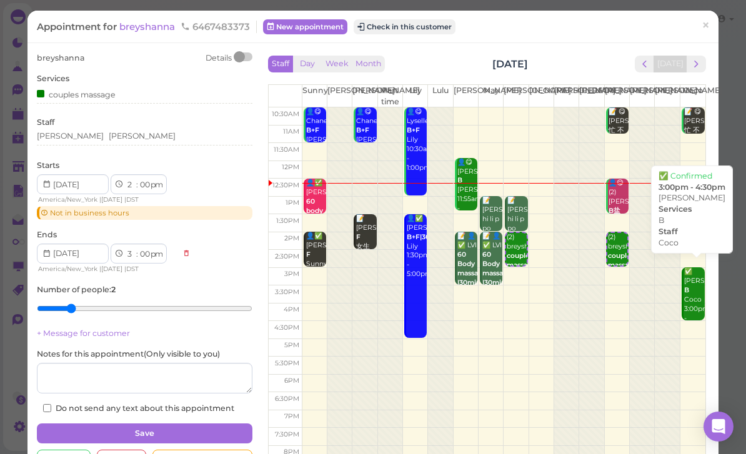
click at [691, 299] on div "✅ SEAN B Coco 3:00pm - 4:30pm" at bounding box center [694, 299] width 21 height 65
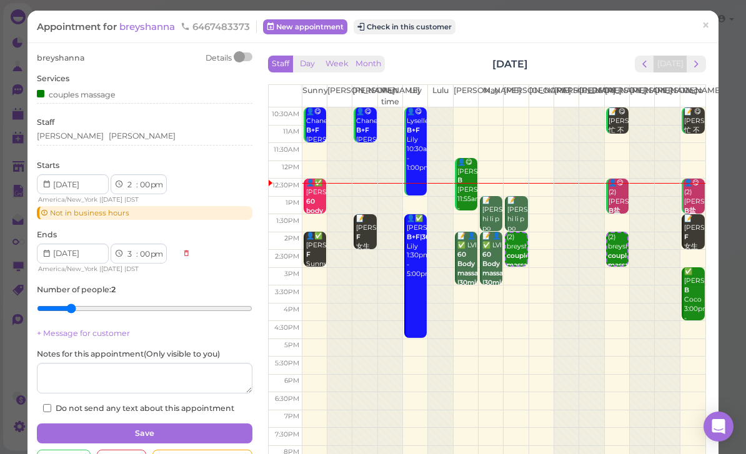
click at [109, 140] on div "Mike Tom" at bounding box center [145, 136] width 216 height 11
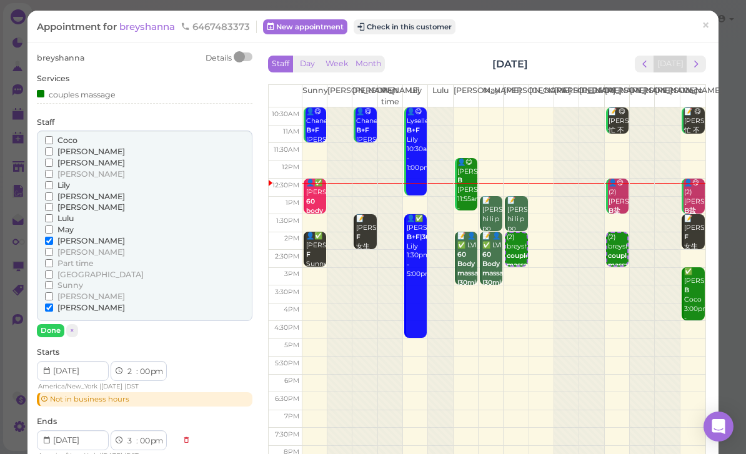
click at [71, 247] on span "[PERSON_NAME]" at bounding box center [90, 251] width 67 height 9
click at [53, 248] on input "[PERSON_NAME]" at bounding box center [49, 252] width 8 height 8
click at [68, 147] on span "[PERSON_NAME]" at bounding box center [90, 151] width 67 height 9
click at [53, 147] on input "[PERSON_NAME]" at bounding box center [49, 151] width 8 height 8
click at [69, 147] on span "[PERSON_NAME]" at bounding box center [90, 151] width 67 height 9
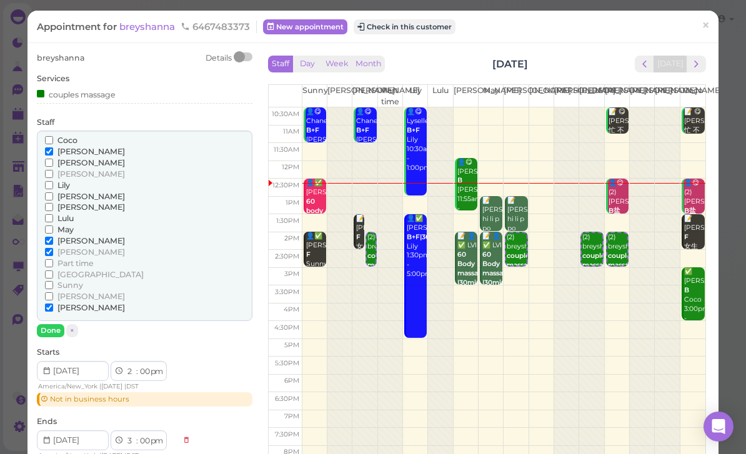
click at [53, 147] on input "[PERSON_NAME]" at bounding box center [49, 151] width 8 height 8
click at [66, 136] on span "Coco" at bounding box center [67, 140] width 20 height 9
click at [53, 136] on input "Coco" at bounding box center [49, 140] width 8 height 8
click at [73, 229] on span "May" at bounding box center [65, 229] width 16 height 9
click at [53, 229] on input "May" at bounding box center [49, 230] width 8 height 8
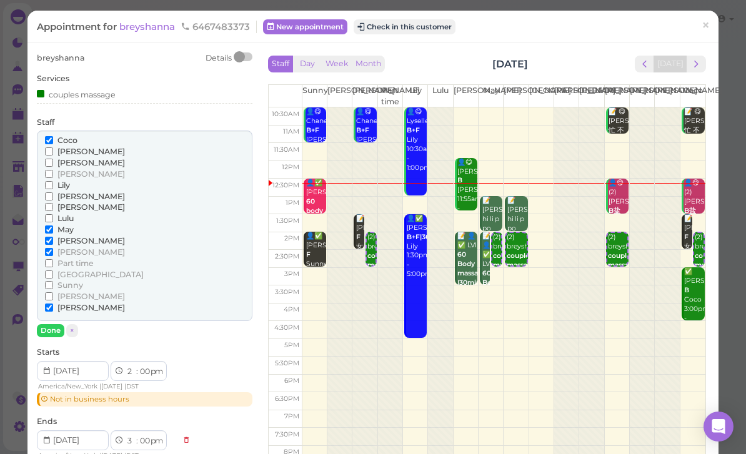
click at [74, 236] on span "[PERSON_NAME]" at bounding box center [90, 240] width 67 height 9
click at [53, 237] on input "[PERSON_NAME]" at bounding box center [49, 241] width 8 height 8
click at [71, 225] on span "May" at bounding box center [65, 229] width 16 height 9
click at [53, 226] on input "May" at bounding box center [49, 230] width 8 height 8
click at [58, 303] on span "[PERSON_NAME]" at bounding box center [90, 307] width 67 height 9
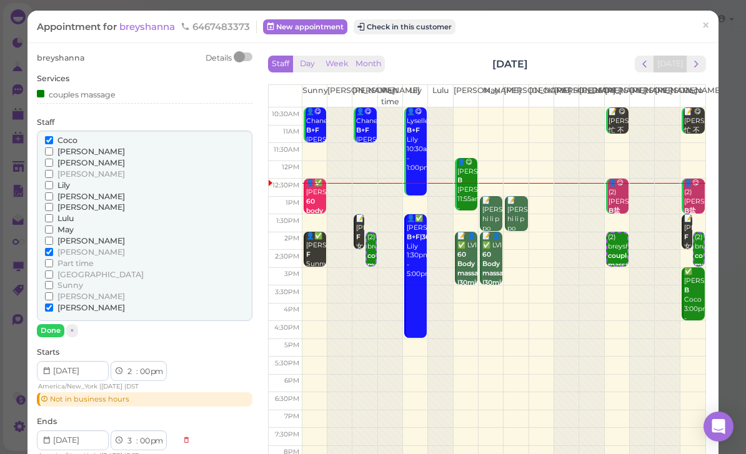
click at [53, 304] on input "[PERSON_NAME]" at bounding box center [49, 308] width 8 height 8
click at [149, 366] on select "00 05 10 15 20 25 30 35 40 45 50 55" at bounding box center [144, 372] width 12 height 13
select select "30"
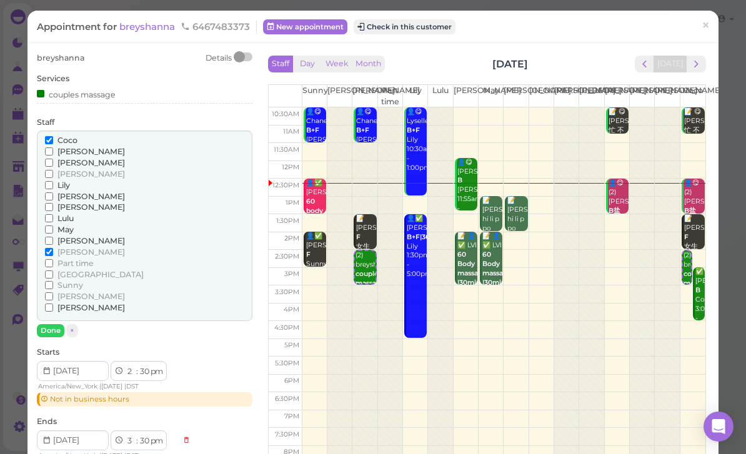
click at [50, 324] on button "Done" at bounding box center [50, 330] width 27 height 13
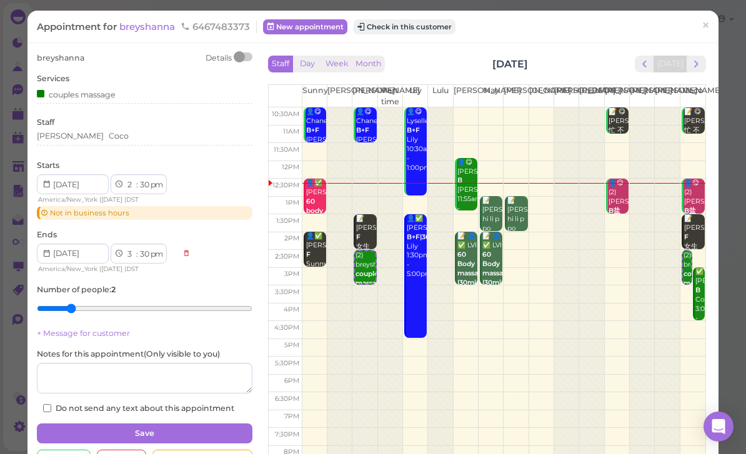
click at [160, 424] on button "Save" at bounding box center [145, 434] width 216 height 20
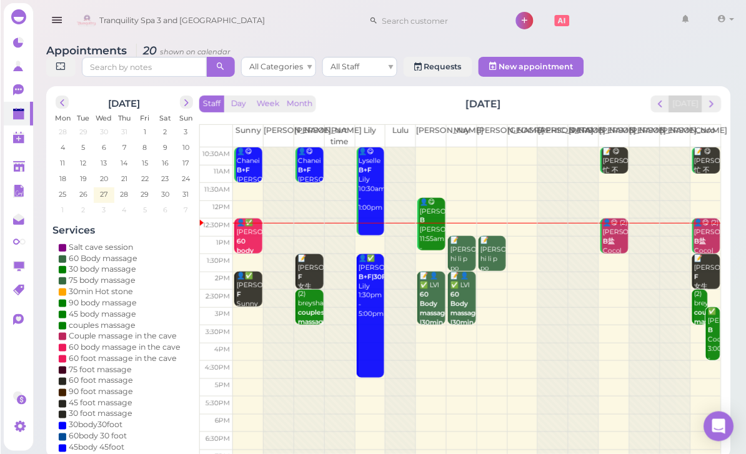
scroll to position [21, 0]
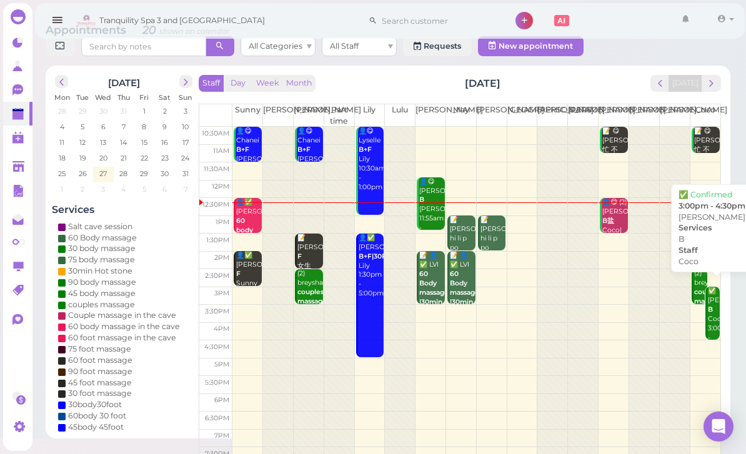
click at [714, 324] on div "✅ SEAN B Coco 3:00pm - 4:30pm" at bounding box center [713, 319] width 12 height 65
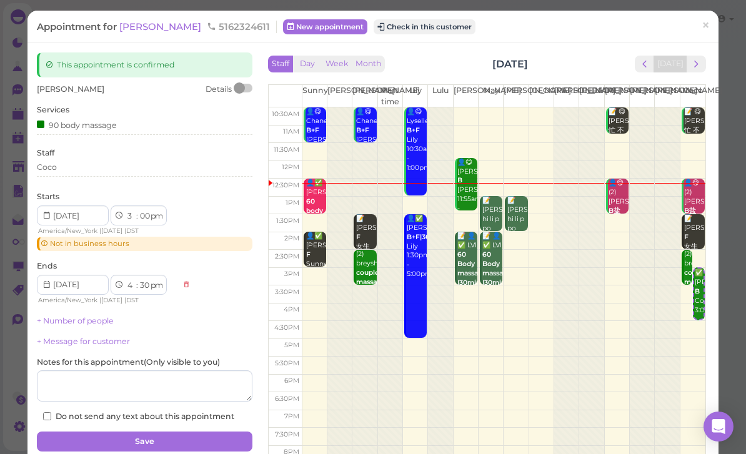
click at [96, 181] on div "SEAN Details Services 90 body massage Staff Coco Starts 1 2 3 4 5 6 7 8 9 10 11…" at bounding box center [145, 253] width 216 height 339
click at [81, 189] on div "SEAN Details Services 90 body massage Staff Coco Starts 1 2 3 4 5 6 7 8 9 10 11…" at bounding box center [145, 253] width 216 height 339
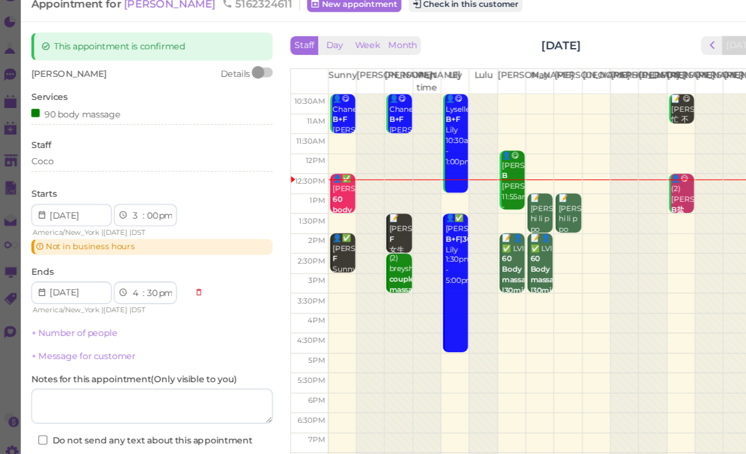
click at [45, 162] on div "Coco" at bounding box center [47, 167] width 20 height 11
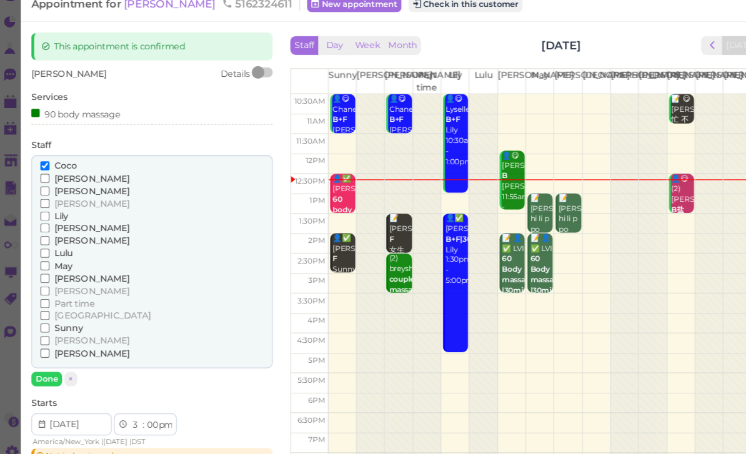
click at [60, 334] on span "[PERSON_NAME]" at bounding box center [90, 338] width 67 height 9
click at [53, 335] on input "[PERSON_NAME]" at bounding box center [49, 339] width 8 height 8
click at [59, 167] on span "Coco" at bounding box center [67, 171] width 20 height 9
click at [53, 167] on input "Coco" at bounding box center [49, 171] width 8 height 8
click at [50, 356] on button "Done" at bounding box center [50, 362] width 27 height 13
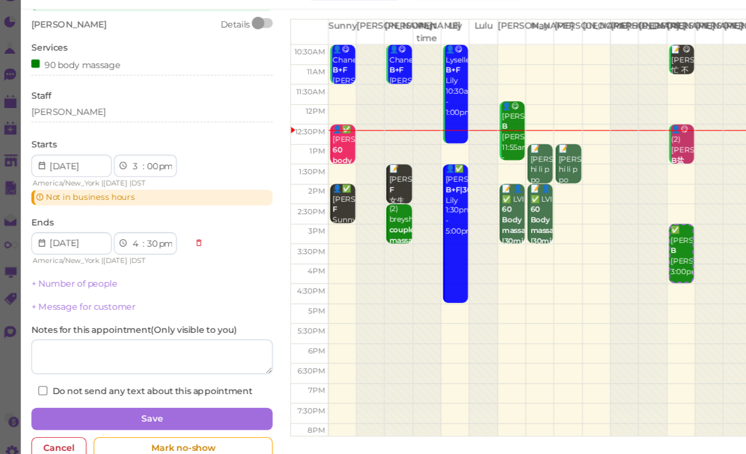
click at [169, 387] on button "Save" at bounding box center [145, 397] width 216 height 20
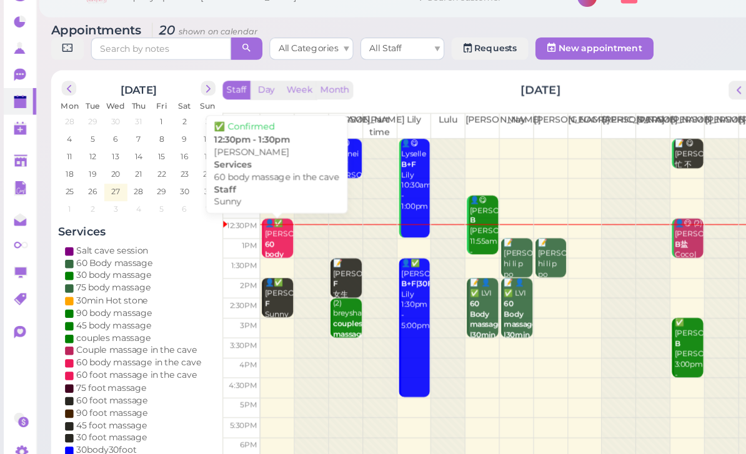
click at [247, 219] on div "👤✅ Thomas 60 body massage in the cave Sunny 12:30pm - 1:30pm" at bounding box center [249, 270] width 26 height 102
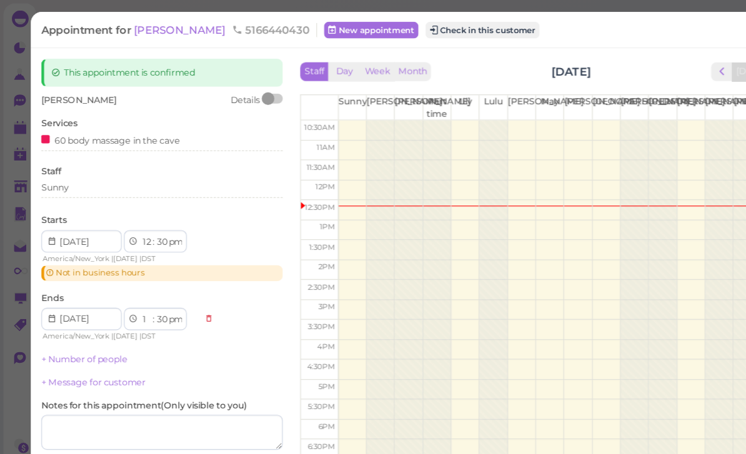
click at [409, 33] on button "Check in this customer" at bounding box center [431, 26] width 102 height 15
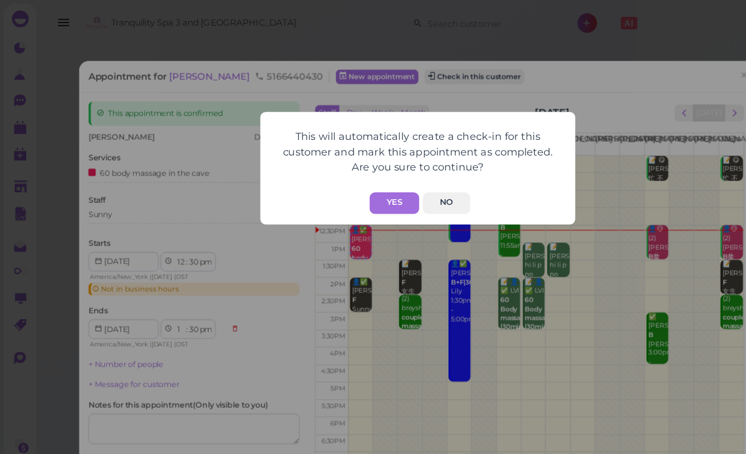
click at [356, 181] on button "Yes" at bounding box center [352, 181] width 44 height 19
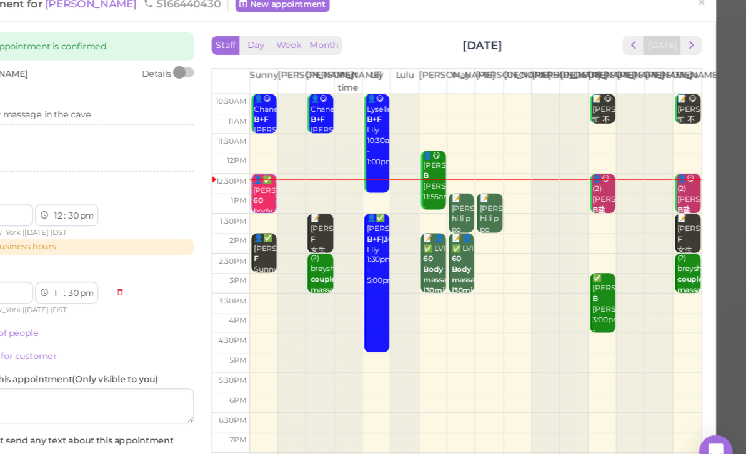
click at [694, 12] on link "×" at bounding box center [705, 26] width 23 height 29
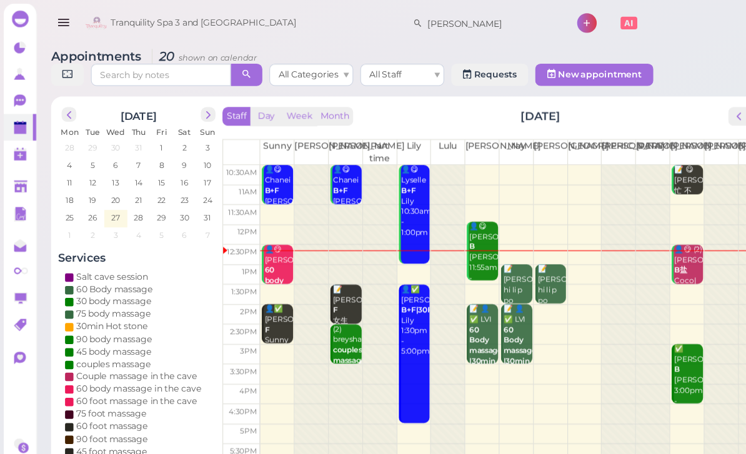
type input "Peter"
click at [614, 51] on div "Appointments 20 shown on calendar All Categories All Staff Requests New appoint…" at bounding box center [388, 62] width 685 height 36
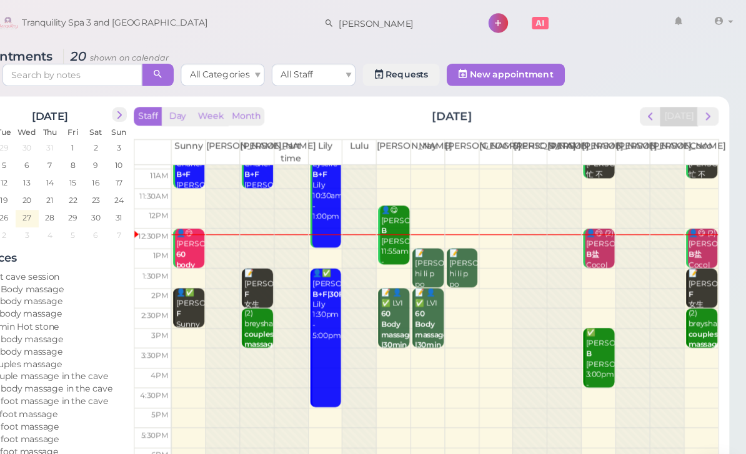
scroll to position [15, 0]
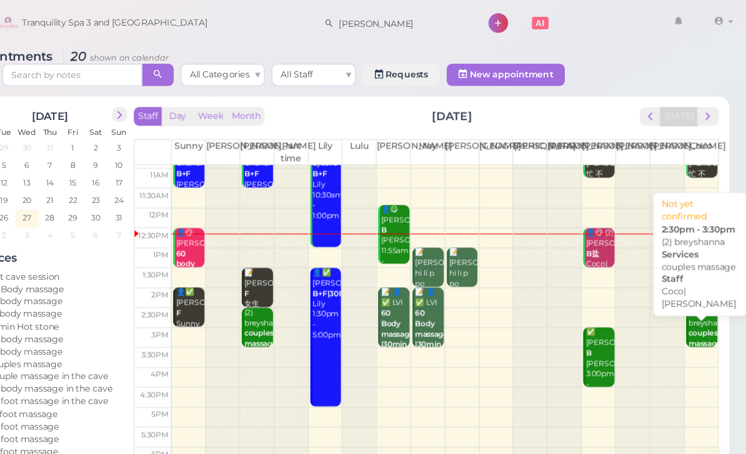
click at [694, 299] on b "couples massage" at bounding box center [708, 302] width 29 height 17
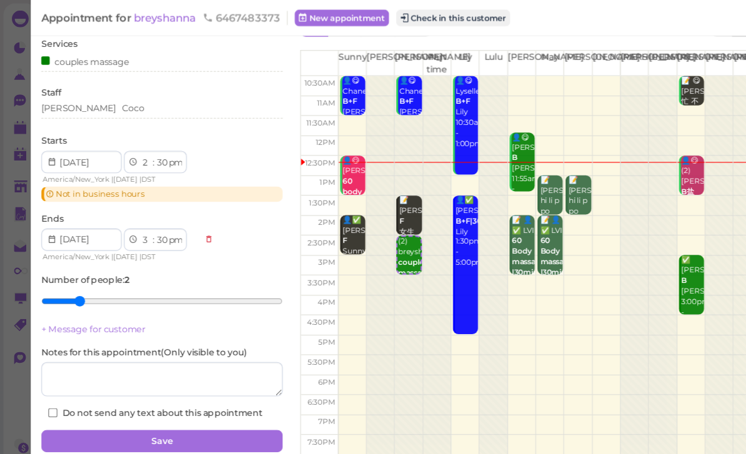
scroll to position [36, 0]
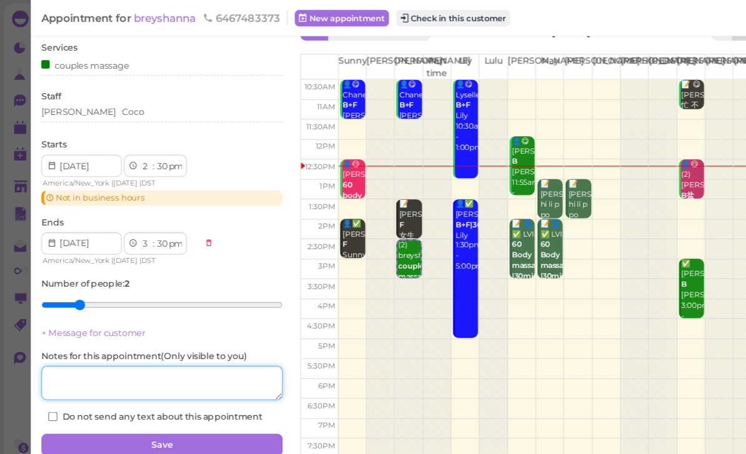
click at [182, 351] on textarea at bounding box center [145, 342] width 216 height 31
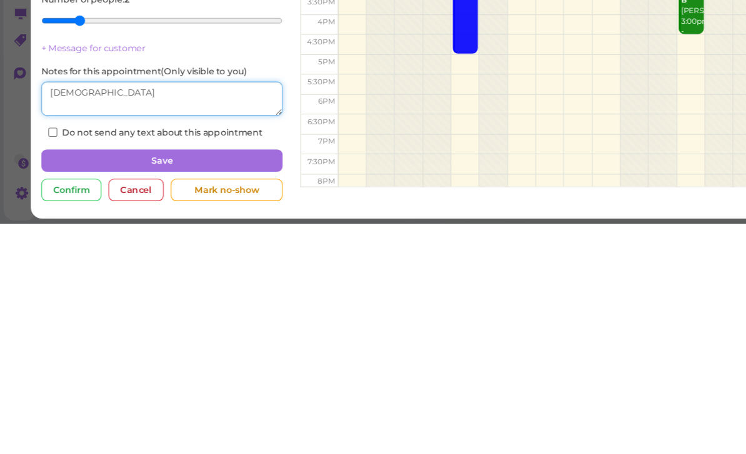
type textarea "Female"
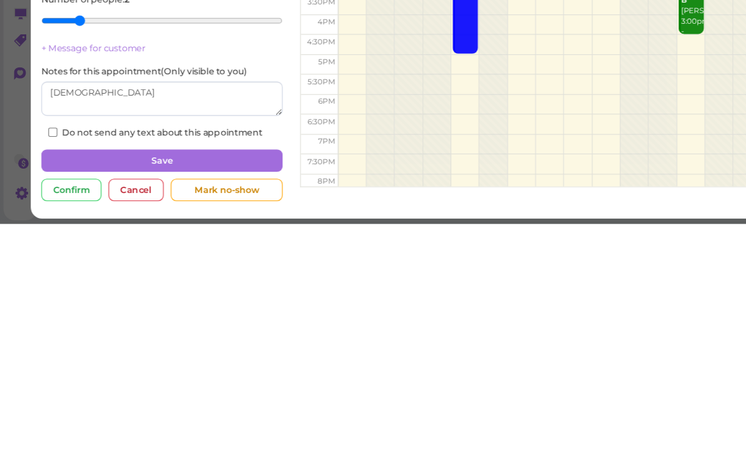
click at [210, 387] on button "Save" at bounding box center [145, 397] width 216 height 20
